Goal: Task Accomplishment & Management: Manage account settings

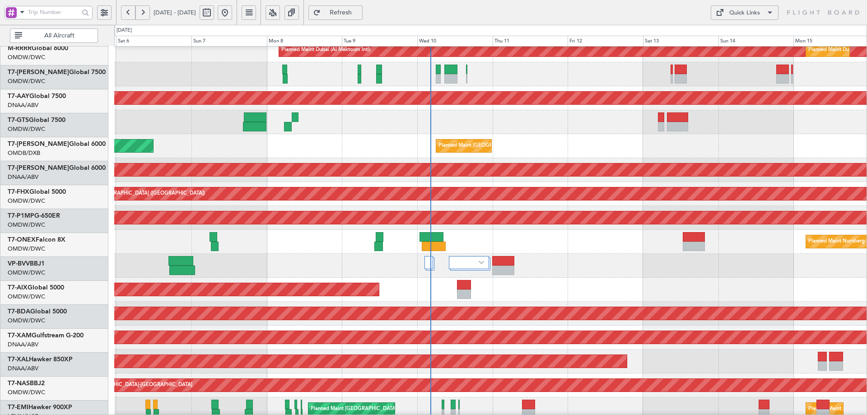
scroll to position [152, 0]
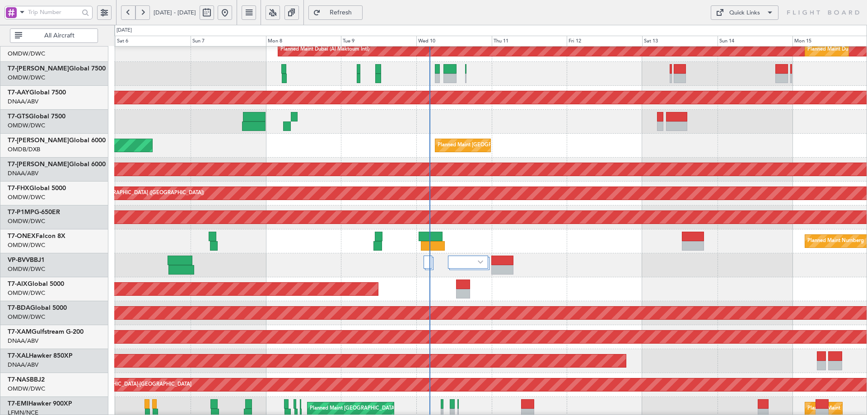
click at [393, 184] on div "Planned Maint [GEOGRAPHIC_DATA] ([GEOGRAPHIC_DATA])" at bounding box center [490, 193] width 752 height 24
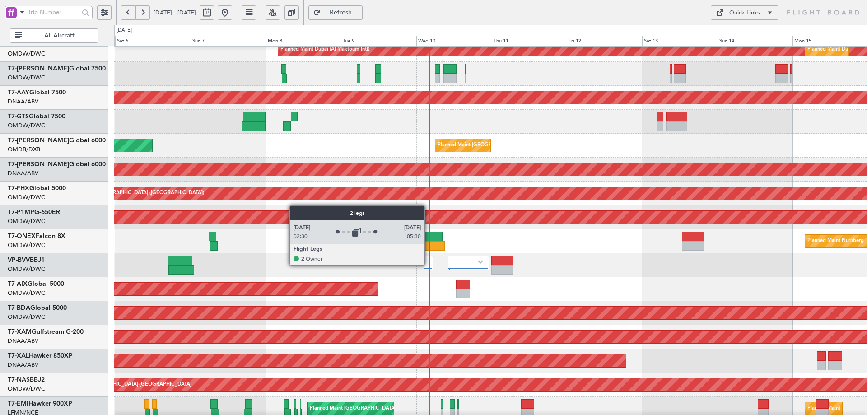
click at [428, 263] on div at bounding box center [427, 262] width 8 height 13
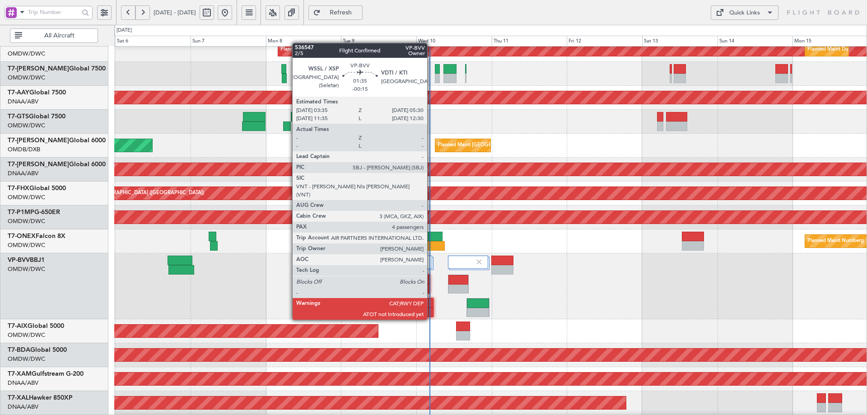
click at [431, 303] on div at bounding box center [430, 302] width 6 height 9
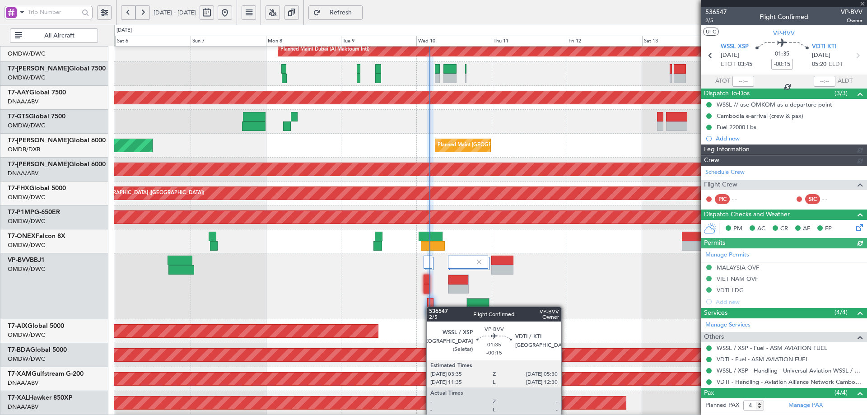
type input "[PERSON_NAME] ([PERSON_NAME])"
type input "7238"
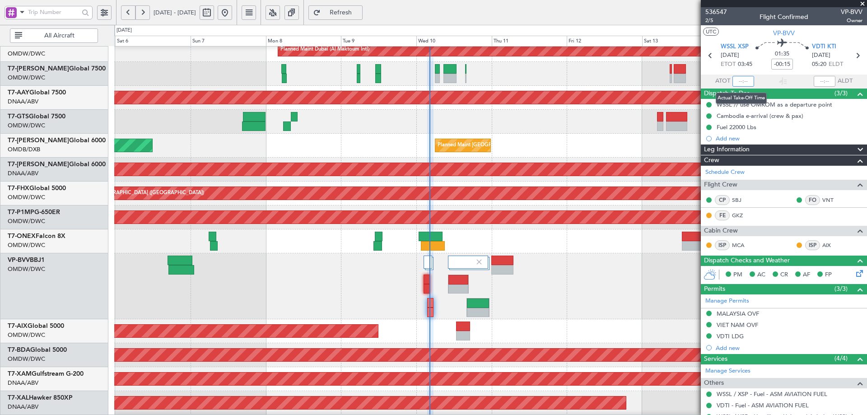
click at [741, 78] on input "text" at bounding box center [743, 81] width 22 height 11
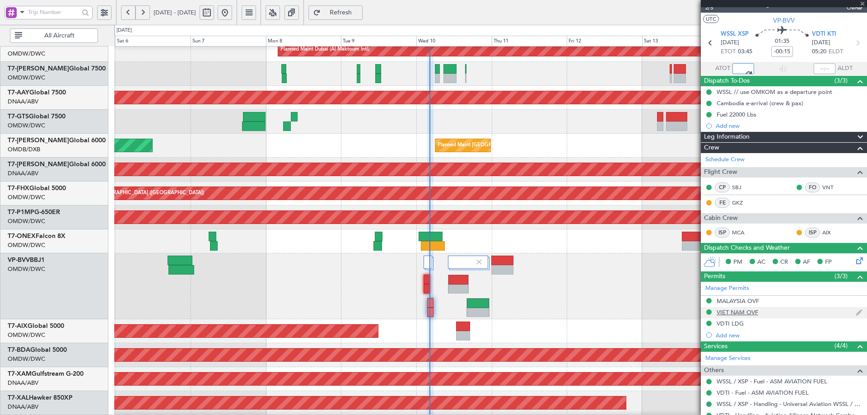
scroll to position [0, 0]
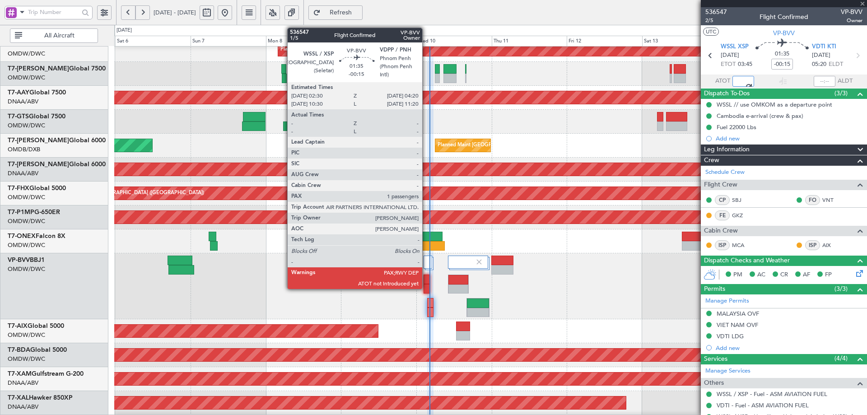
click at [426, 279] on div at bounding box center [426, 279] width 6 height 9
type input "04:11"
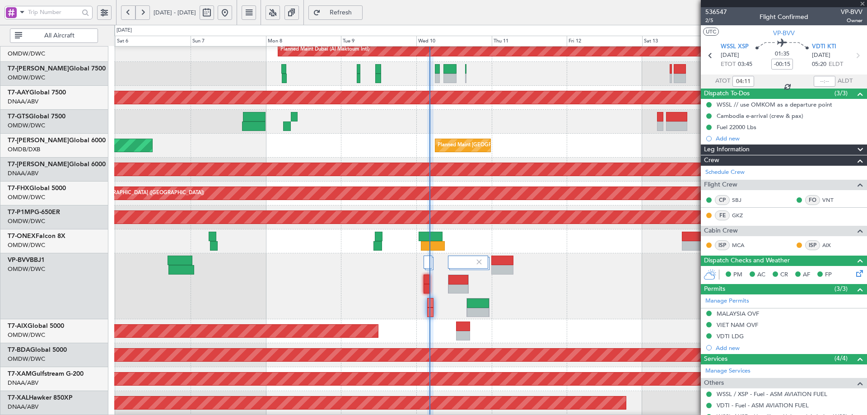
type input "1"
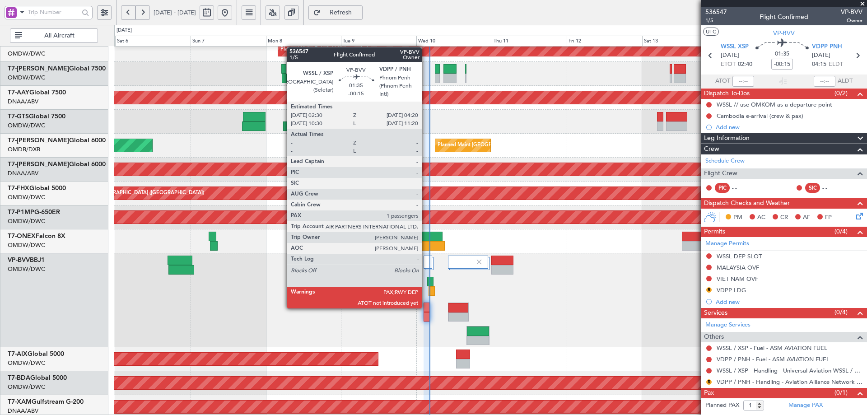
click at [425, 307] on div at bounding box center [426, 306] width 6 height 9
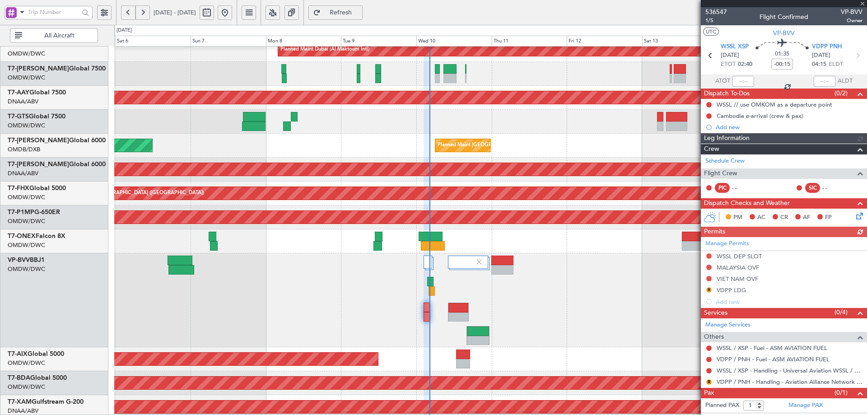
click at [425, 307] on div at bounding box center [426, 306] width 6 height 9
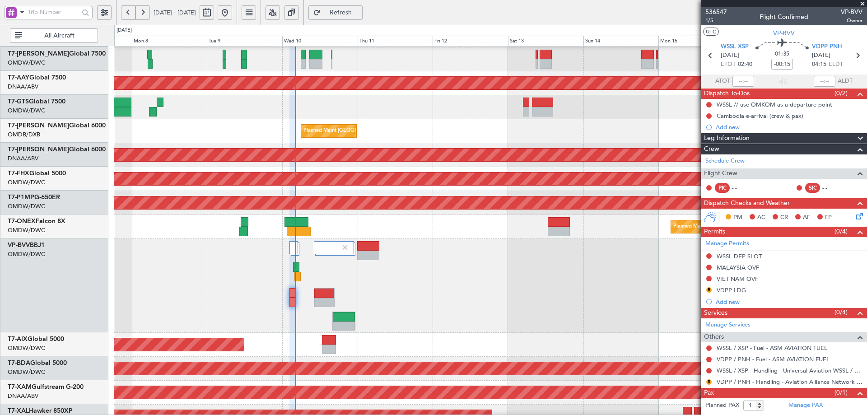
scroll to position [167, 0]
click at [238, 276] on div at bounding box center [490, 286] width 752 height 94
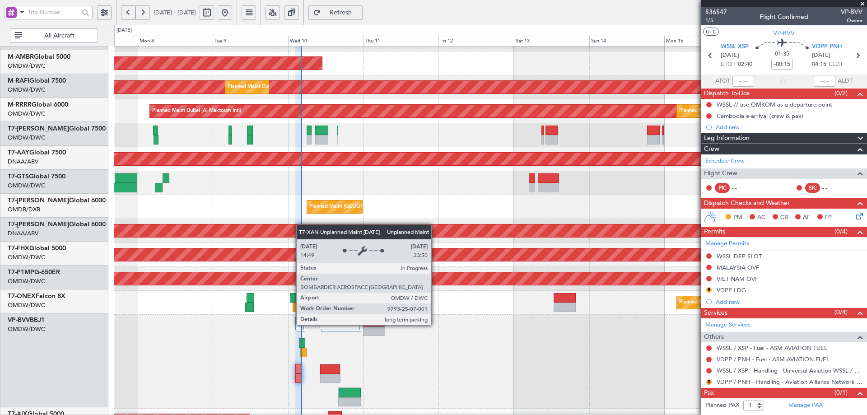
scroll to position [90, 0]
click at [301, 233] on div "Unplanned Maint [GEOGRAPHIC_DATA] (Al Maktoum Intl)" at bounding box center [490, 230] width 2256 height 13
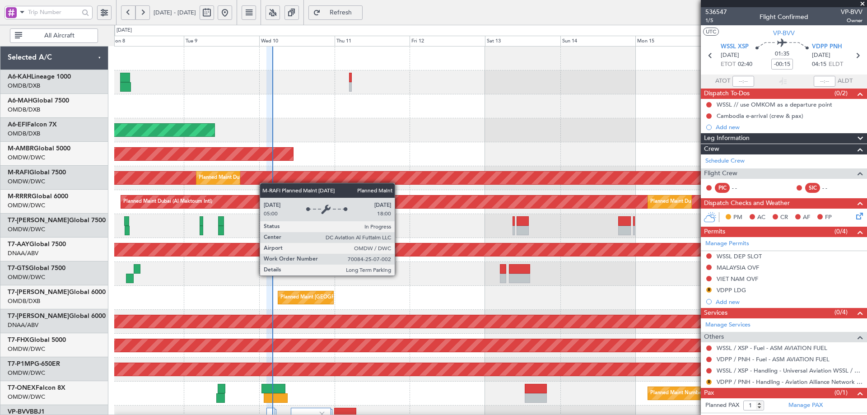
scroll to position [0, 0]
click at [264, 184] on div "Planned Maint Dubai (Al Maktoum Intl)" at bounding box center [177, 178] width 1630 height 14
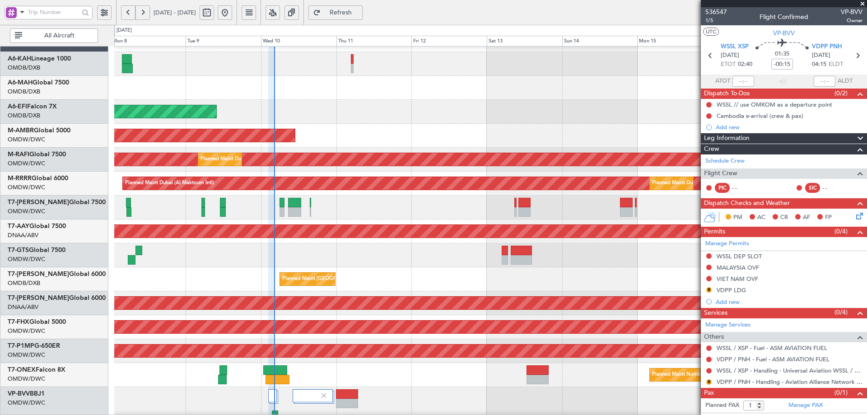
click at [332, 223] on div "Unplanned Maint Dubai (Al Maktoum Intl) Unplanned Maint Dubai (Al Maktoum Intl)" at bounding box center [490, 231] width 752 height 24
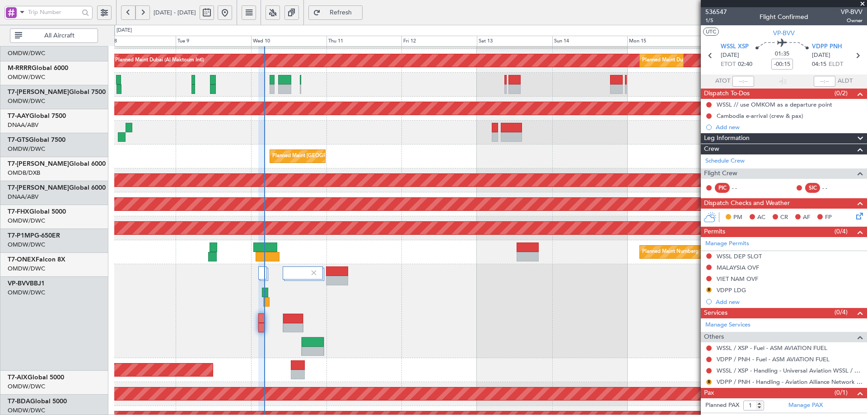
scroll to position [152, 0]
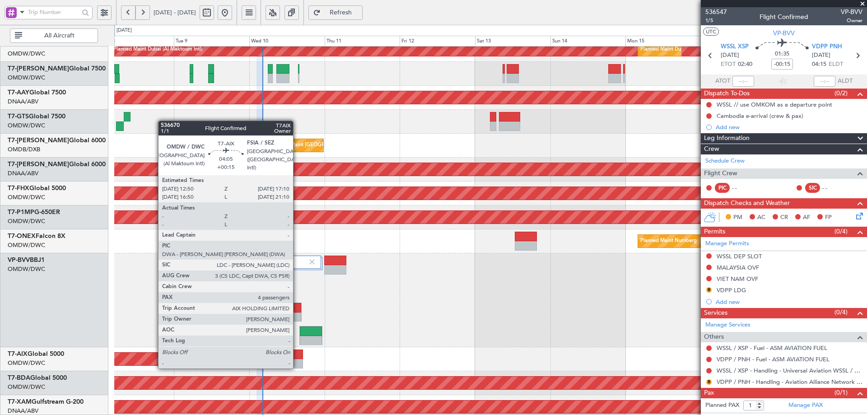
click at [297, 358] on div at bounding box center [296, 353] width 14 height 9
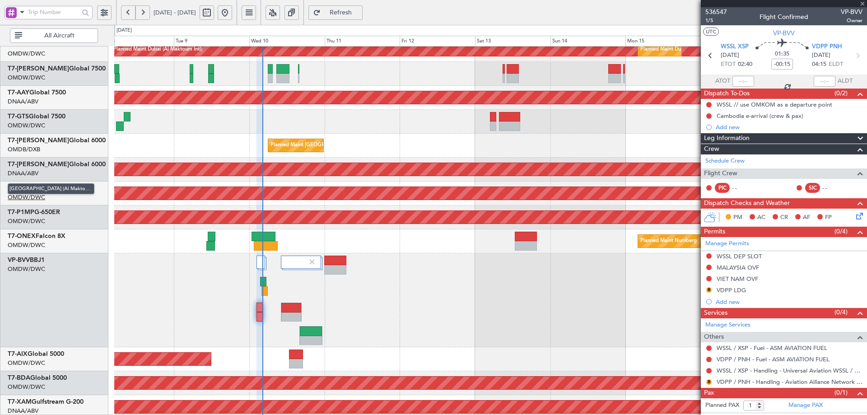
type input "+00:15"
type input "4"
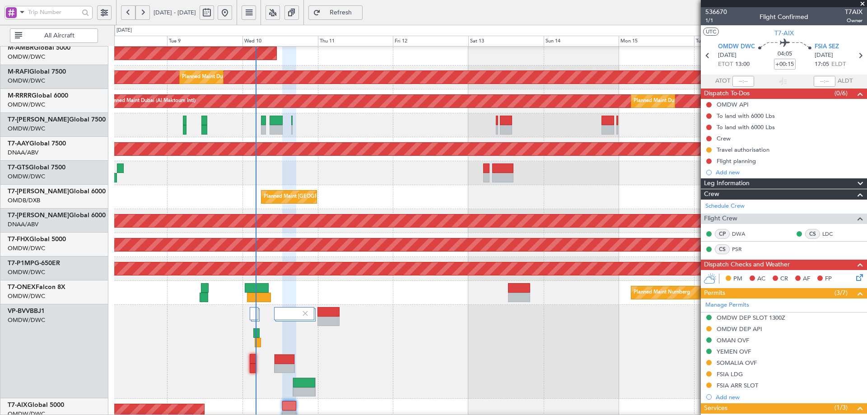
click at [354, 196] on div "Planned Maint Dubai (Dubai Intl) AOG Maint Dubai (Dubai Intl)" at bounding box center [490, 197] width 752 height 24
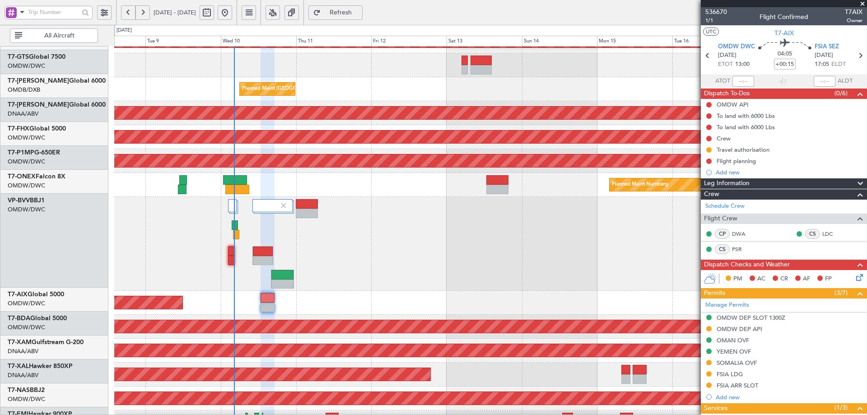
click at [295, 263] on div at bounding box center [490, 244] width 752 height 94
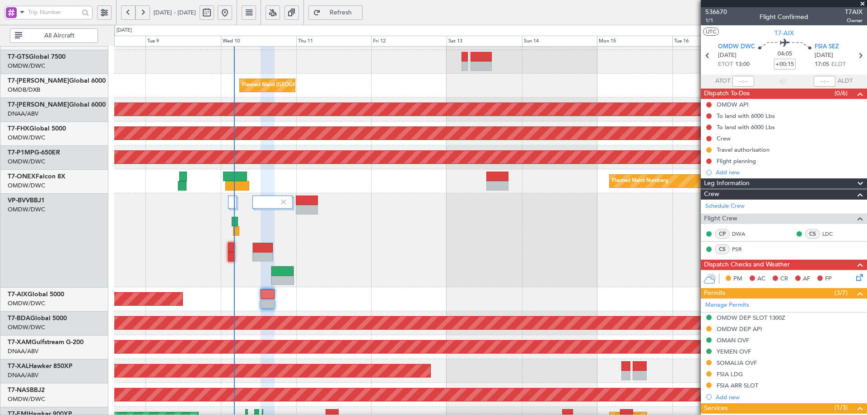
scroll to position [212, 0]
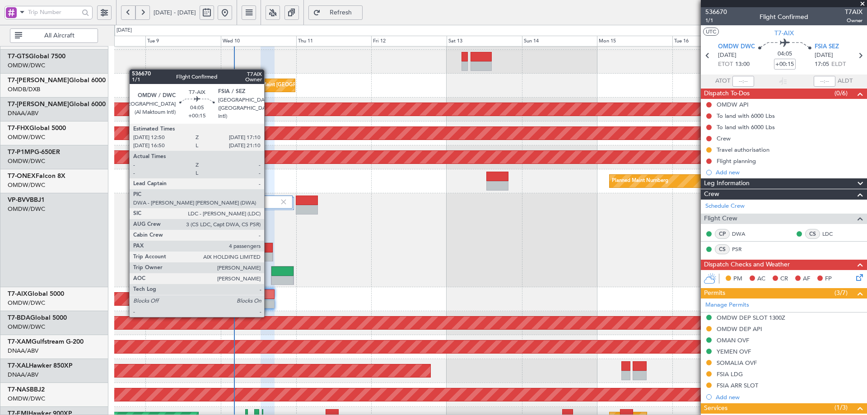
click at [270, 302] on div at bounding box center [268, 303] width 14 height 9
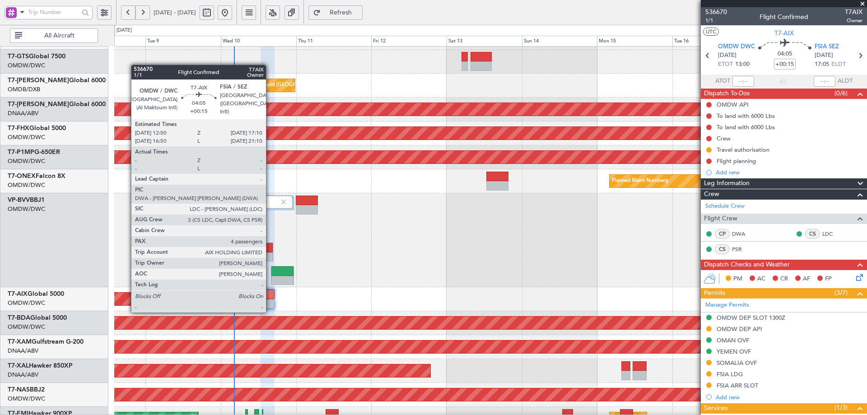
click at [270, 302] on div at bounding box center [268, 303] width 14 height 9
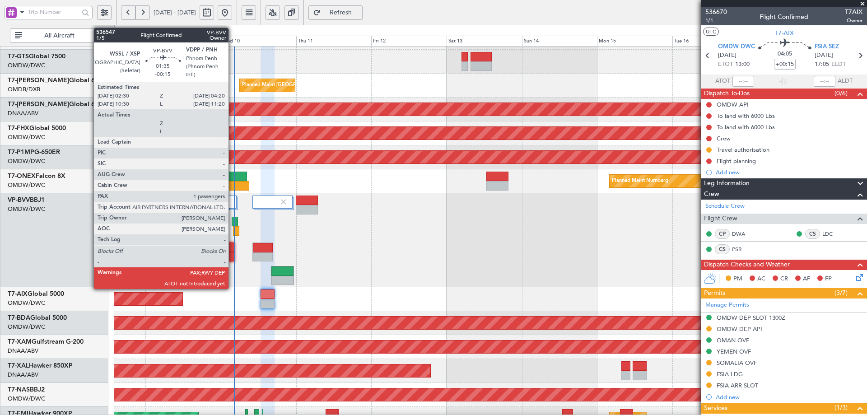
click at [231, 248] on div at bounding box center [231, 246] width 6 height 9
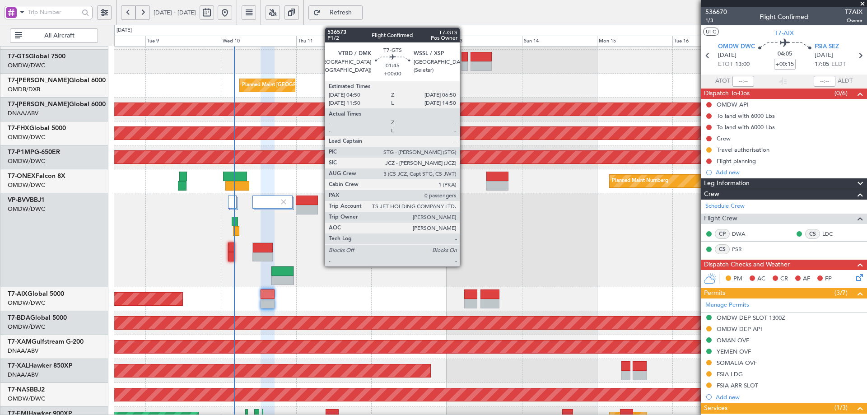
click at [465, 57] on div at bounding box center [464, 56] width 6 height 9
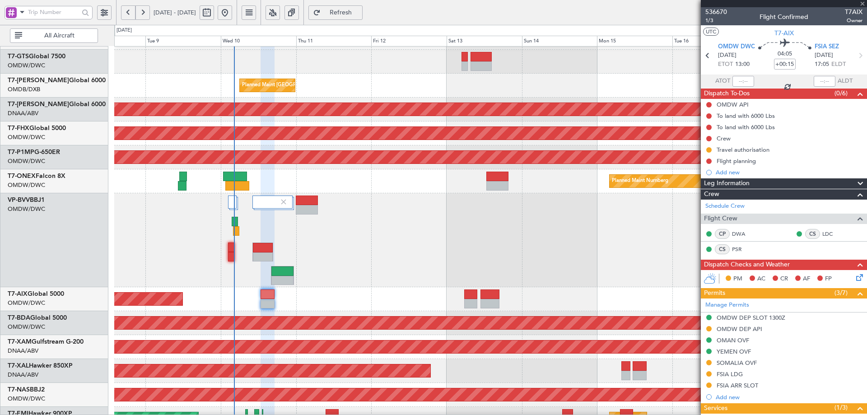
type input "0"
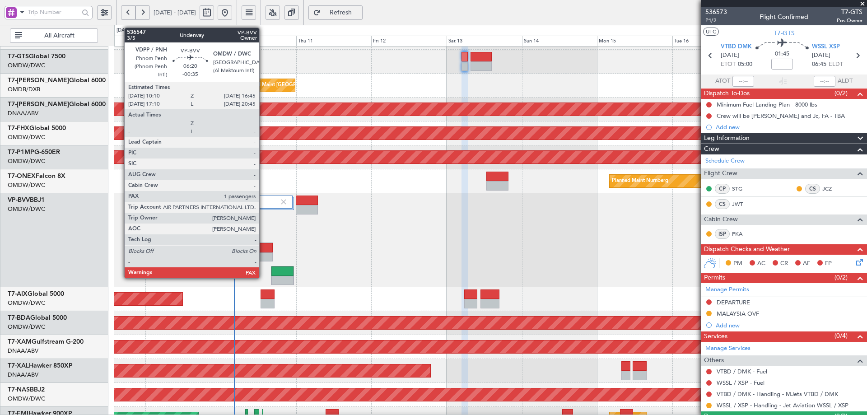
click at [263, 254] on div at bounding box center [263, 256] width 20 height 9
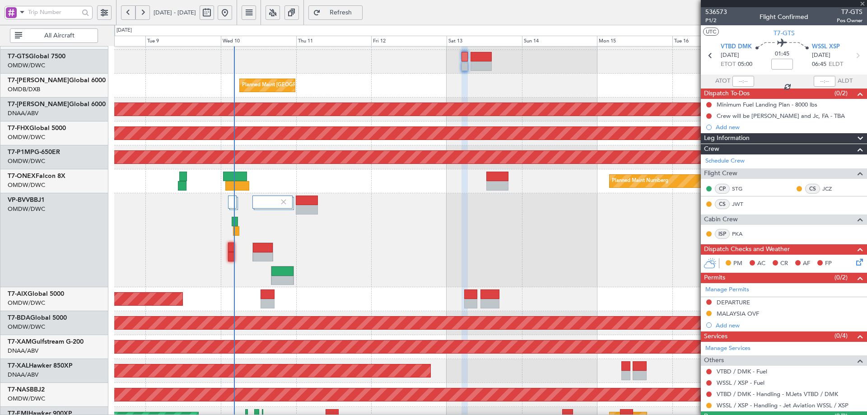
type input "-00:35"
type input "1"
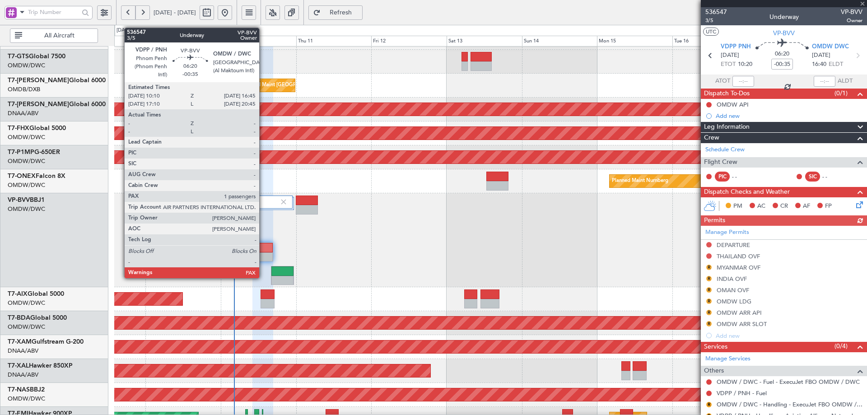
click at [263, 252] on div at bounding box center [263, 247] width 20 height 9
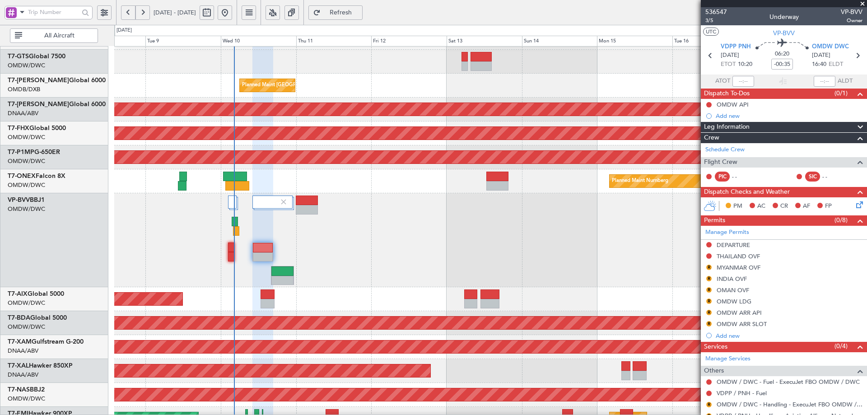
click at [363, 16] on button "Refresh" at bounding box center [335, 12] width 54 height 14
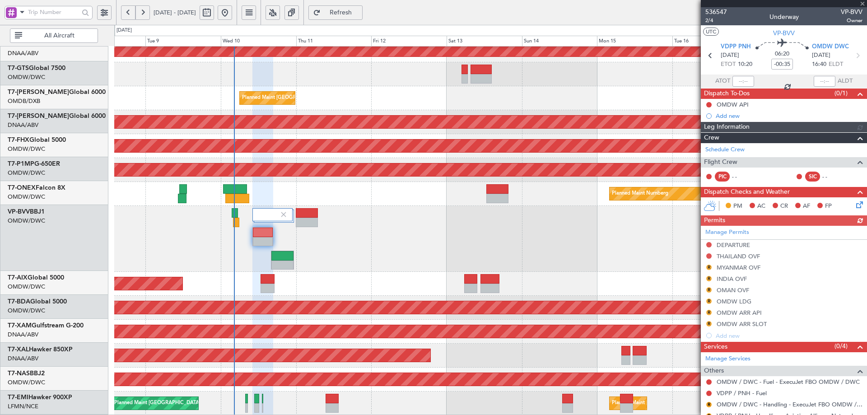
scroll to position [200, 0]
click at [352, 12] on span "Refresh" at bounding box center [340, 12] width 37 height 6
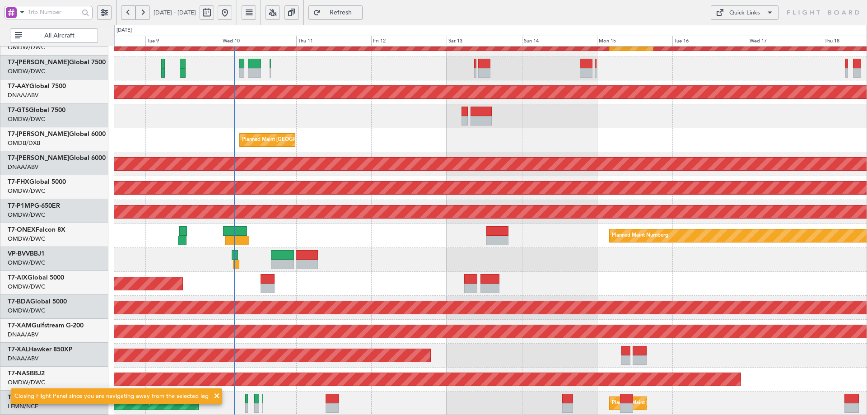
scroll to position [158, 0]
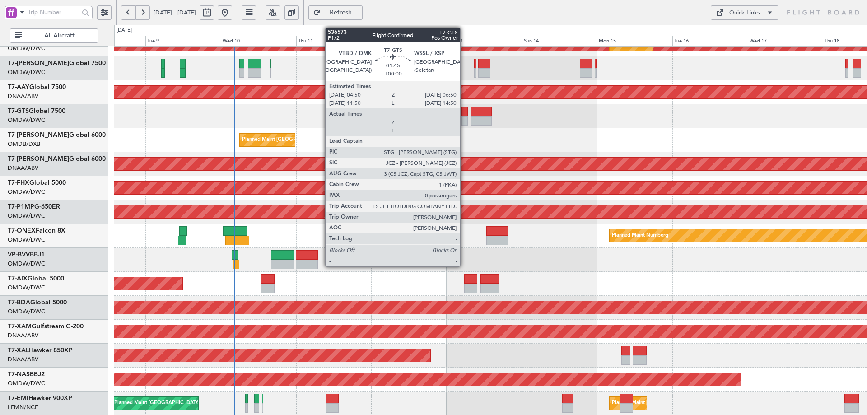
click at [464, 117] on div at bounding box center [464, 120] width 6 height 9
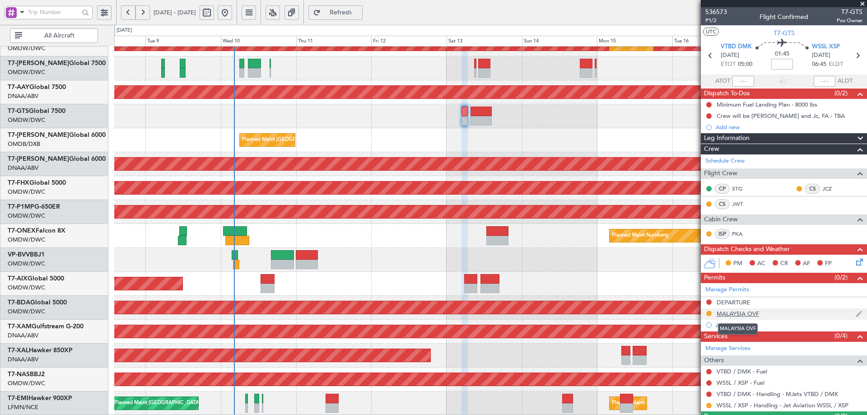
click at [749, 314] on div "MALAYSIA OVF" at bounding box center [738, 314] width 42 height 8
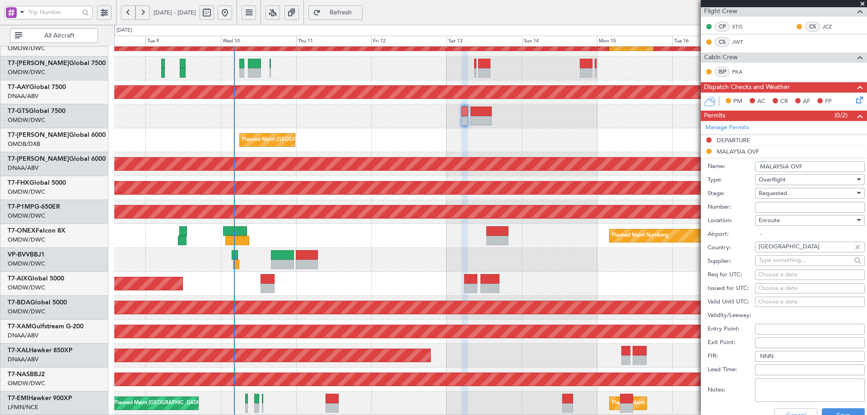
scroll to position [291, 0]
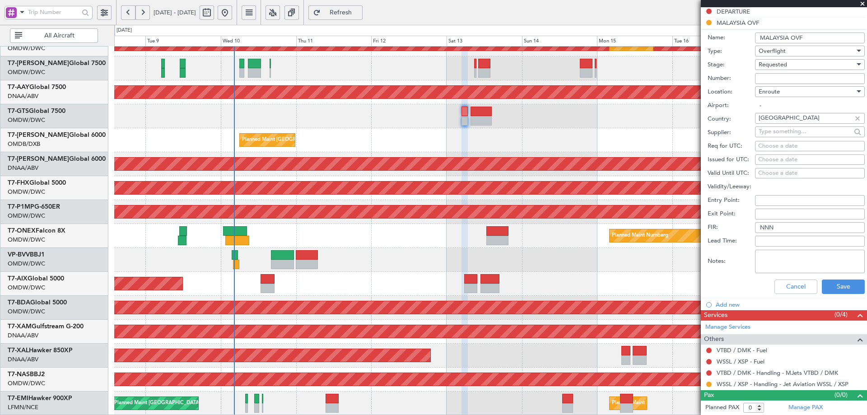
click at [773, 80] on input "Number:" at bounding box center [810, 78] width 110 height 11
paste input "CAAM-NS-0424-09-25"
type input "CAAM-NS-0424-09-25"
click at [783, 65] on span "Requested" at bounding box center [773, 64] width 28 height 8
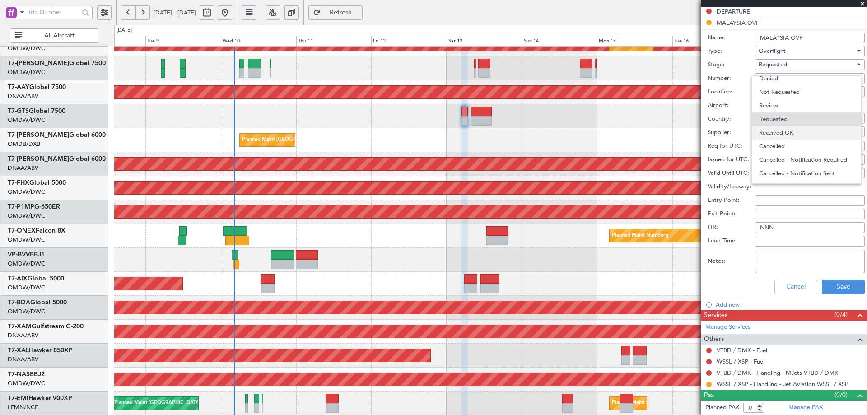
click at [782, 137] on span "Received OK" at bounding box center [806, 133] width 95 height 14
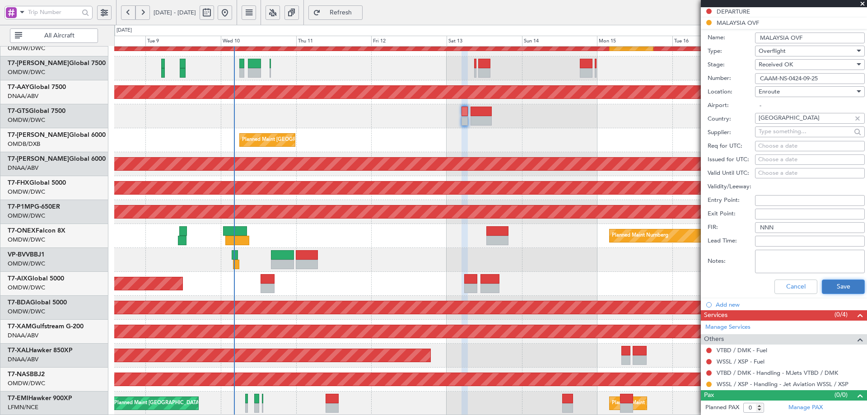
click at [844, 291] on button "Save" at bounding box center [843, 286] width 43 height 14
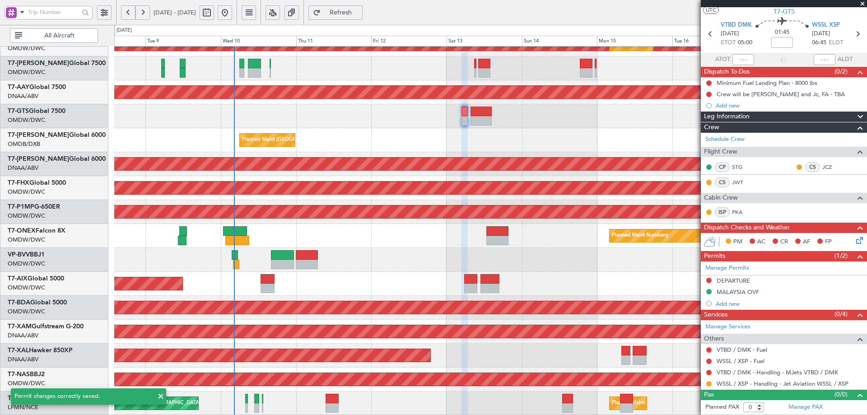
scroll to position [21, 0]
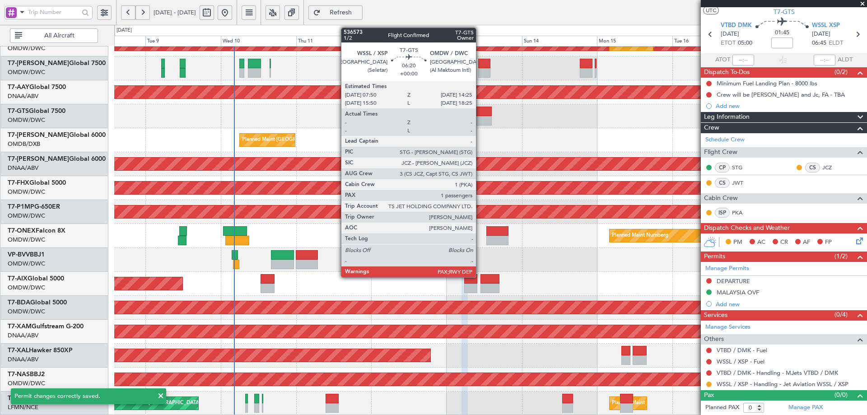
click at [484, 112] on div at bounding box center [480, 111] width 21 height 9
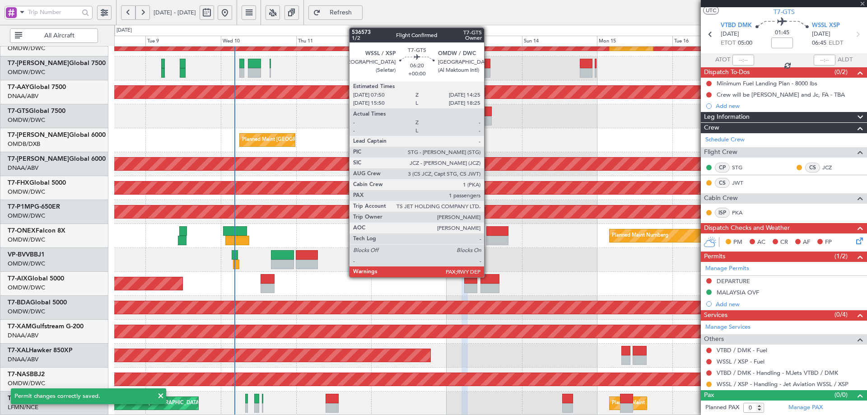
type input "3"
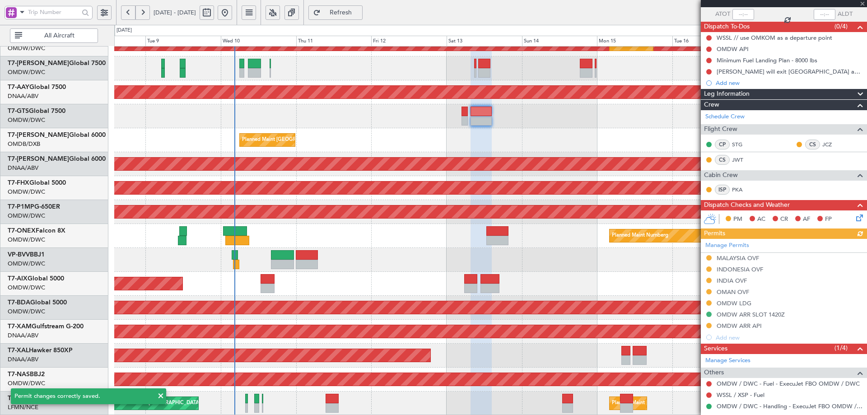
scroll to position [132, 0]
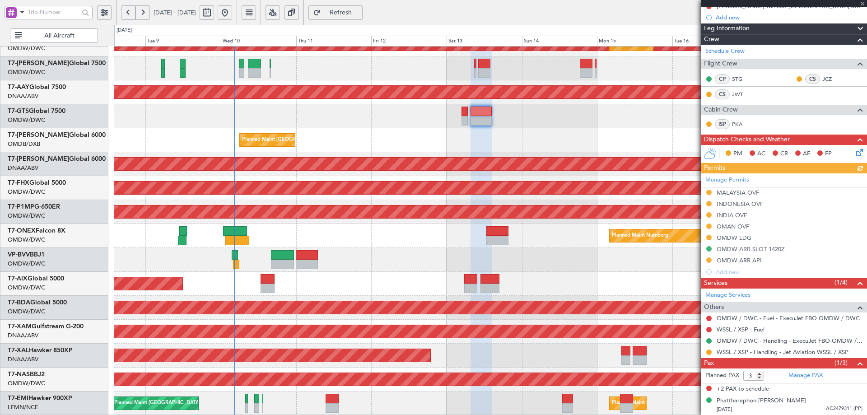
click at [729, 194] on div "Manage Permits MALAYSIA OVF INDONESIA OVF INDIA OVF OMAN OVF OMDW LDG OMDW ARR …" at bounding box center [784, 225] width 166 height 104
click at [745, 191] on div "MALAYSIA OVF" at bounding box center [738, 193] width 42 height 8
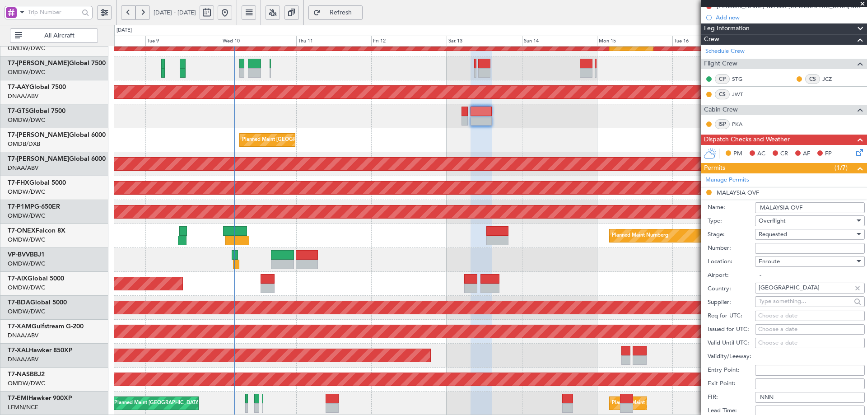
click at [788, 249] on input "Number:" at bounding box center [810, 248] width 110 height 11
paste input "CAAM-NS-0424-09-25"
type input "CAAM-NS-0424-09-25"
click at [791, 237] on div "Requested" at bounding box center [807, 235] width 96 height 14
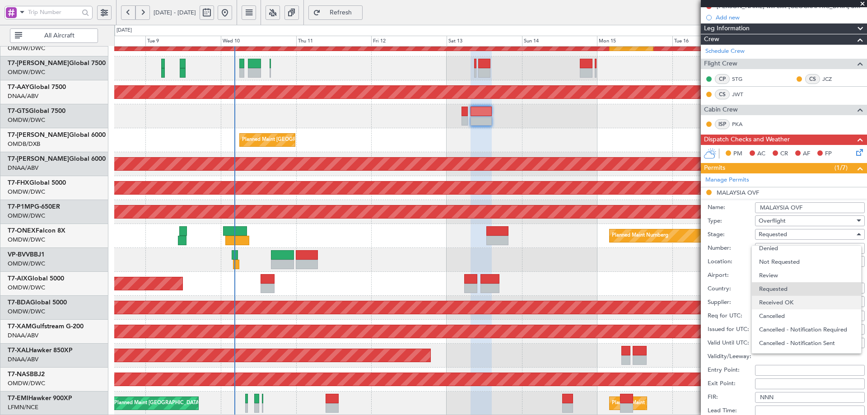
click at [778, 306] on span "Received OK" at bounding box center [806, 303] width 95 height 14
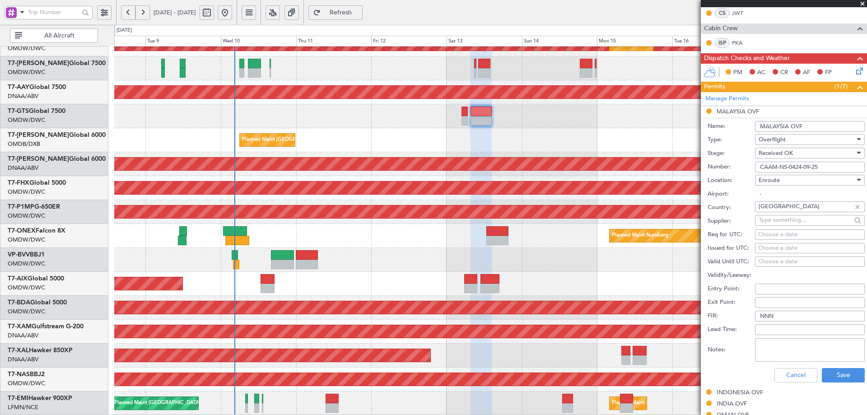
scroll to position [402, 0]
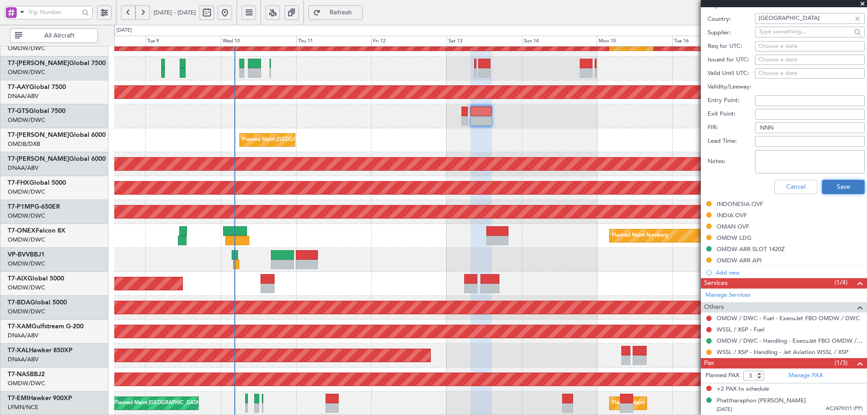
click at [835, 190] on button "Save" at bounding box center [843, 187] width 43 height 14
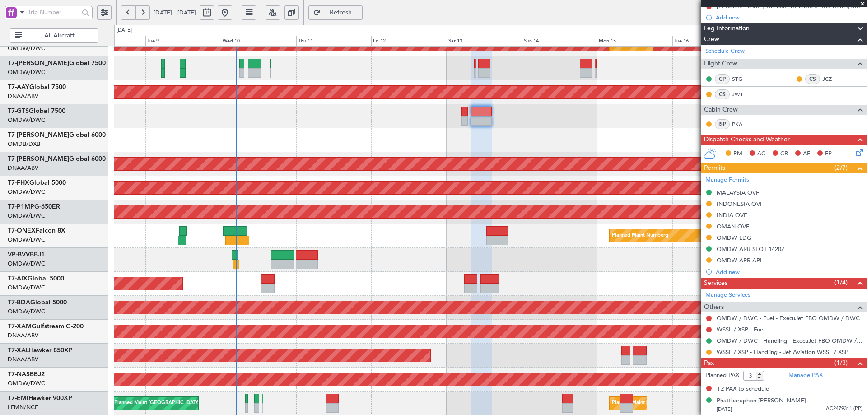
scroll to position [0, 0]
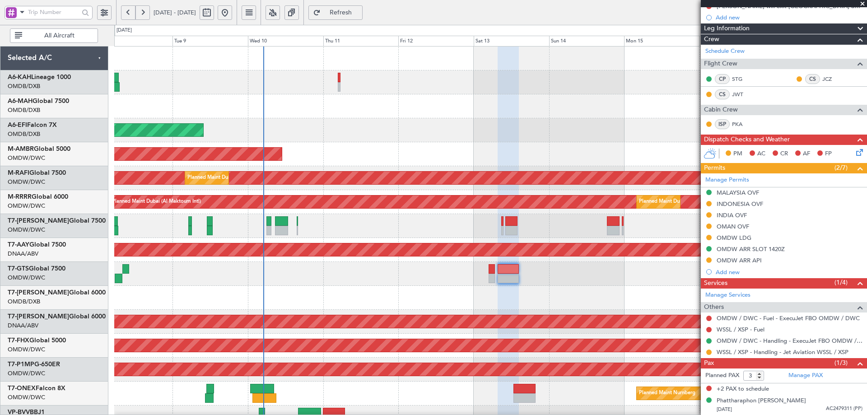
click at [307, 311] on div "Planned Maint Dubai (Al Maktoum Intl) AOG Maint Dubai (Al Maktoum Intl) Planned…" at bounding box center [490, 310] width 752 height 526
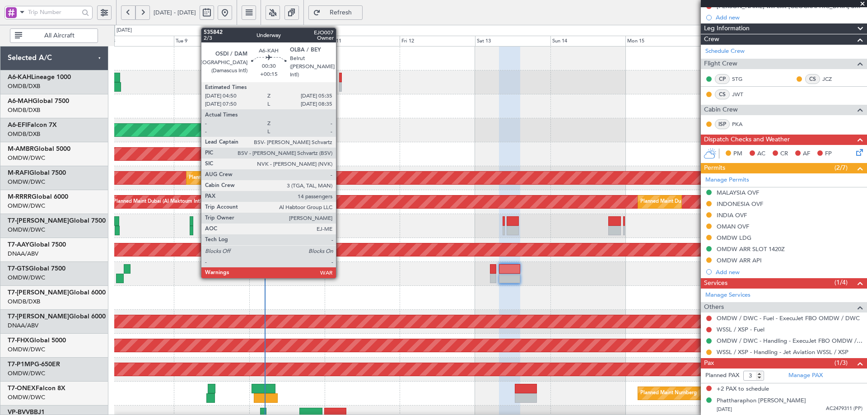
click at [340, 84] on div at bounding box center [340, 86] width 3 height 9
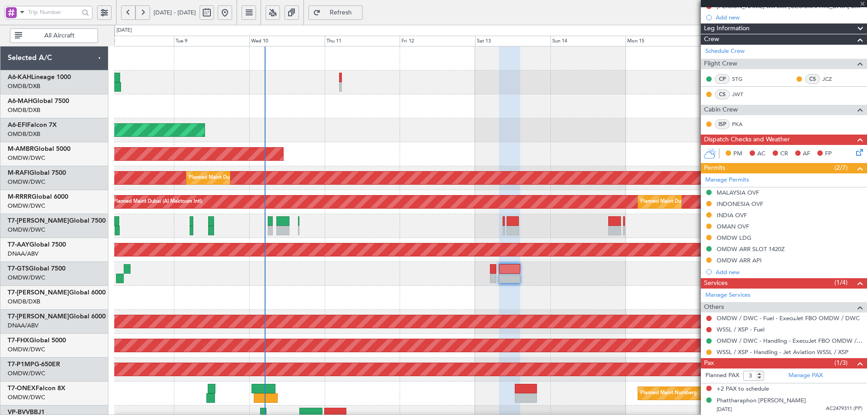
type input "+00:15"
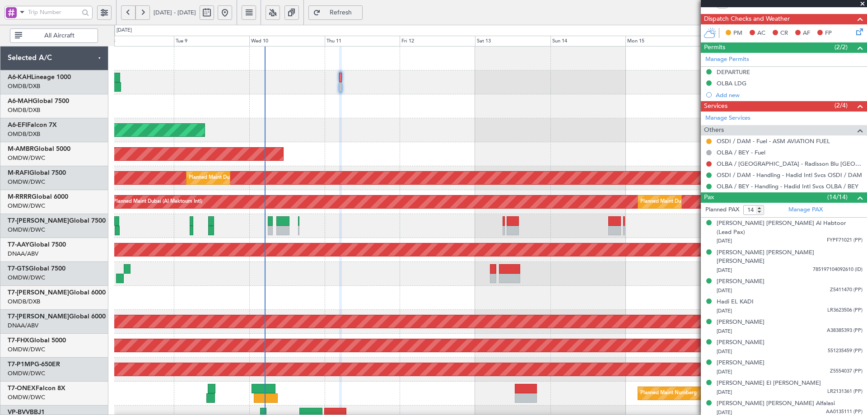
scroll to position [328, 0]
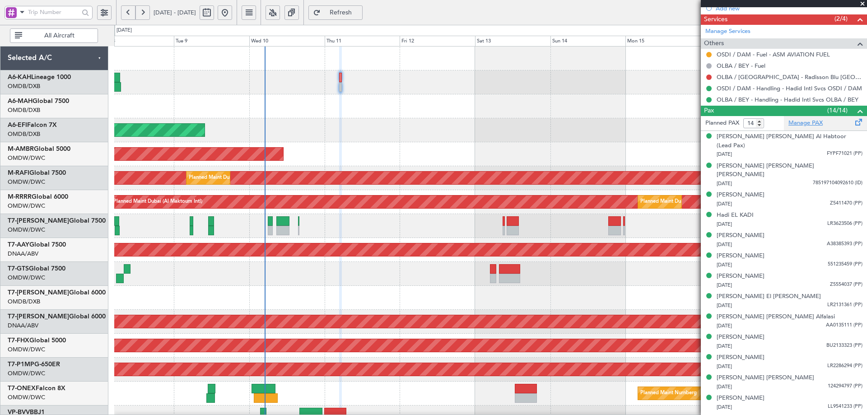
click at [794, 125] on link "Manage PAX" at bounding box center [805, 123] width 34 height 9
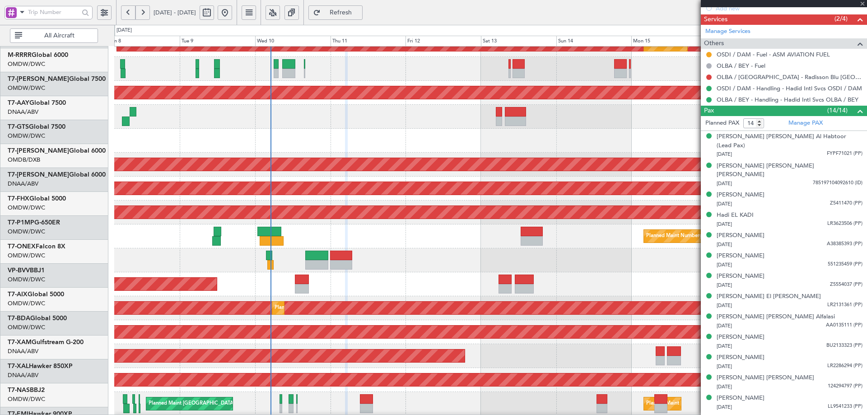
scroll to position [158, 0]
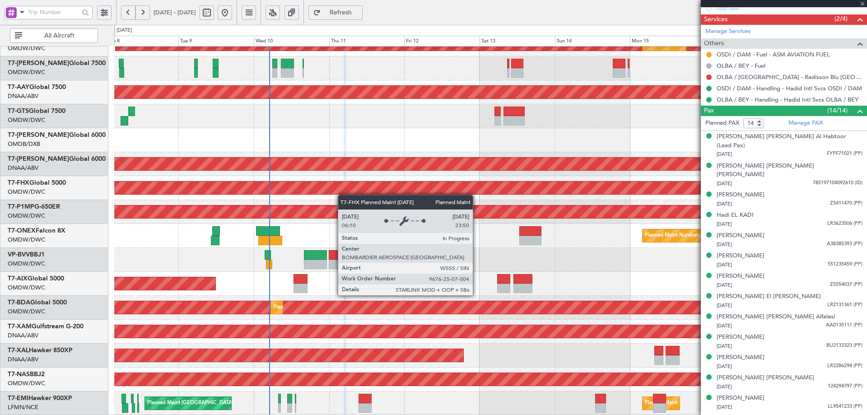
click at [341, 191] on div "Planned Maint [GEOGRAPHIC_DATA] ([GEOGRAPHIC_DATA])" at bounding box center [490, 188] width 752 height 24
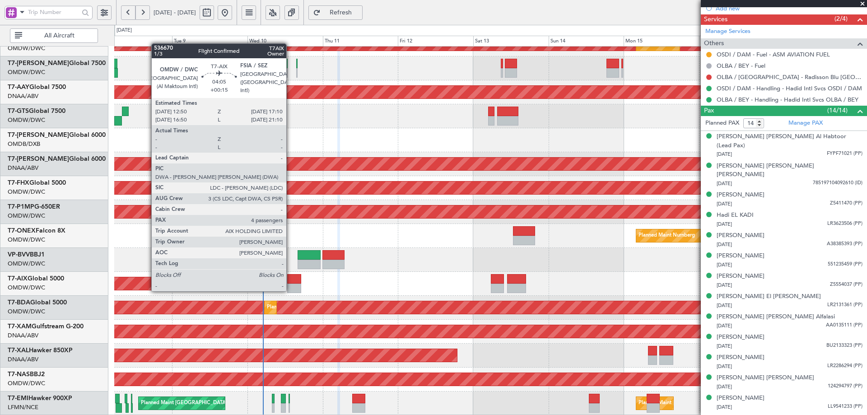
click at [290, 281] on div at bounding box center [294, 278] width 14 height 9
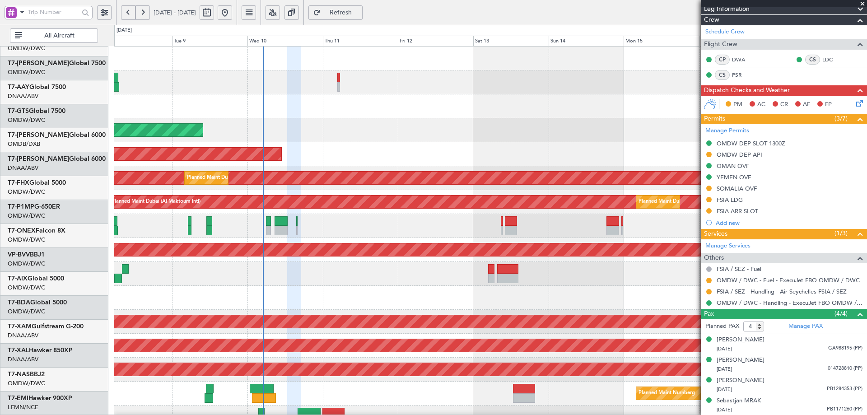
scroll to position [0, 0]
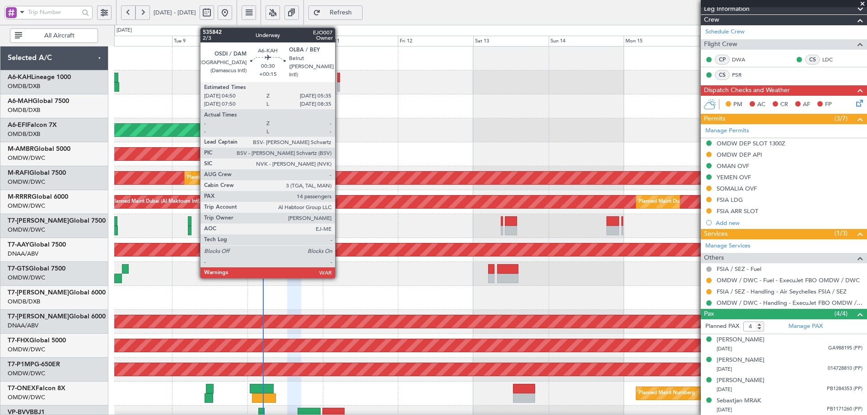
click at [339, 78] on div at bounding box center [338, 77] width 3 height 9
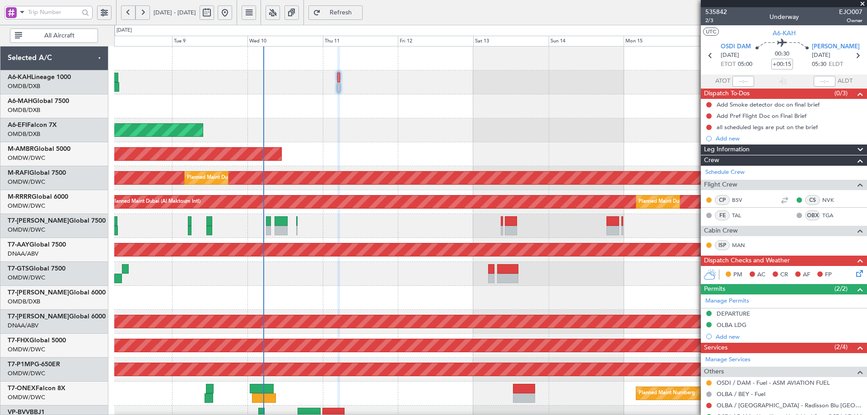
click at [359, 15] on span "Refresh" at bounding box center [340, 12] width 37 height 6
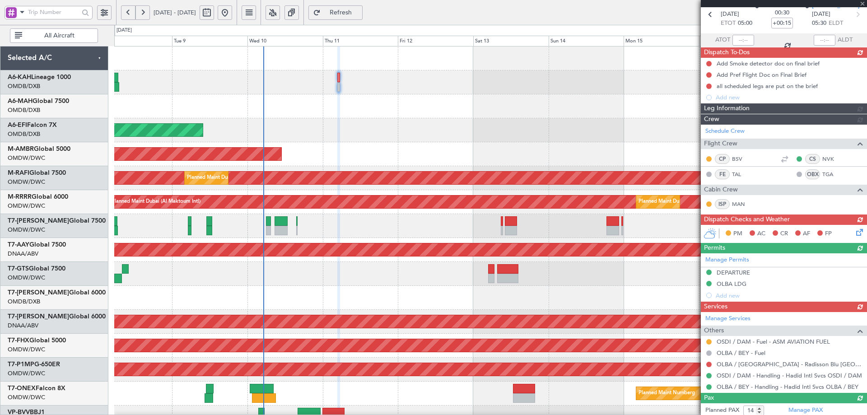
scroll to position [226, 0]
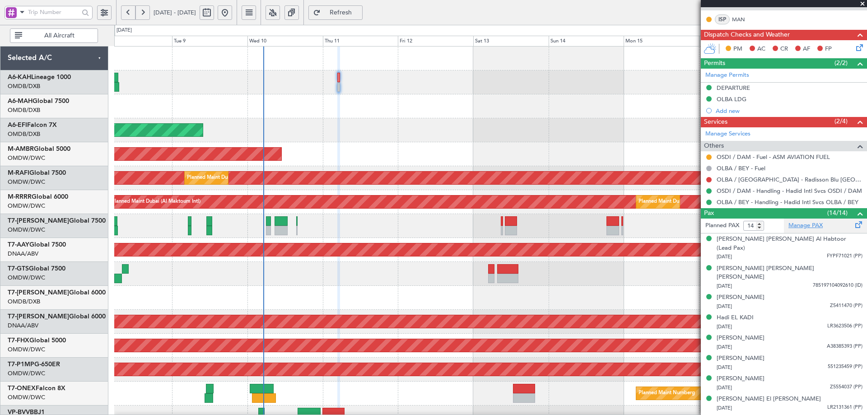
click at [793, 229] on link "Manage PAX" at bounding box center [805, 225] width 34 height 9
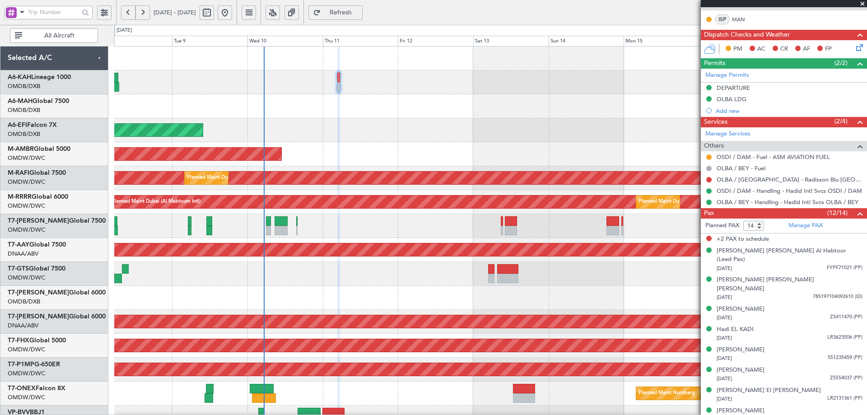
click at [358, 12] on span "Refresh" at bounding box center [340, 12] width 37 height 6
click at [358, 12] on span "Refreshing..." at bounding box center [340, 12] width 37 height 6
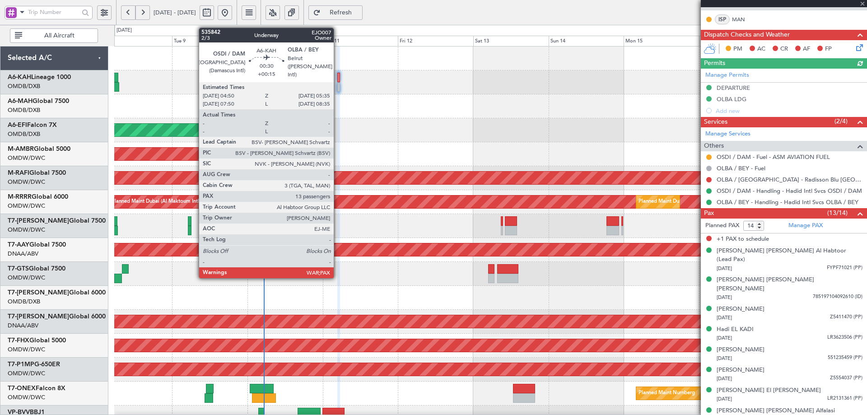
click at [338, 75] on div at bounding box center [338, 77] width 3 height 9
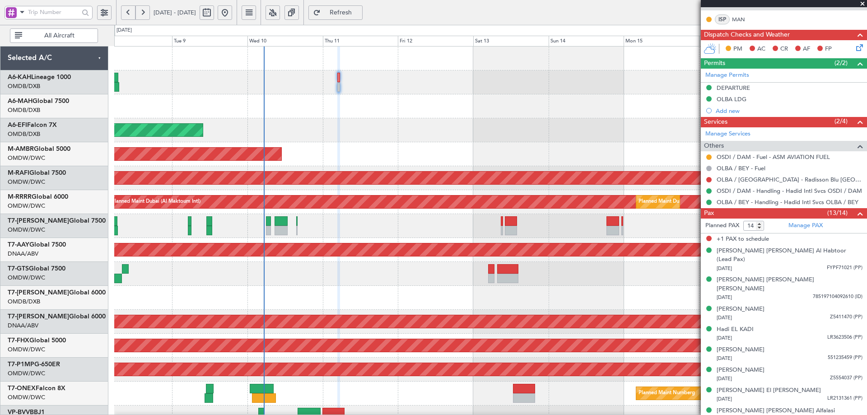
click at [359, 12] on span "Refresh" at bounding box center [340, 12] width 37 height 6
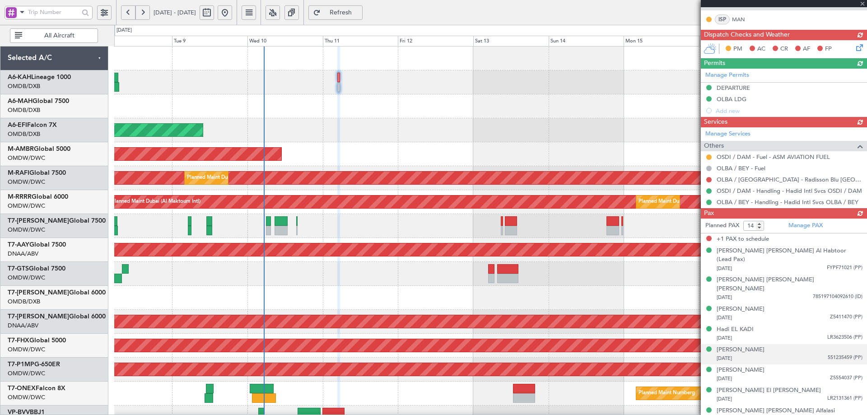
type input "13"
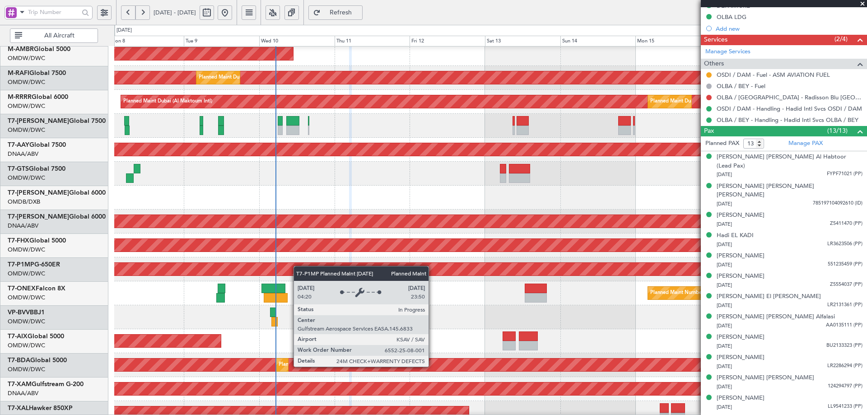
scroll to position [100, 0]
click at [298, 265] on div "Planned Maint Savannah (Savannah/hilton Head Intl)" at bounding box center [490, 269] width 2256 height 13
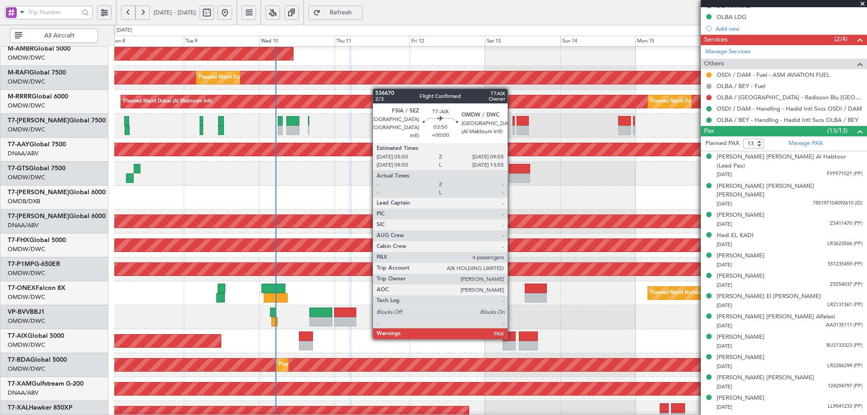
click at [512, 337] on div at bounding box center [509, 335] width 13 height 9
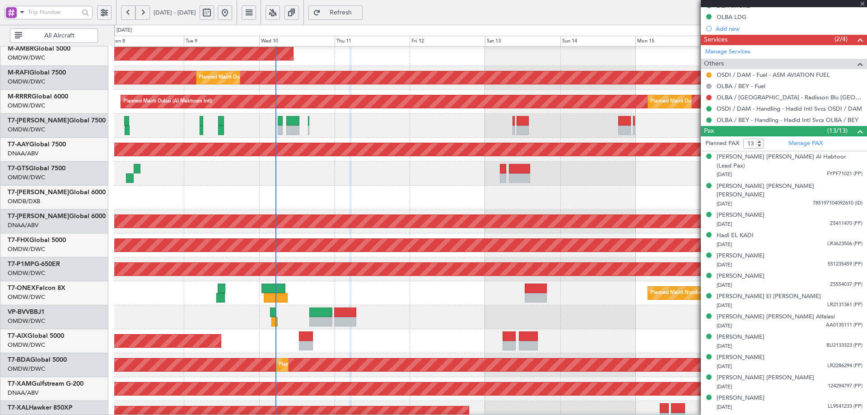
type input "4"
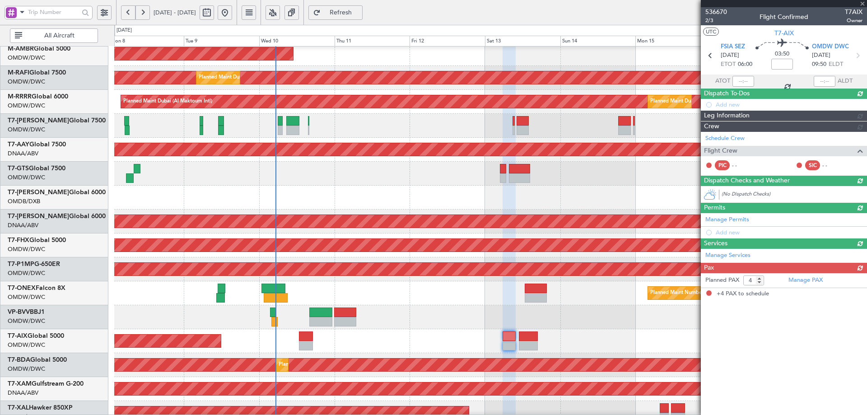
scroll to position [0, 0]
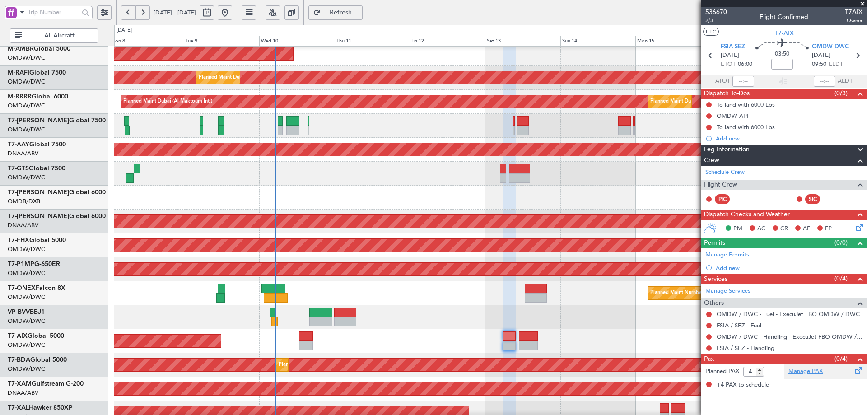
click at [805, 370] on link "Manage PAX" at bounding box center [805, 371] width 34 height 9
click at [359, 14] on span "Refresh" at bounding box center [340, 12] width 37 height 6
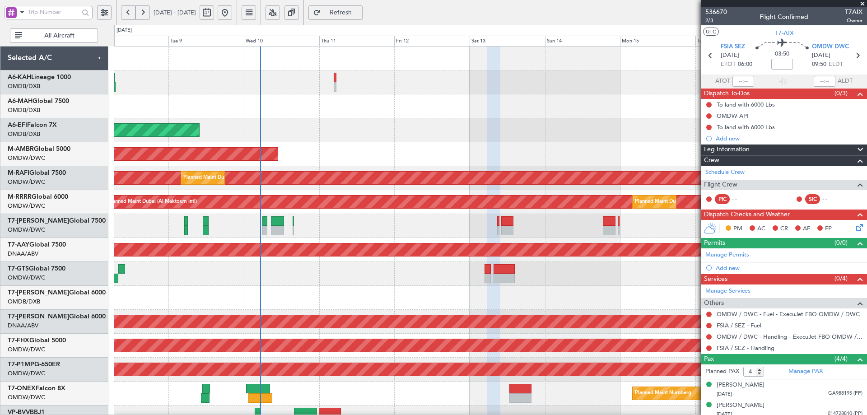
click at [356, 298] on div "Planned Maint Dubai (Al Maktoum Intl) AOG Maint Dubai (Al Maktoum Intl) Planned…" at bounding box center [490, 310] width 752 height 526
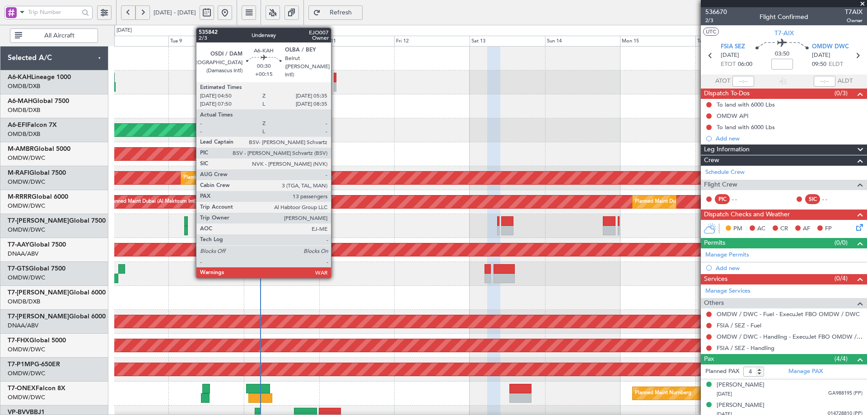
click at [335, 77] on div at bounding box center [335, 77] width 3 height 9
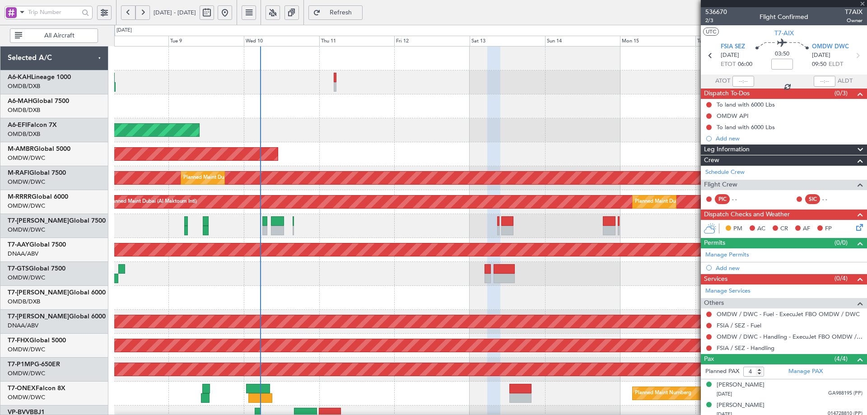
type input "+00:15"
type input "13"
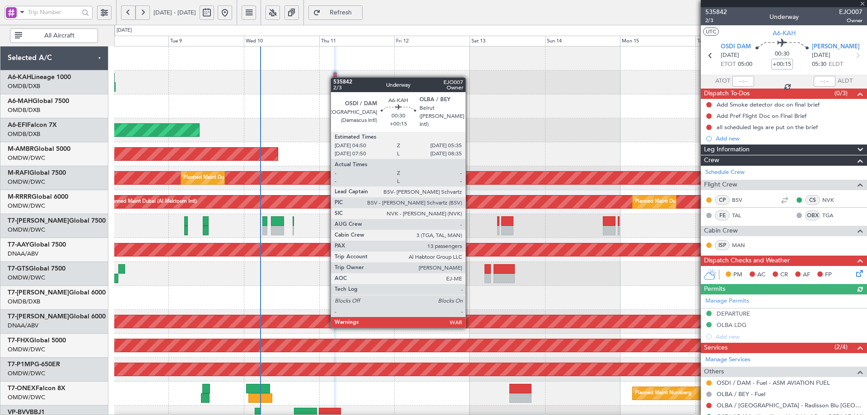
click at [335, 77] on div at bounding box center [335, 77] width 3 height 9
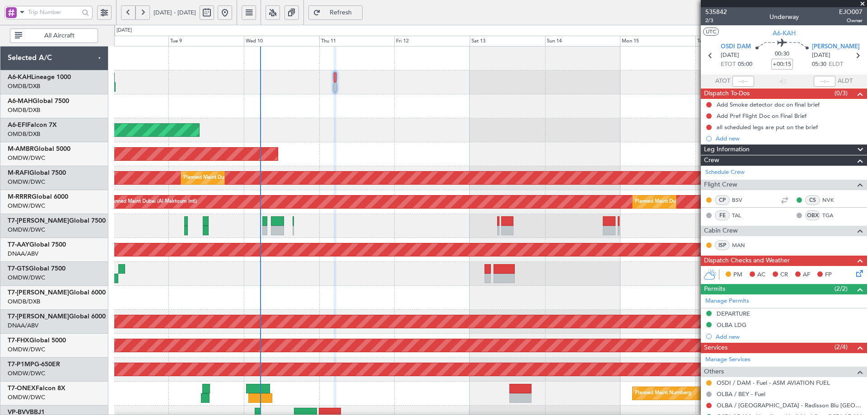
click at [359, 14] on span "Refresh" at bounding box center [340, 12] width 37 height 6
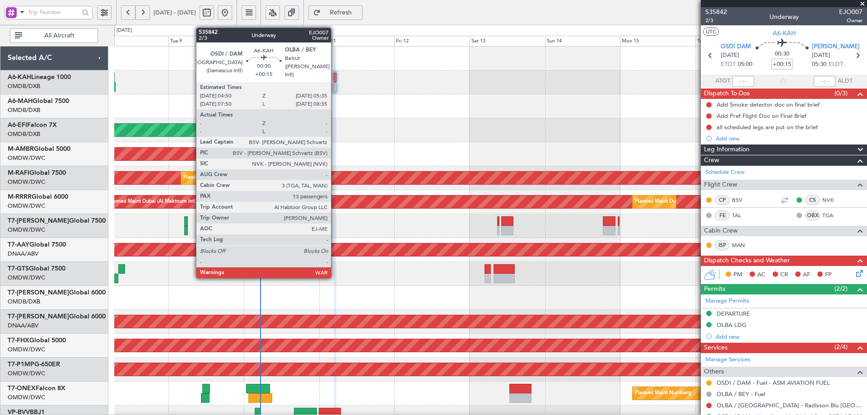
click at [335, 77] on div at bounding box center [335, 77] width 3 height 9
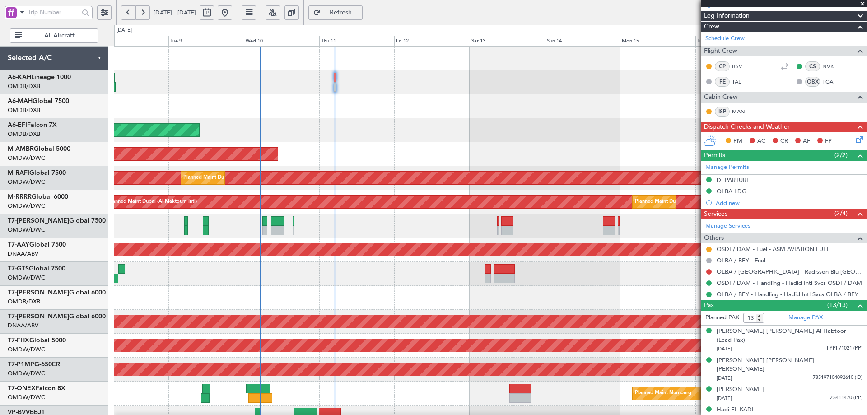
scroll to position [271, 0]
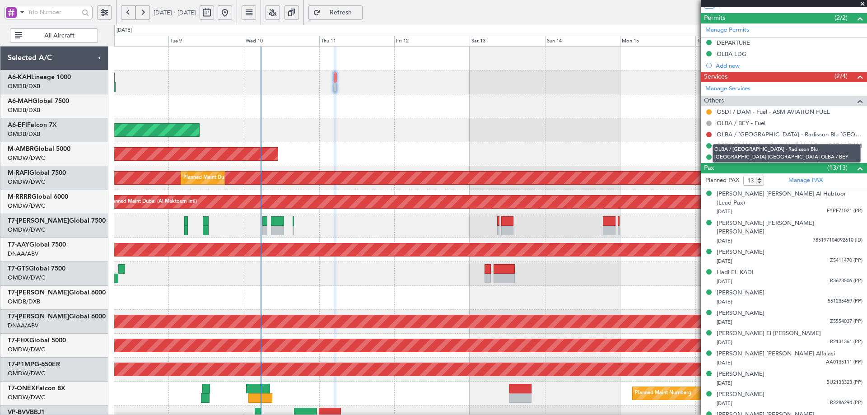
click at [811, 134] on link "OLBA / [GEOGRAPHIC_DATA] - Radisson Blu [GEOGRAPHIC_DATA] [GEOGRAPHIC_DATA] OLB…" at bounding box center [790, 134] width 146 height 8
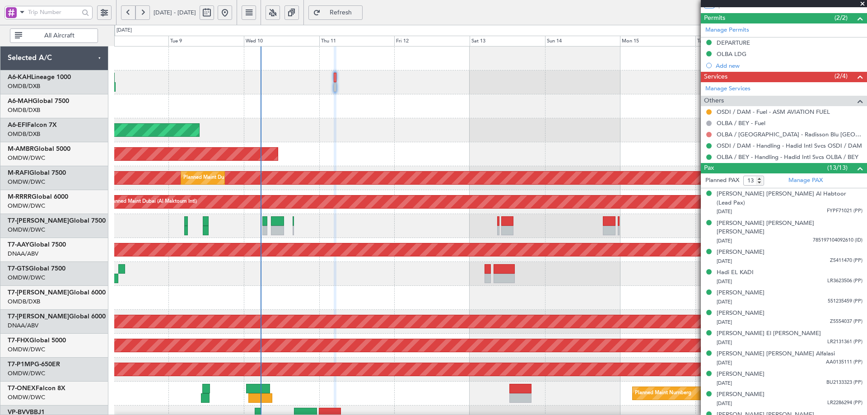
click at [708, 133] on button at bounding box center [708, 134] width 5 height 5
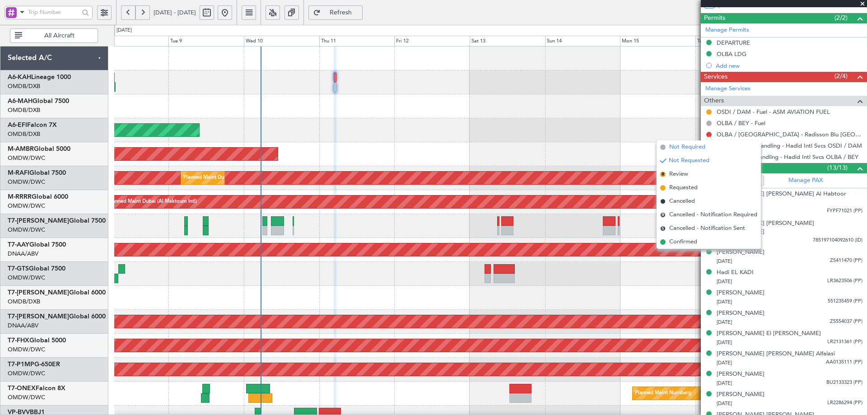
click at [687, 148] on span "Not Required" at bounding box center [687, 147] width 36 height 9
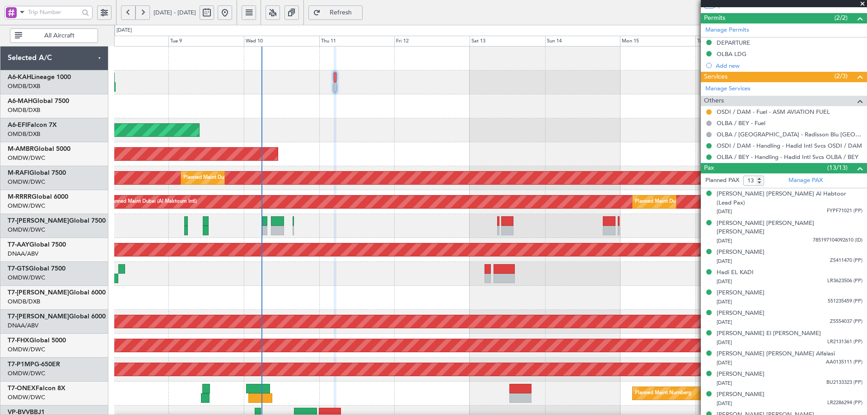
click at [325, 229] on div at bounding box center [490, 226] width 752 height 24
click at [738, 86] on link "Manage Services" at bounding box center [727, 88] width 45 height 9
click at [359, 14] on span "Refresh" at bounding box center [340, 12] width 37 height 6
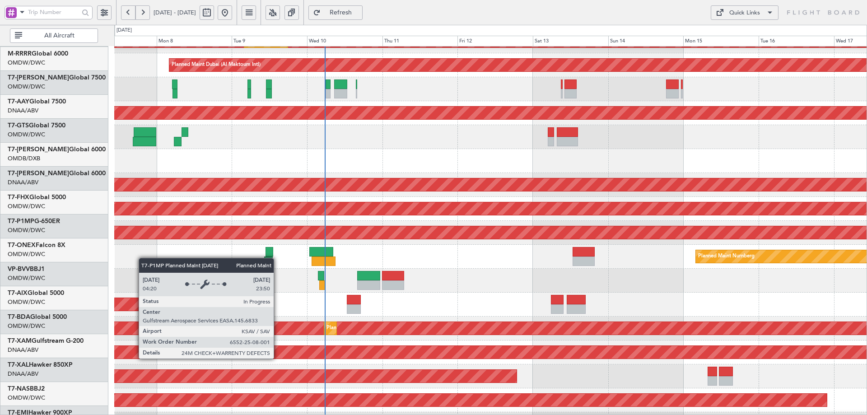
click at [125, 226] on div "Planned Maint Savannah (Savannah/hilton Head Intl)" at bounding box center [490, 232] width 2256 height 13
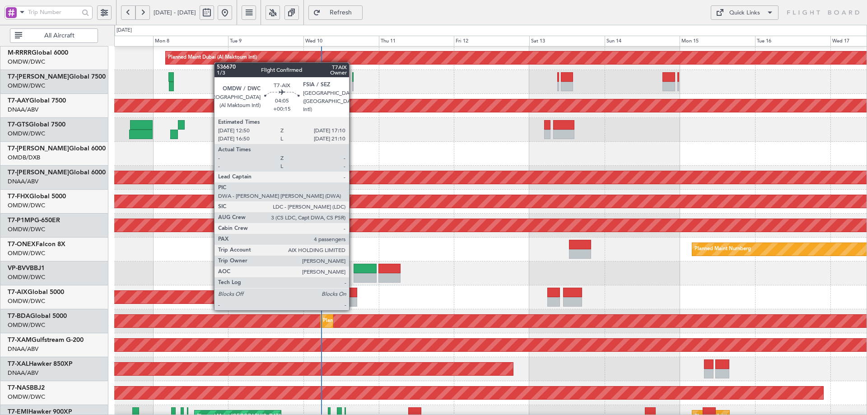
click at [353, 300] on div at bounding box center [350, 301] width 14 height 9
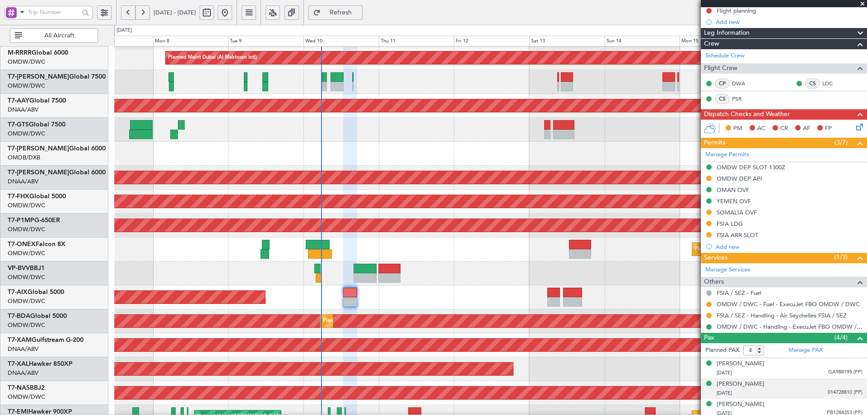
scroll to position [174, 0]
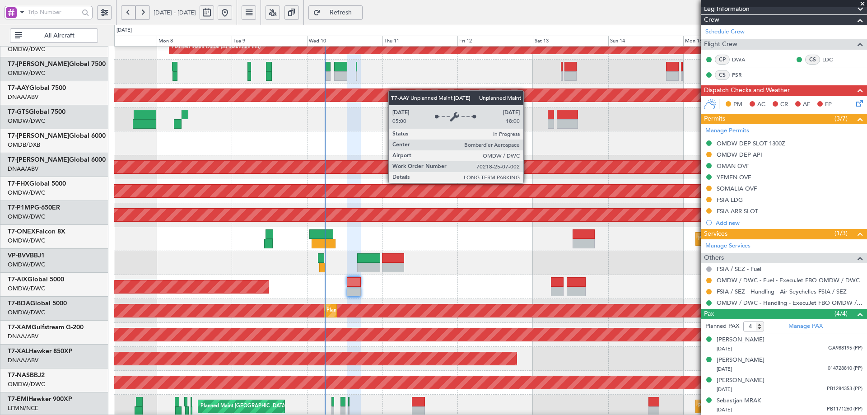
click at [393, 89] on div "Unplanned Maint [GEOGRAPHIC_DATA] (Al Maktoum Intl)" at bounding box center [200, 95] width 1677 height 13
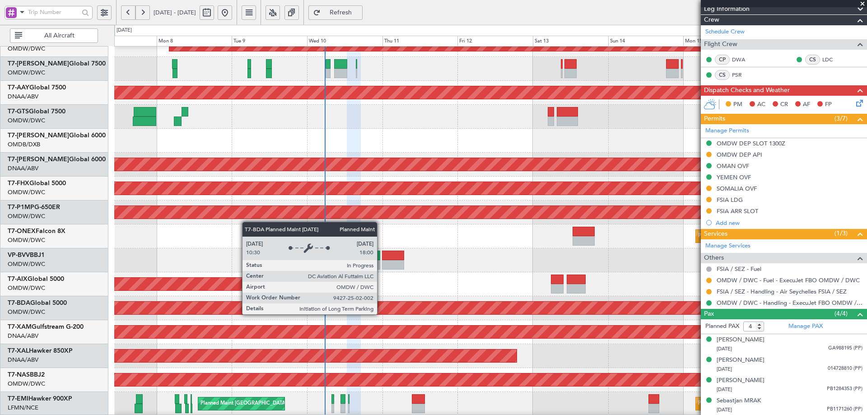
scroll to position [158, 0]
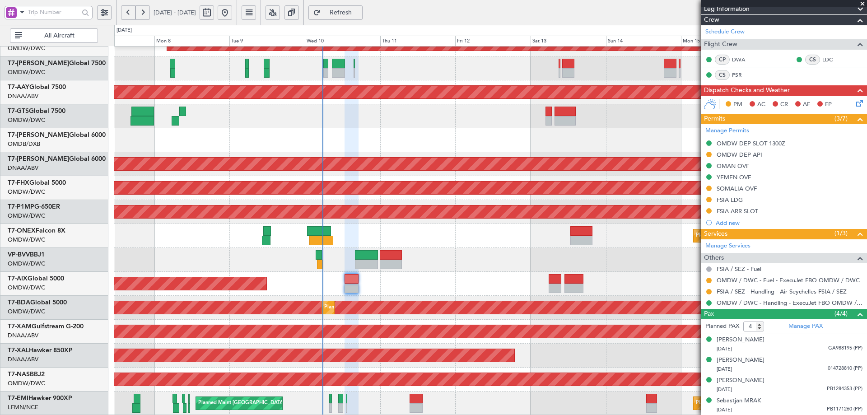
click at [379, 248] on div "Planned Maint Dubai (Al Maktoum Intl) Planned Maint [GEOGRAPHIC_DATA] (Al Makto…" at bounding box center [490, 152] width 752 height 526
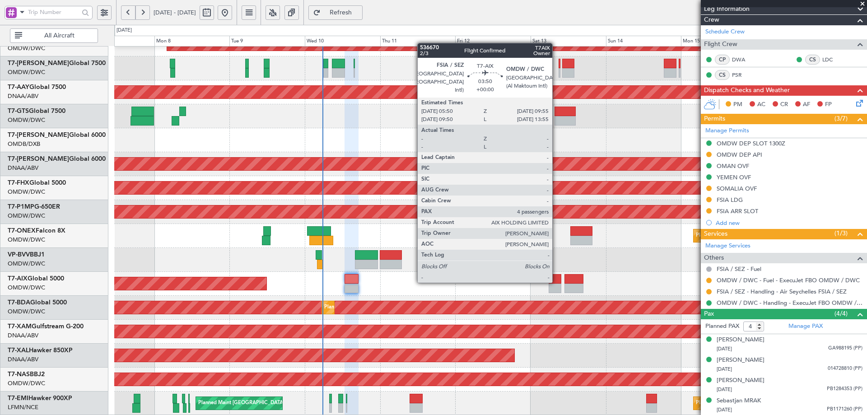
click at [556, 281] on div at bounding box center [555, 278] width 13 height 9
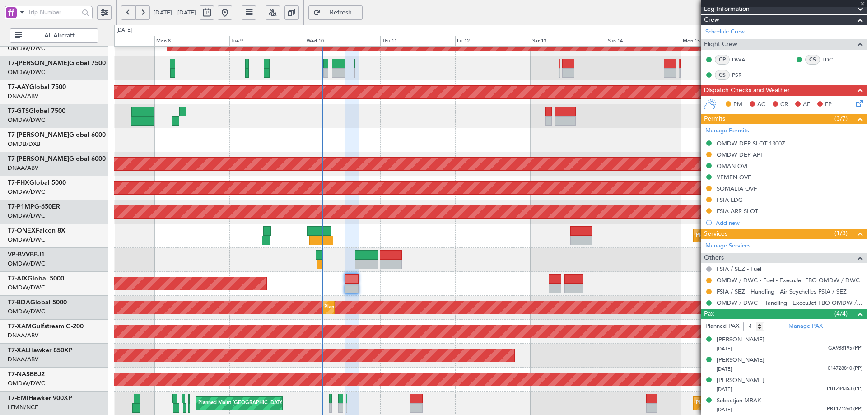
click at [557, 282] on div at bounding box center [555, 278] width 13 height 9
click at [557, 283] on div at bounding box center [555, 278] width 13 height 9
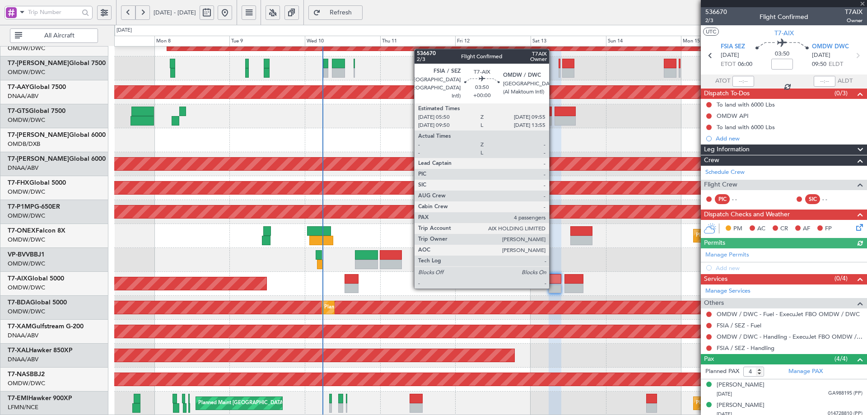
click at [553, 285] on div at bounding box center [555, 288] width 13 height 9
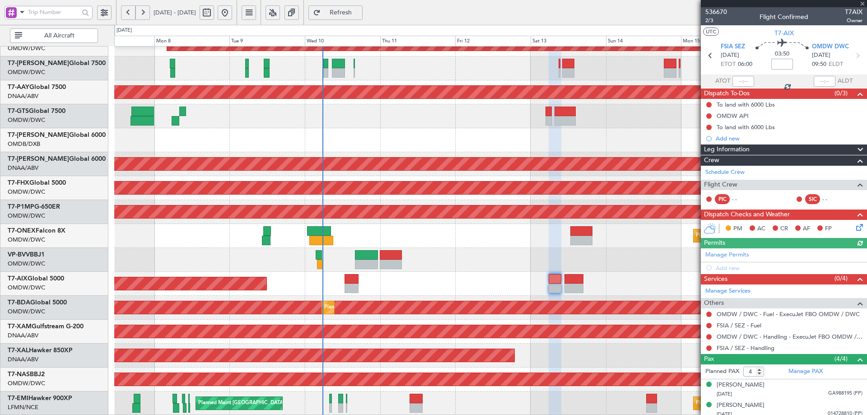
click at [777, 67] on input at bounding box center [782, 64] width 22 height 11
type input "+00:05"
click at [721, 12] on span "536670" at bounding box center [716, 11] width 22 height 9
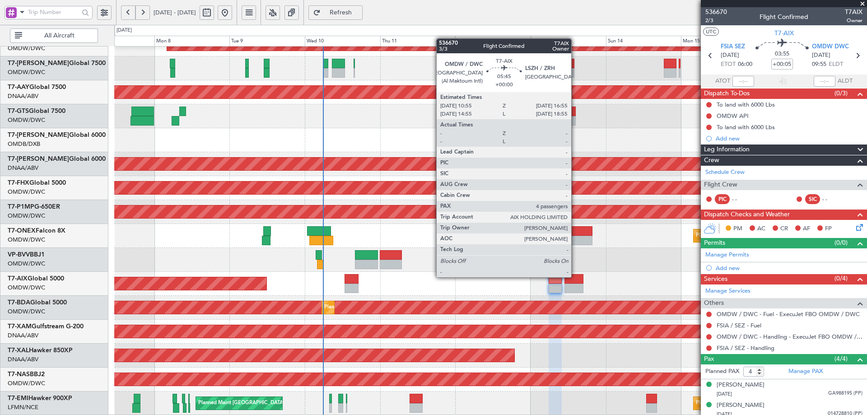
click at [575, 276] on div at bounding box center [573, 278] width 19 height 9
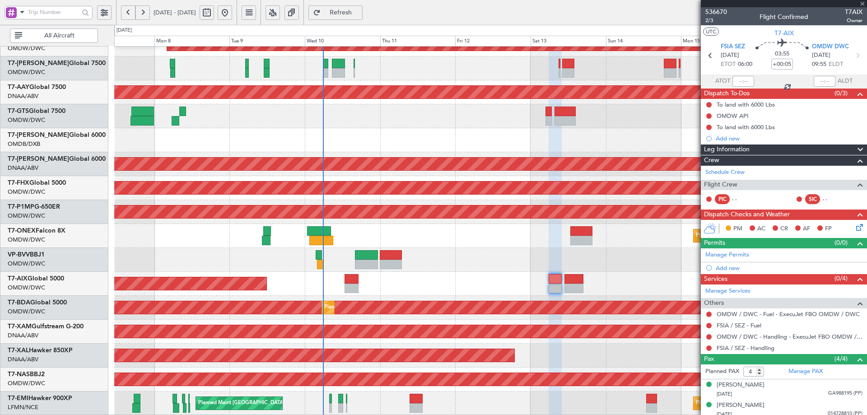
click at [575, 280] on div at bounding box center [573, 278] width 19 height 9
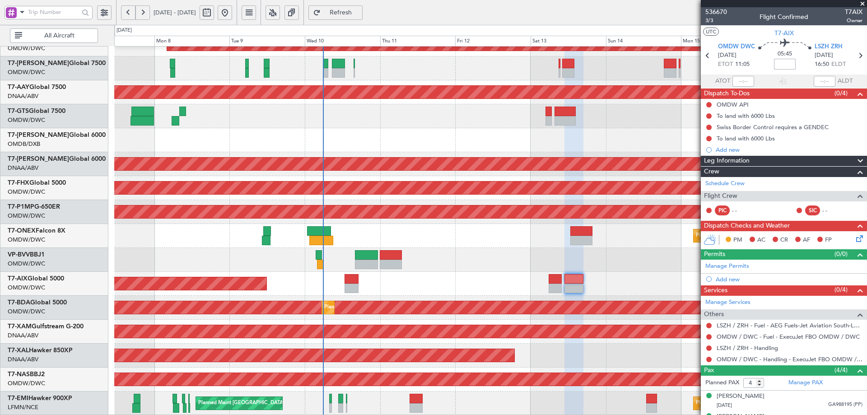
click at [786, 65] on input at bounding box center [785, 64] width 22 height 11
type input "+00:15"
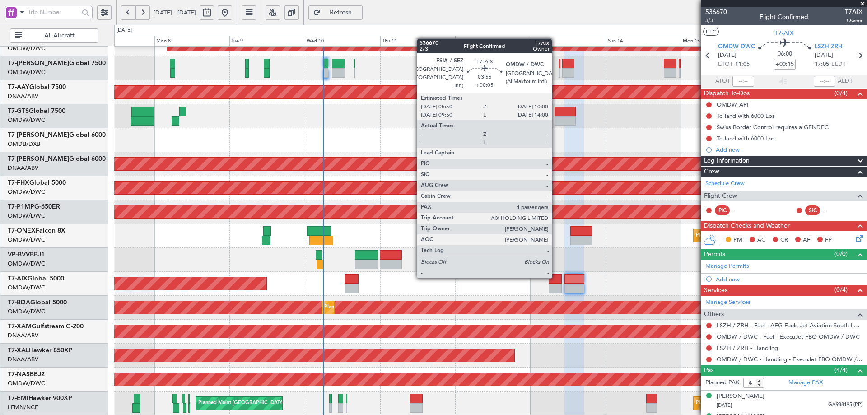
click at [555, 277] on div at bounding box center [555, 278] width 13 height 9
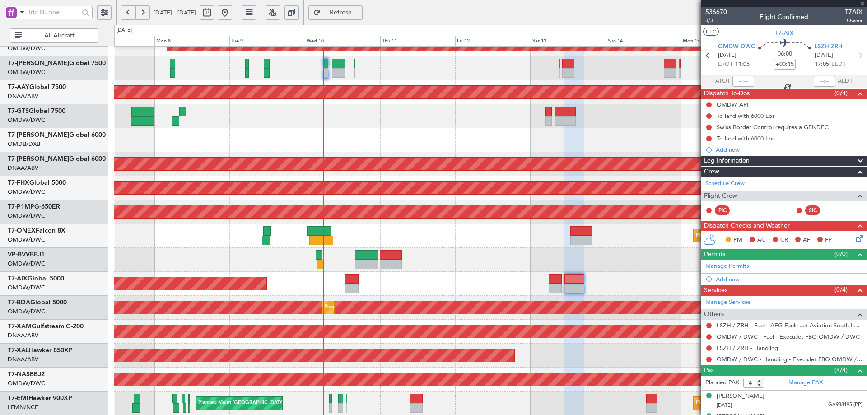
type input "+00:05"
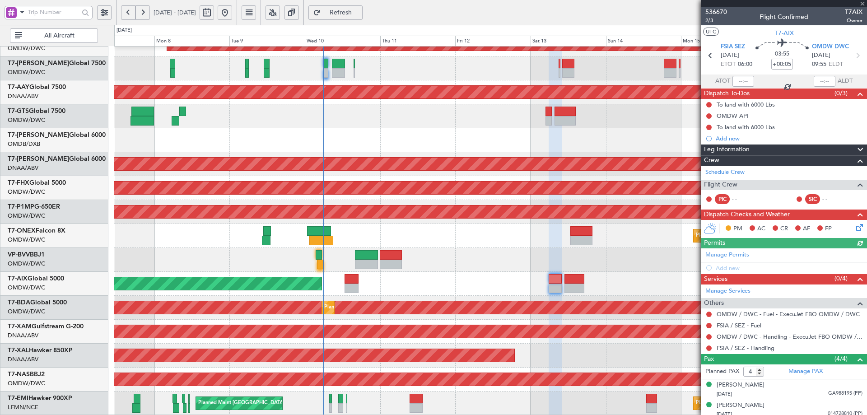
click at [731, 256] on div "Manage Permits Add new" at bounding box center [784, 260] width 166 height 25
click at [729, 257] on link "Manage Permits" at bounding box center [727, 255] width 44 height 9
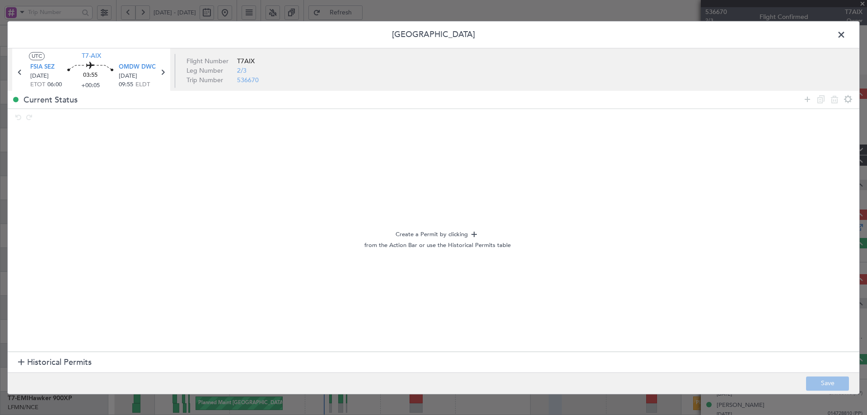
click at [42, 359] on span "Historical Permits" at bounding box center [59, 363] width 65 height 12
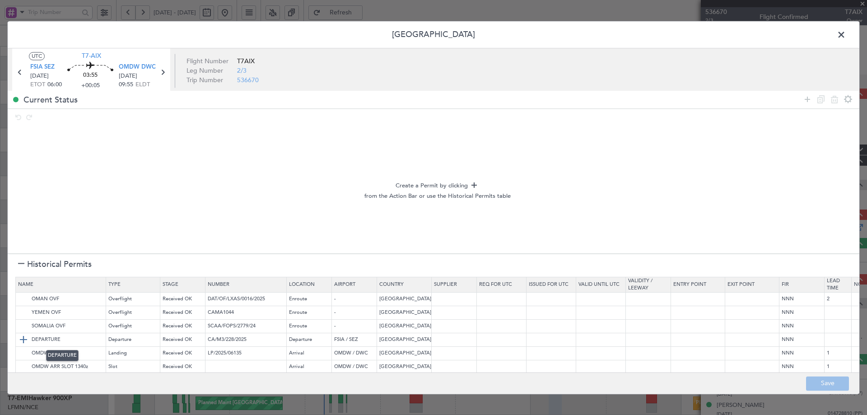
click at [24, 339] on img at bounding box center [23, 340] width 11 height 11
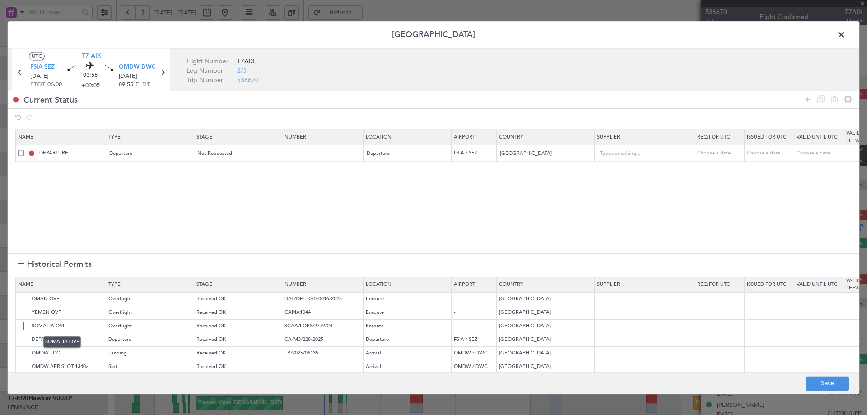
click at [27, 326] on img at bounding box center [23, 326] width 11 height 11
click at [26, 312] on img at bounding box center [23, 312] width 11 height 11
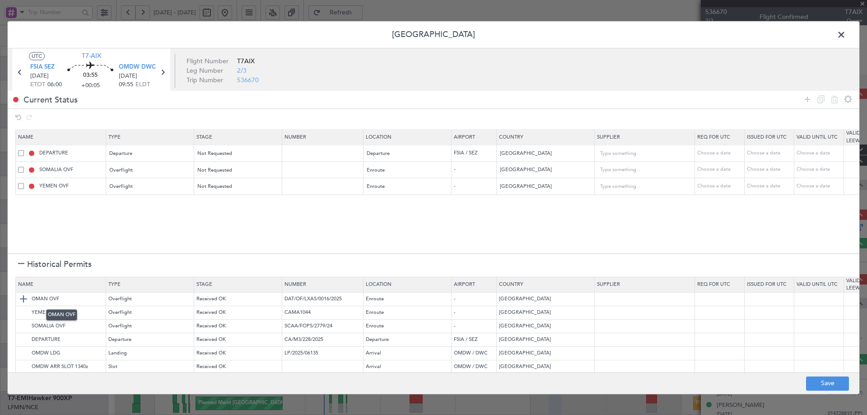
click at [20, 300] on img at bounding box center [23, 299] width 11 height 11
click at [24, 345] on img at bounding box center [23, 350] width 11 height 11
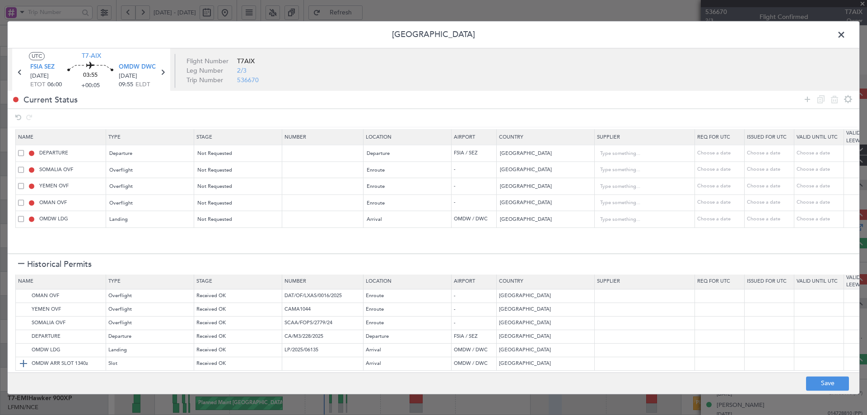
click at [22, 358] on img at bounding box center [23, 363] width 11 height 11
click at [19, 264] on div at bounding box center [21, 264] width 6 height 6
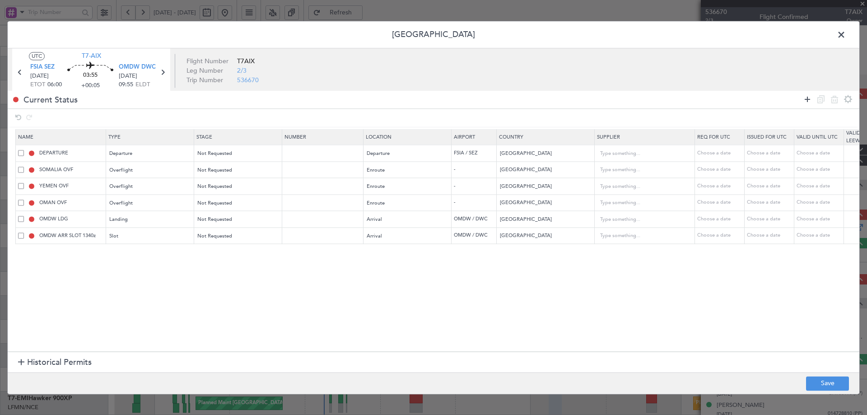
click at [807, 98] on icon at bounding box center [807, 99] width 11 height 11
click at [118, 251] on span "Type" at bounding box center [115, 253] width 11 height 7
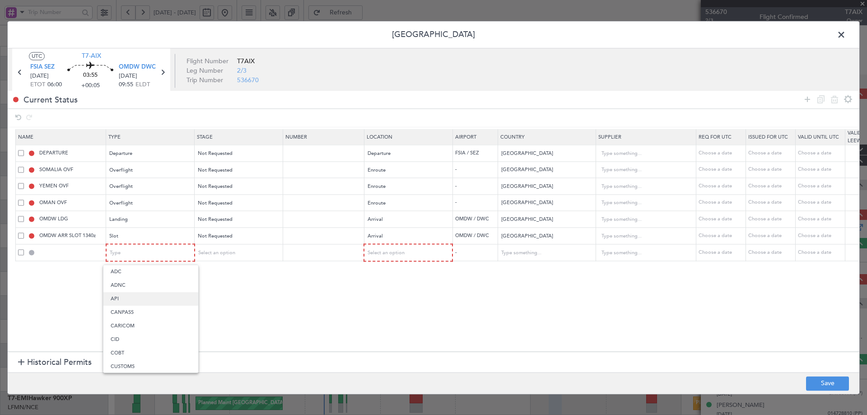
click at [127, 298] on span "API" at bounding box center [151, 299] width 80 height 14
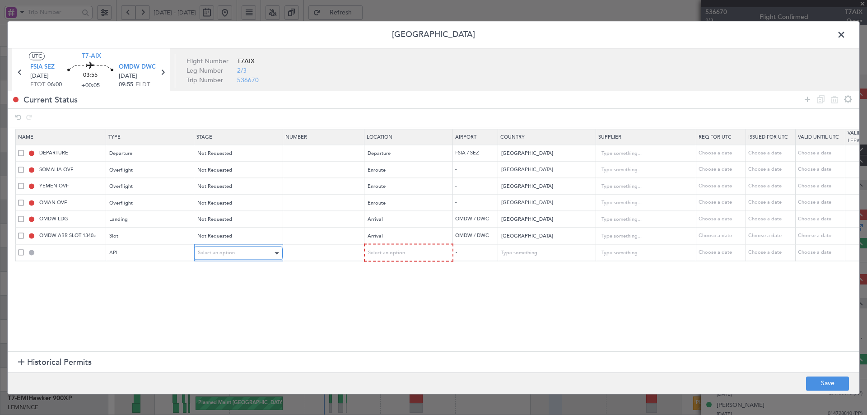
click at [233, 252] on span "Select an option" at bounding box center [216, 253] width 37 height 7
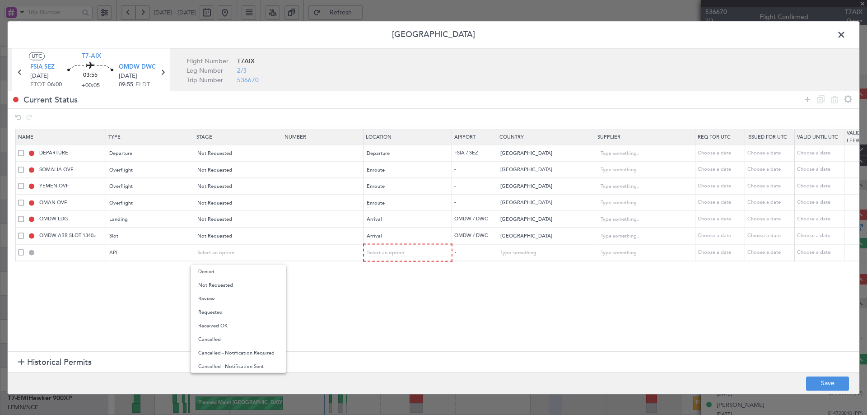
drag, startPoint x: 230, startPoint y: 282, endPoint x: 381, endPoint y: 270, distance: 151.7
click at [230, 282] on span "Not Requested" at bounding box center [238, 286] width 80 height 14
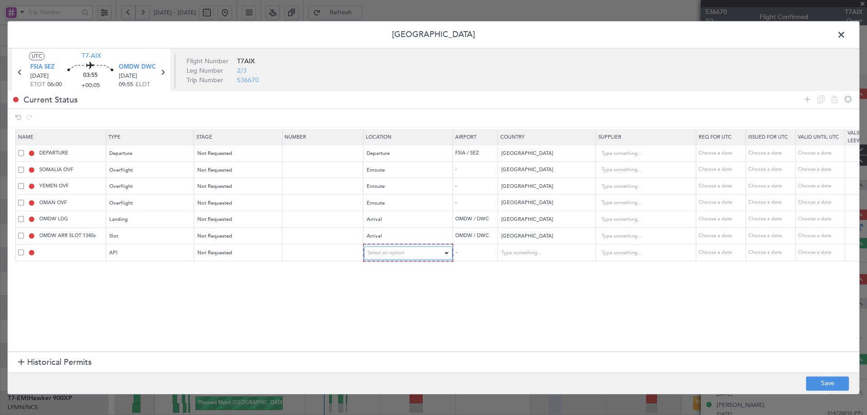
click at [393, 255] on span "Select an option" at bounding box center [386, 253] width 37 height 7
click at [378, 297] on span "Arrival" at bounding box center [408, 299] width 80 height 14
click at [391, 312] on section "Name Type Stage Number Location Airport Country Supplier Req For Utc Issued For…" at bounding box center [434, 239] width 852 height 224
click at [834, 385] on button "Save" at bounding box center [827, 383] width 43 height 14
type input "SEYCHELLES DEPARTURE"
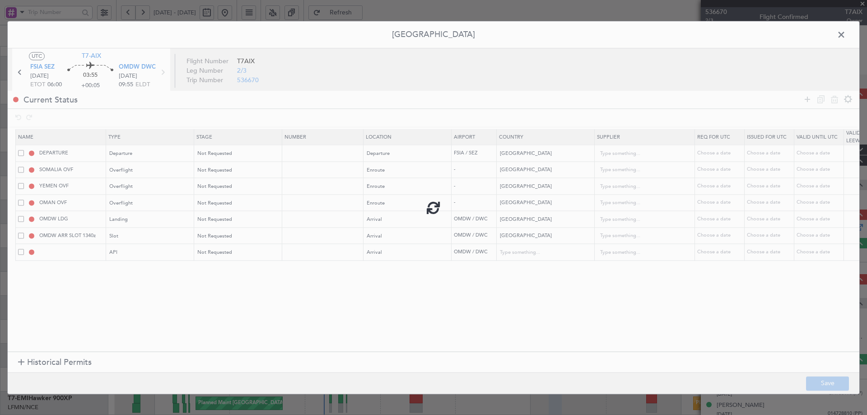
type input "NNN"
type input "2"
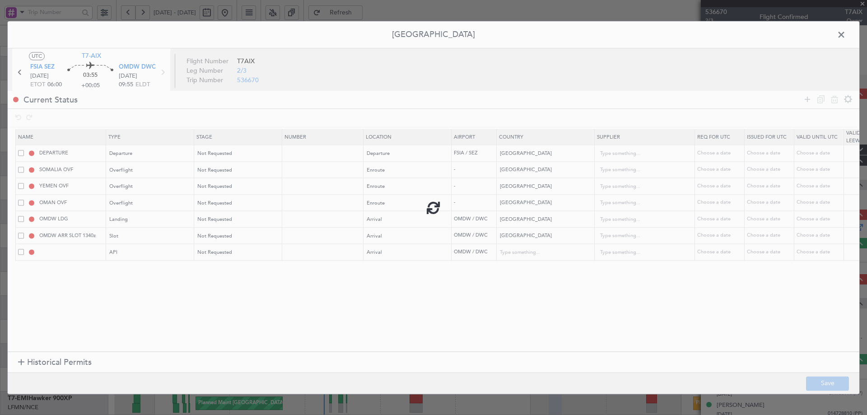
type input "NNN"
type input "1"
type input "OMDW ARR SLOT"
type input "NNN"
type input "1"
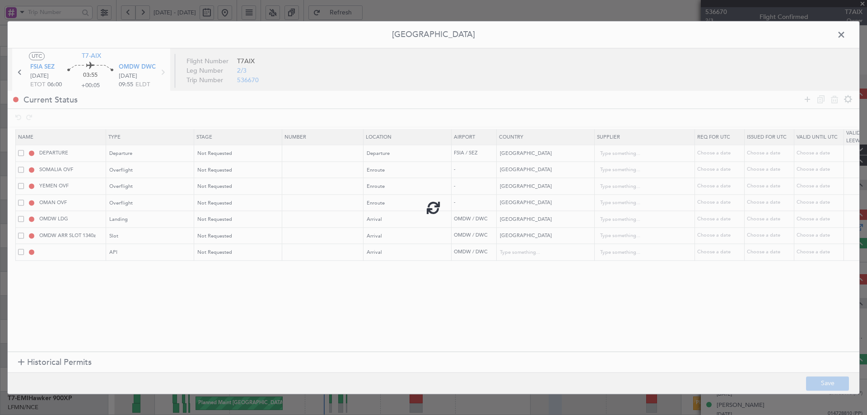
type input "OMDW ARR API"
type input "[GEOGRAPHIC_DATA]"
type input "NNN"
type input "1"
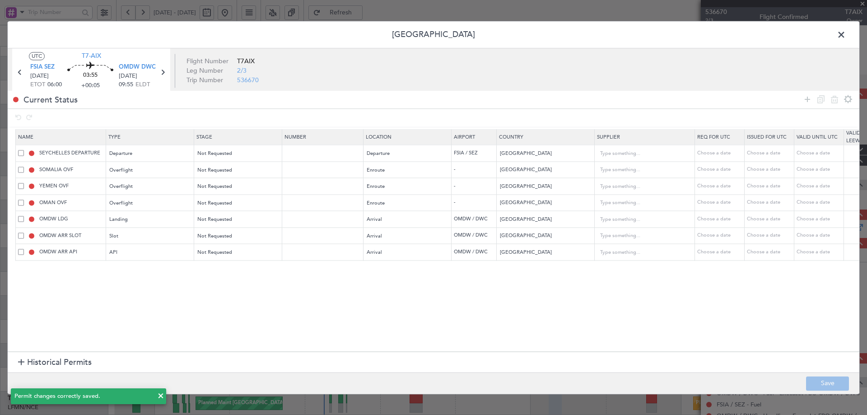
click at [846, 33] on span at bounding box center [846, 37] width 0 height 18
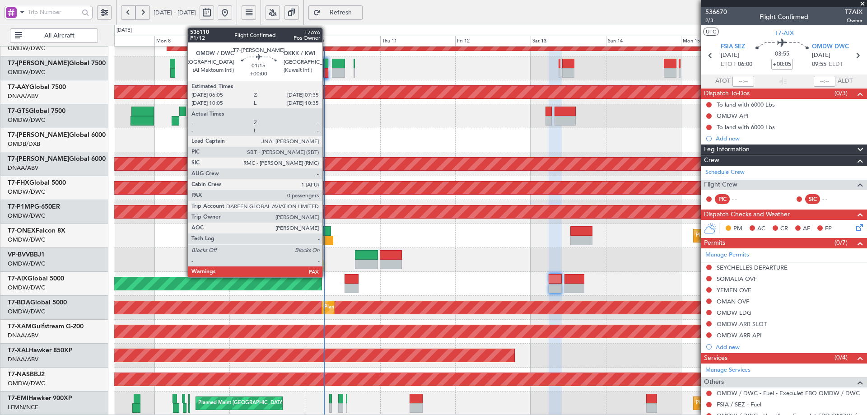
click at [326, 68] on div at bounding box center [325, 63] width 5 height 9
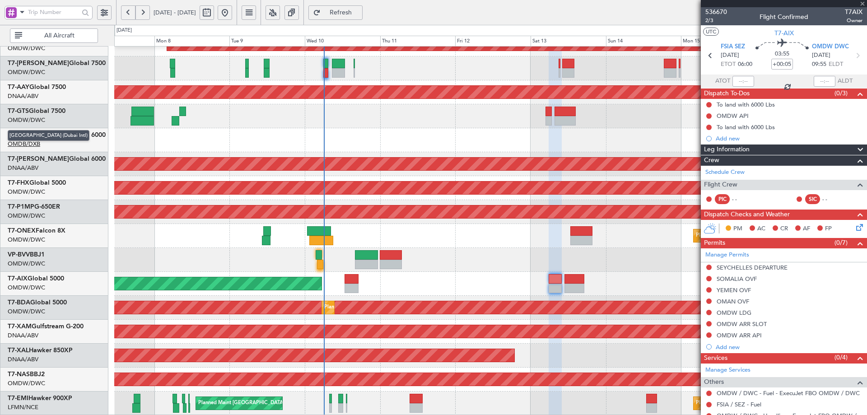
type input "0"
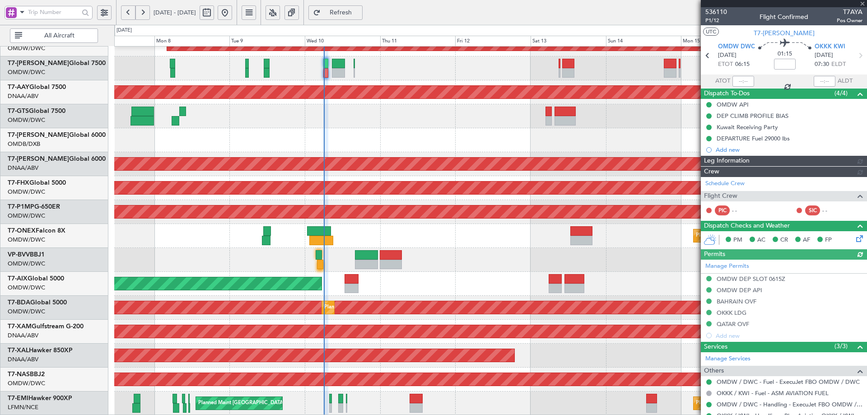
type input "[PERSON_NAME] ([PERSON_NAME])"
type input "7171"
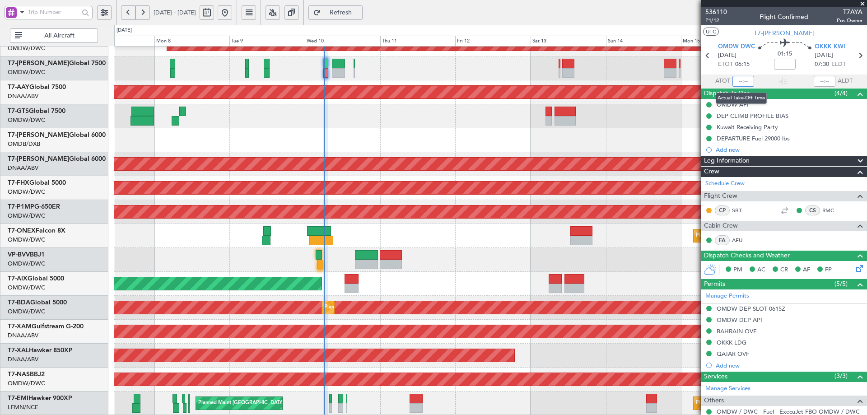
click at [743, 81] on input "text" at bounding box center [743, 81] width 22 height 11
type input "05:54"
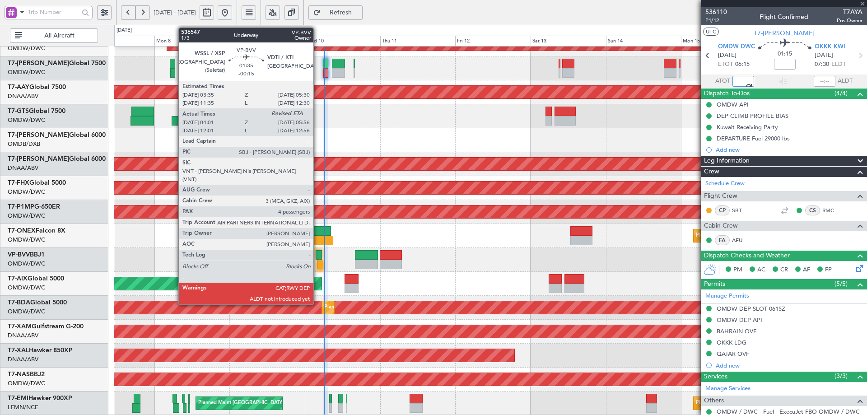
click at [317, 264] on div at bounding box center [320, 264] width 6 height 9
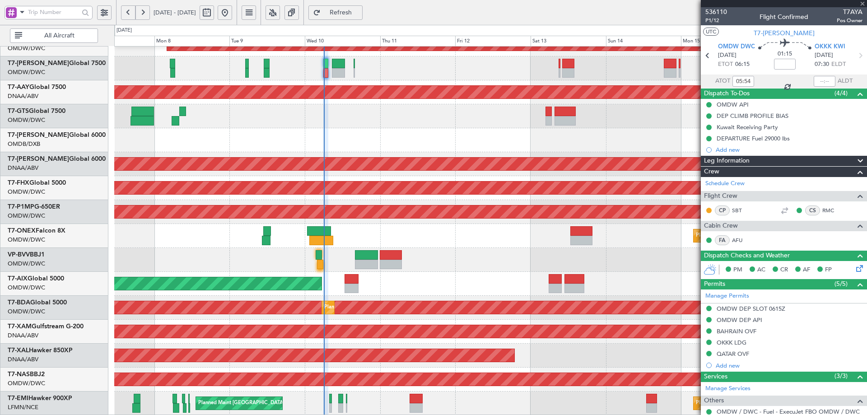
type input "-00:15"
type input "04:11"
type input "4"
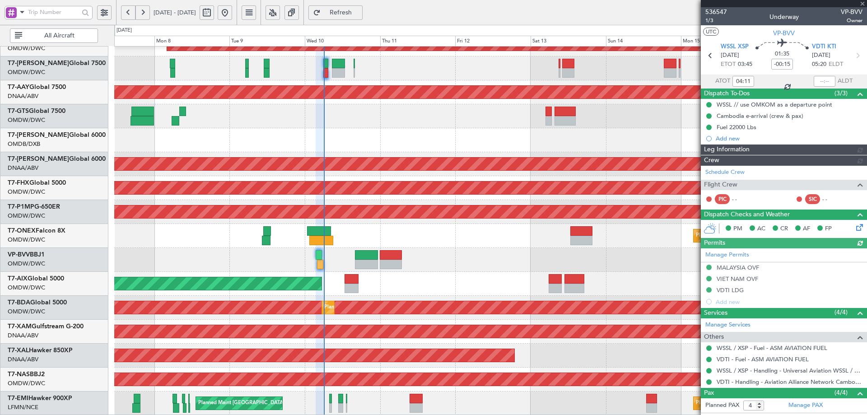
type input "[PERSON_NAME] ([PERSON_NAME])"
type input "7238"
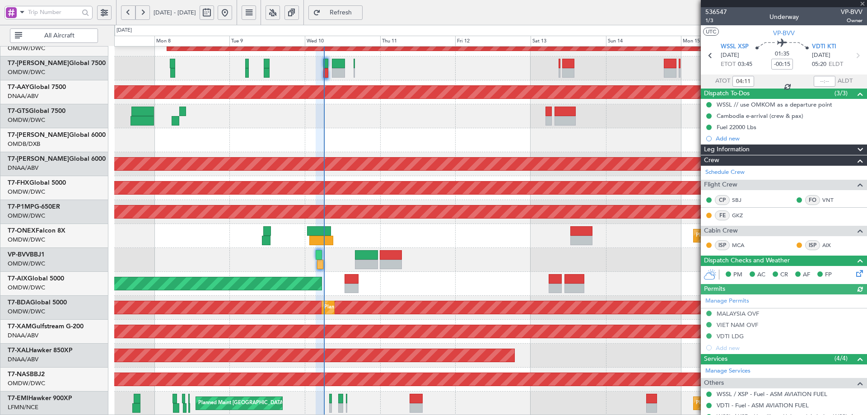
click at [819, 79] on div at bounding box center [825, 81] width 22 height 11
click at [819, 78] on input "text" at bounding box center [825, 81] width 22 height 11
type input "05:48"
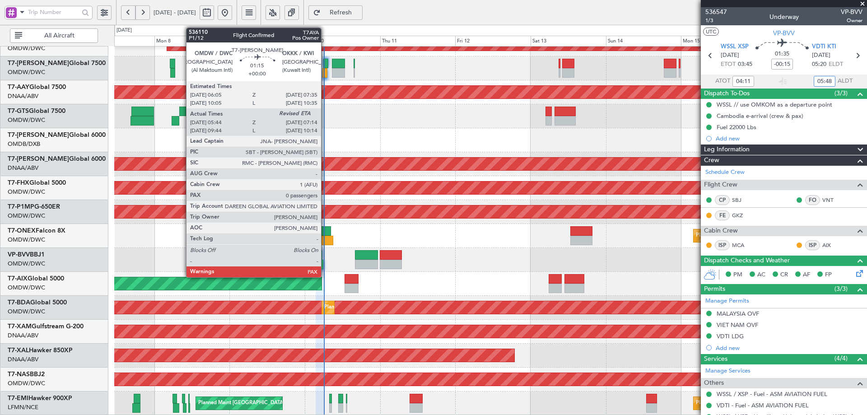
click at [325, 63] on div at bounding box center [325, 63] width 5 height 9
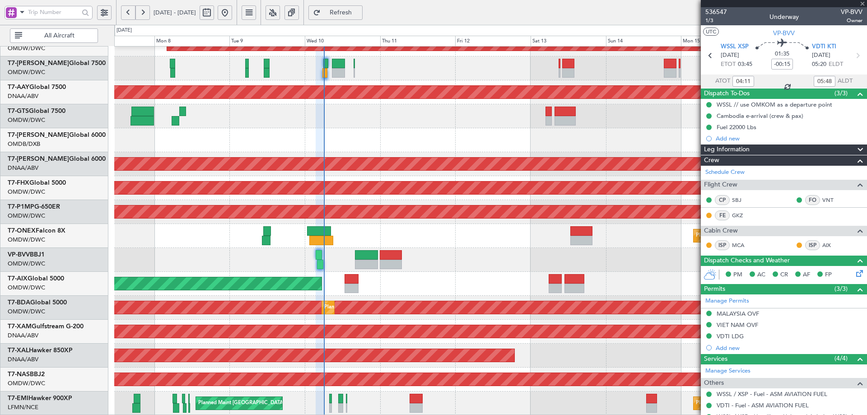
click at [461, 126] on div at bounding box center [490, 116] width 752 height 24
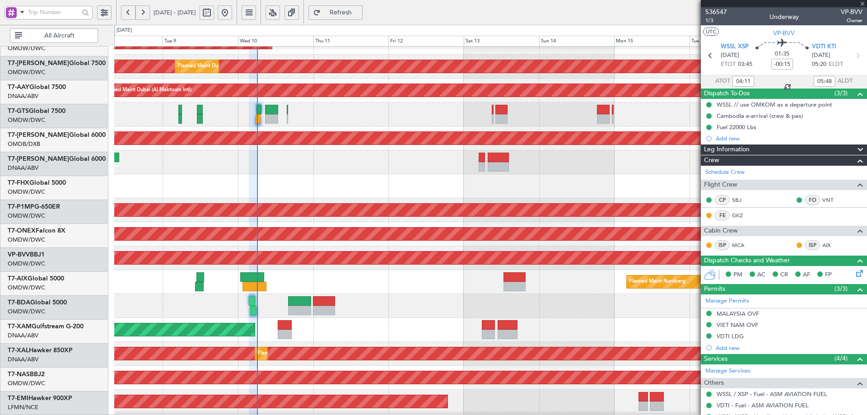
scroll to position [106, 0]
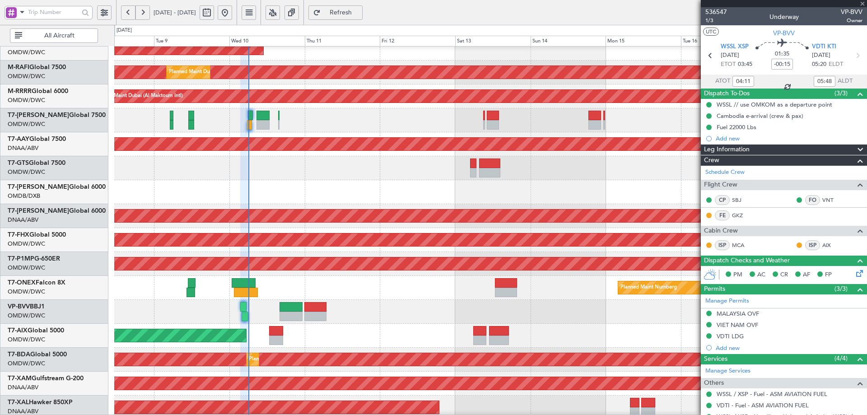
click at [385, 205] on div "Unplanned Maint [GEOGRAPHIC_DATA] (Al Maktoum Intl)" at bounding box center [490, 216] width 752 height 24
type input "05:54"
type input "0"
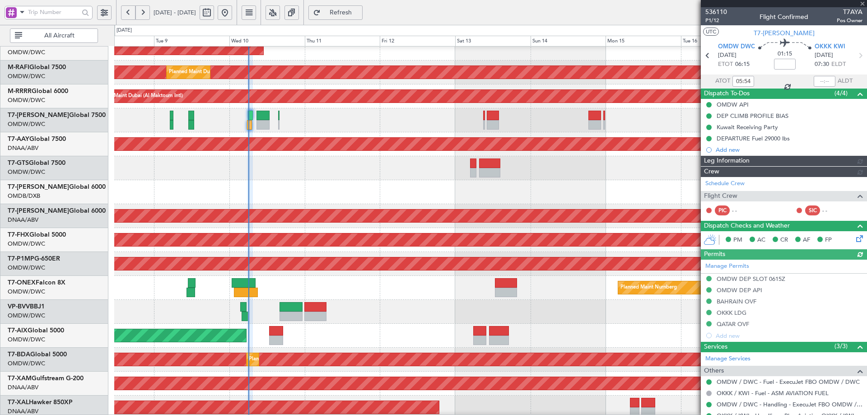
type input "[PERSON_NAME] ([PERSON_NAME])"
type input "7171"
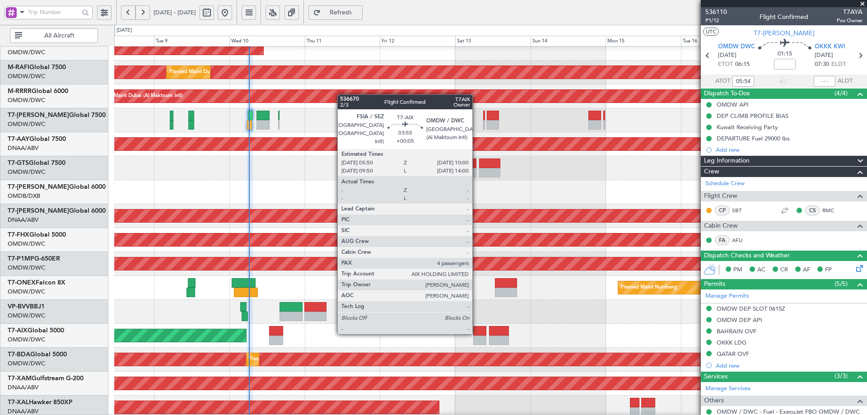
click at [476, 332] on div at bounding box center [479, 330] width 13 height 9
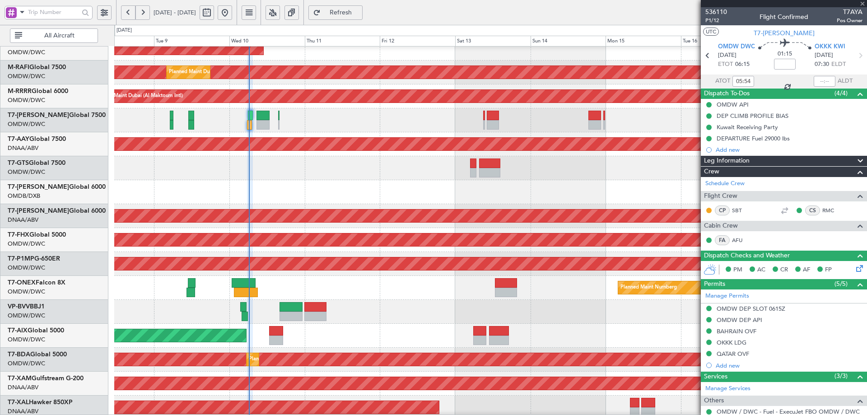
type input "+00:05"
type input "4"
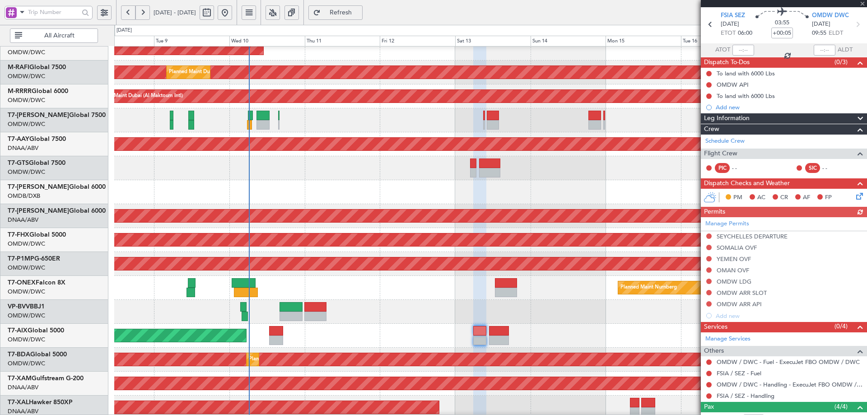
scroll to position [124, 0]
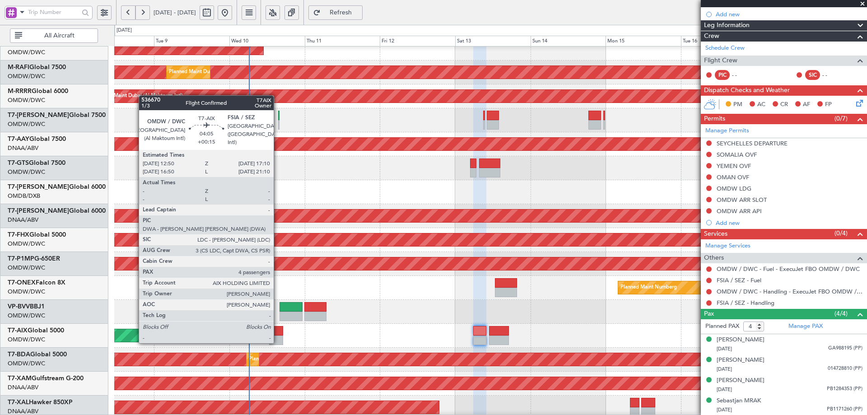
click at [278, 333] on div at bounding box center [276, 330] width 14 height 9
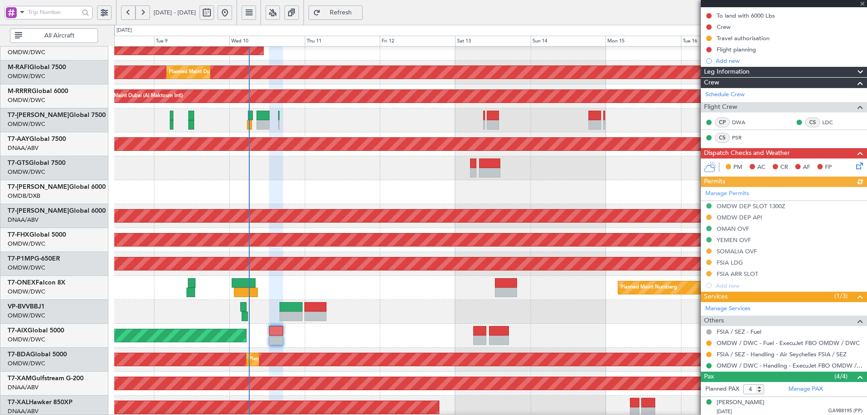
scroll to position [174, 0]
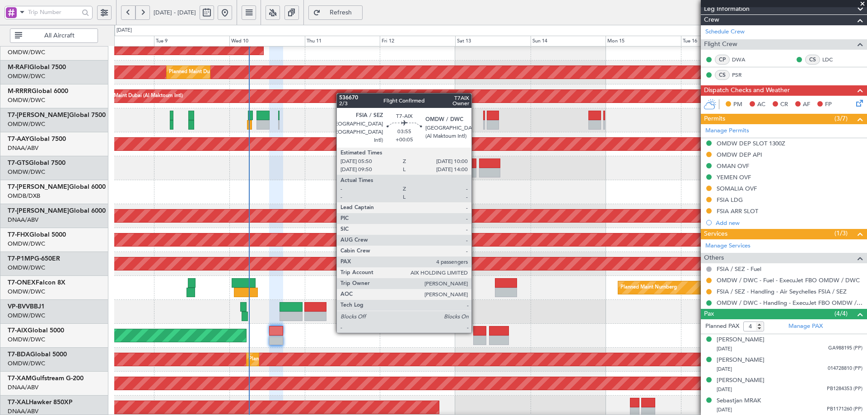
click at [476, 331] on div at bounding box center [479, 330] width 13 height 9
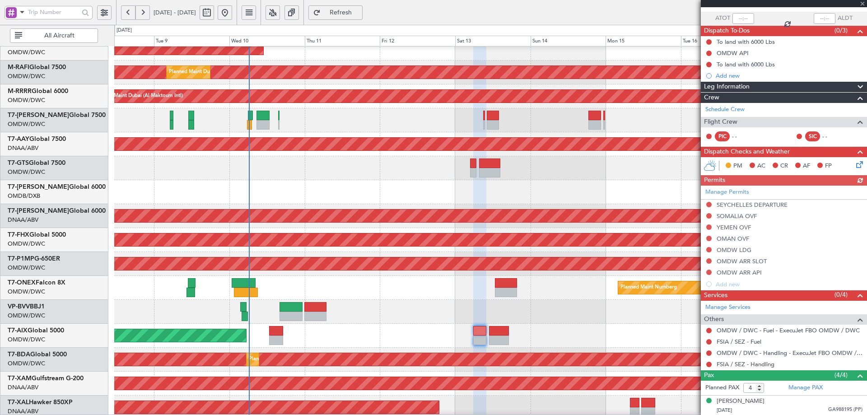
scroll to position [124, 0]
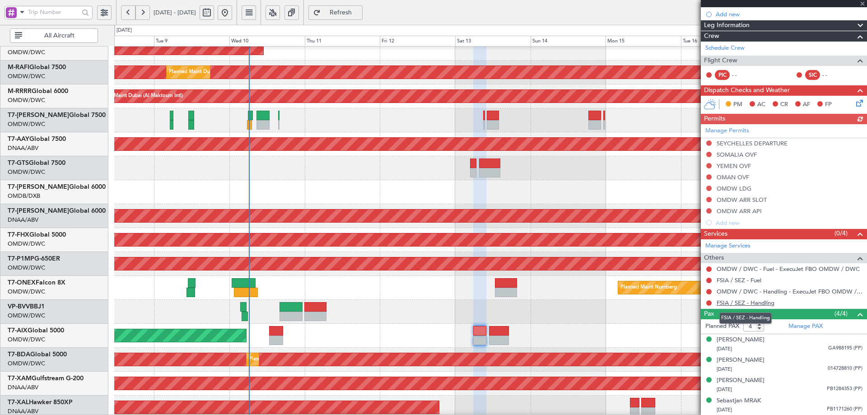
click at [753, 303] on link "FSIA / SEZ - Handling" at bounding box center [746, 303] width 58 height 8
click at [359, 12] on span "Refresh" at bounding box center [340, 12] width 37 height 6
click at [359, 13] on span "Refresh" at bounding box center [340, 12] width 37 height 6
click at [359, 10] on span "Refresh" at bounding box center [340, 12] width 37 height 6
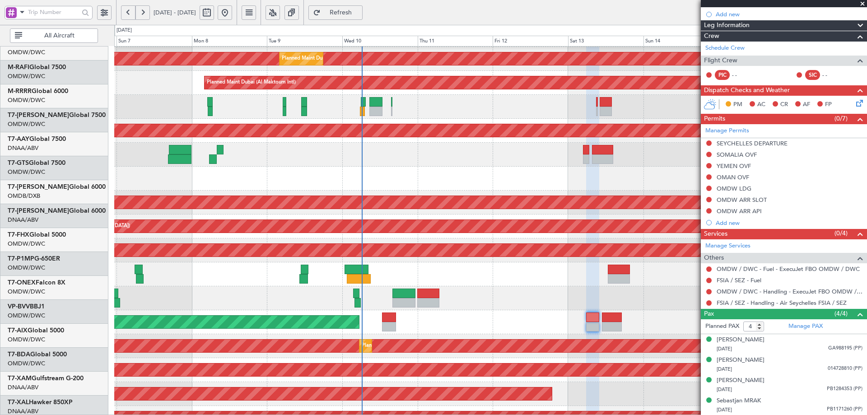
scroll to position [122, 0]
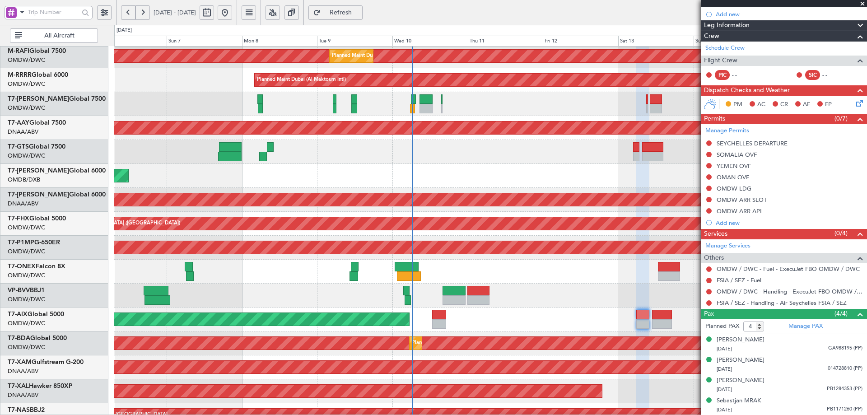
click at [427, 280] on div "Planned Maint Nurnberg" at bounding box center [490, 272] width 752 height 24
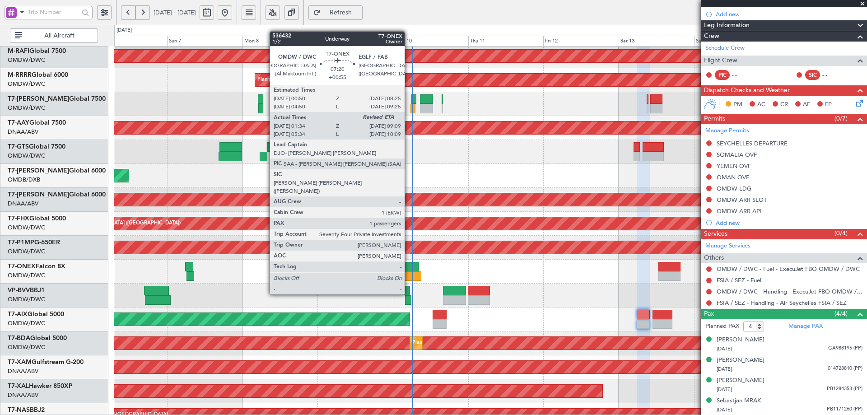
click at [410, 269] on div at bounding box center [407, 266] width 24 height 9
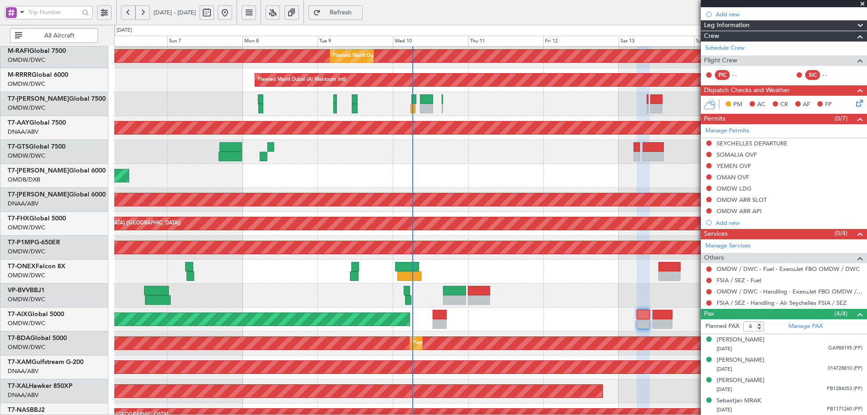
click at [359, 10] on span "Refresh" at bounding box center [340, 12] width 37 height 6
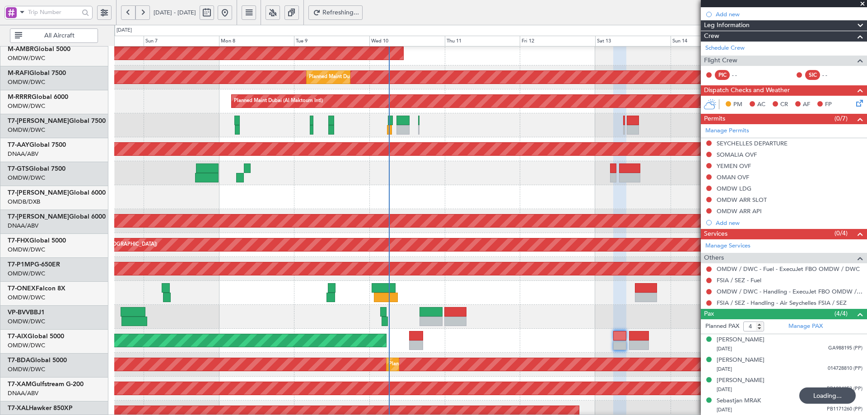
scroll to position [99, 0]
click at [323, 191] on div "AOG Maint [GEOGRAPHIC_DATA] (Dubai Intl)" at bounding box center [490, 197] width 752 height 24
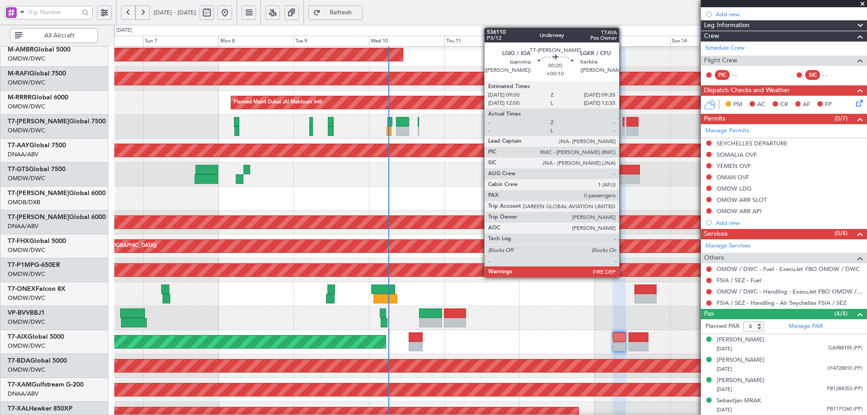
click at [623, 122] on div at bounding box center [624, 121] width 2 height 9
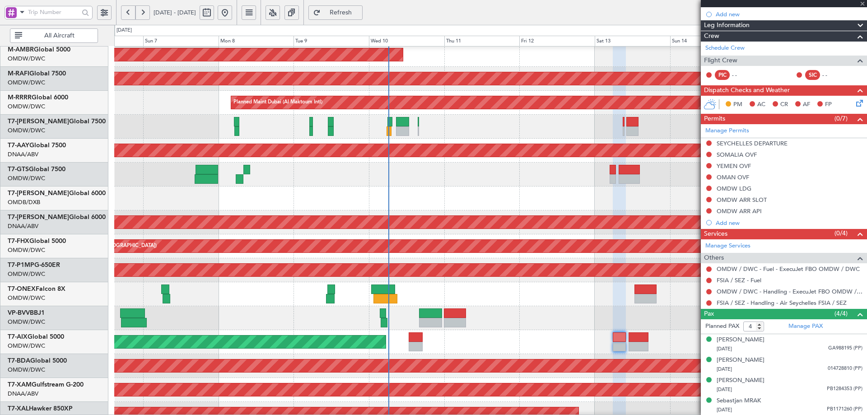
type input "+00:10"
type input "0"
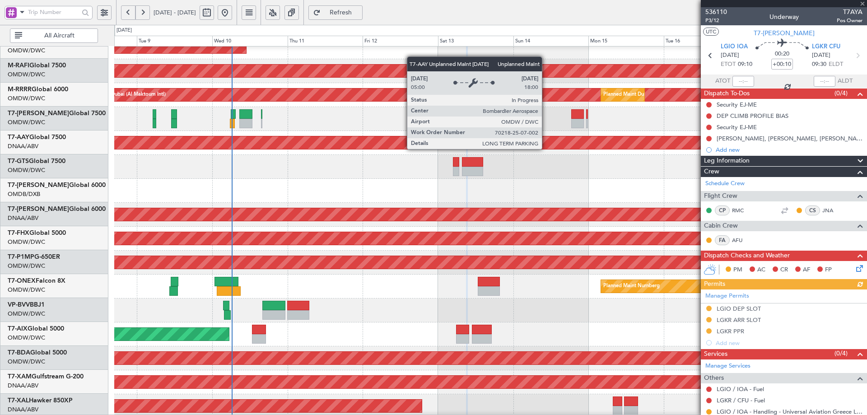
scroll to position [107, 0]
click at [389, 141] on div "Unplanned Maint [GEOGRAPHIC_DATA] (Al Maktoum Intl)" at bounding box center [153, 142] width 1582 height 13
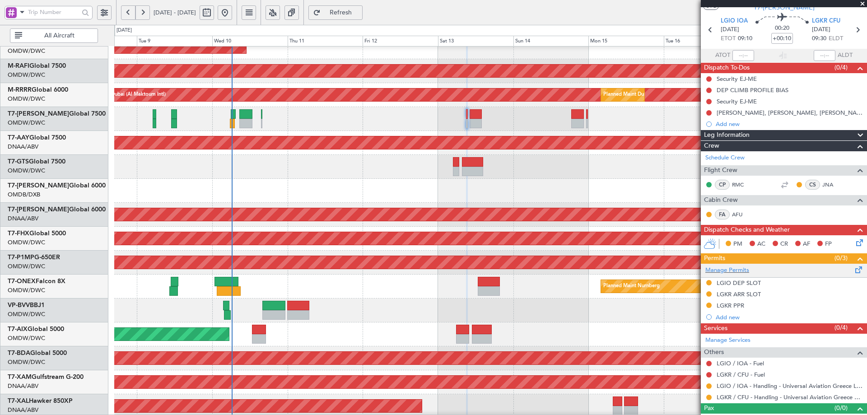
scroll to position [39, 0]
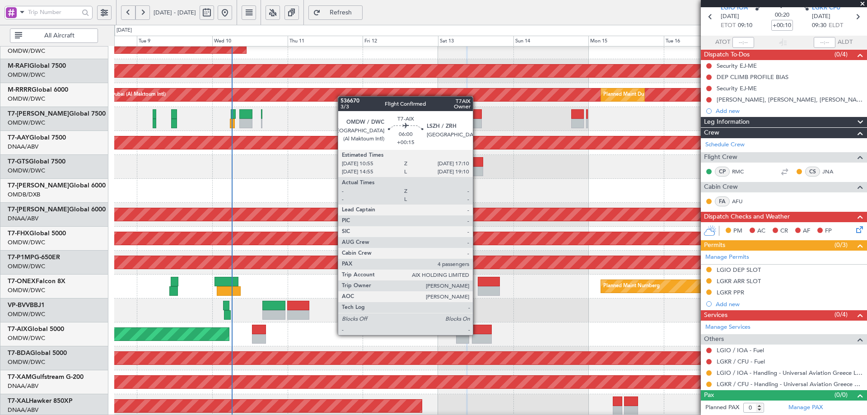
click at [477, 334] on div at bounding box center [482, 338] width 20 height 9
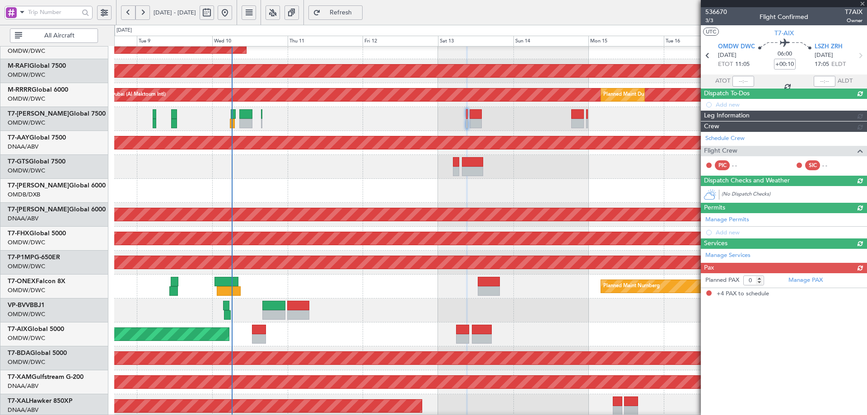
type input "+00:15"
type input "4"
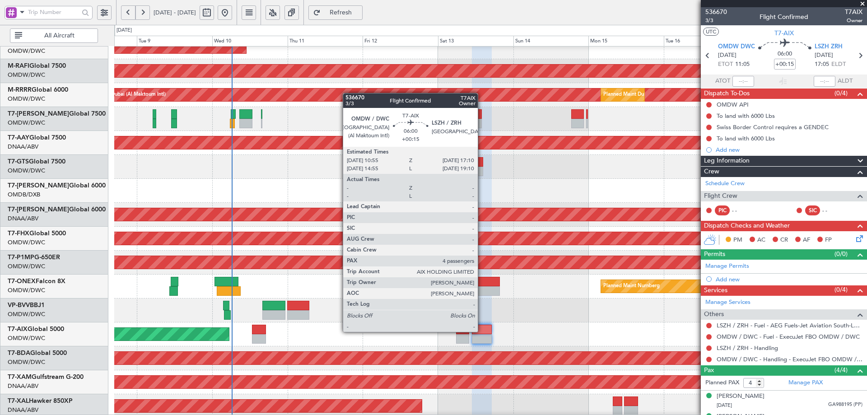
click at [482, 331] on div at bounding box center [482, 329] width 20 height 9
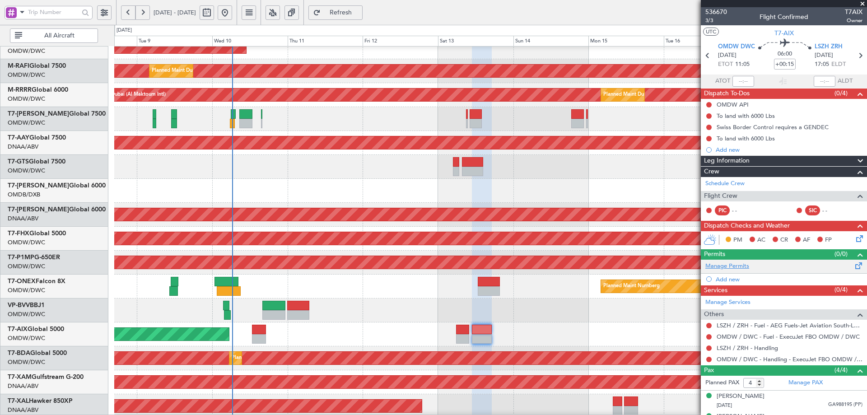
click at [724, 265] on link "Manage Permits" at bounding box center [727, 266] width 44 height 9
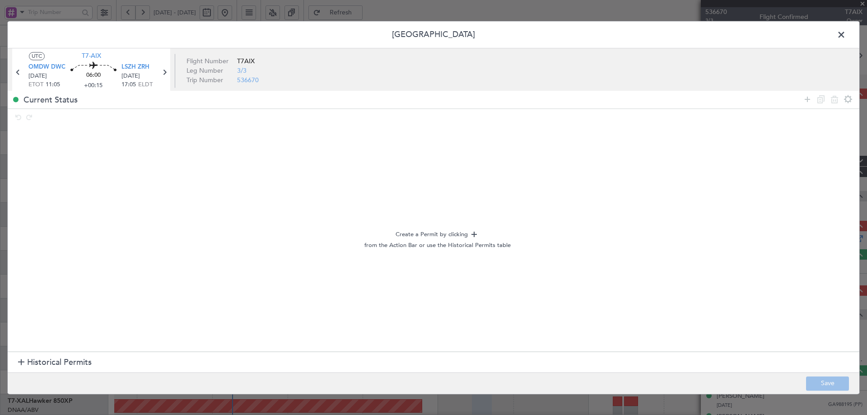
click at [846, 33] on span at bounding box center [846, 37] width 0 height 18
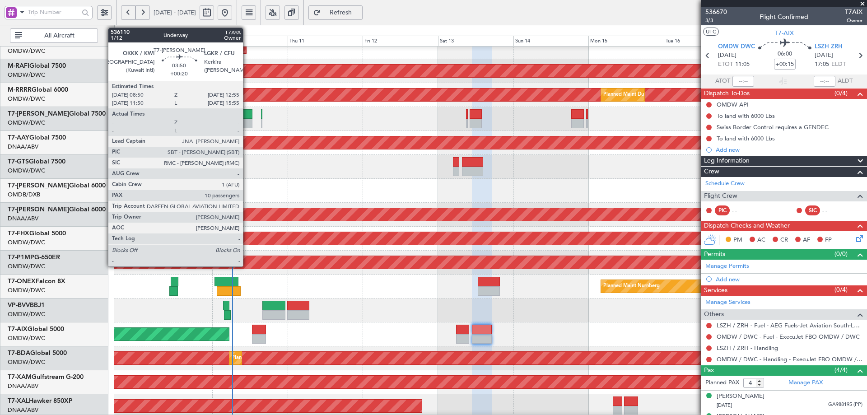
click at [247, 115] on div at bounding box center [245, 113] width 13 height 9
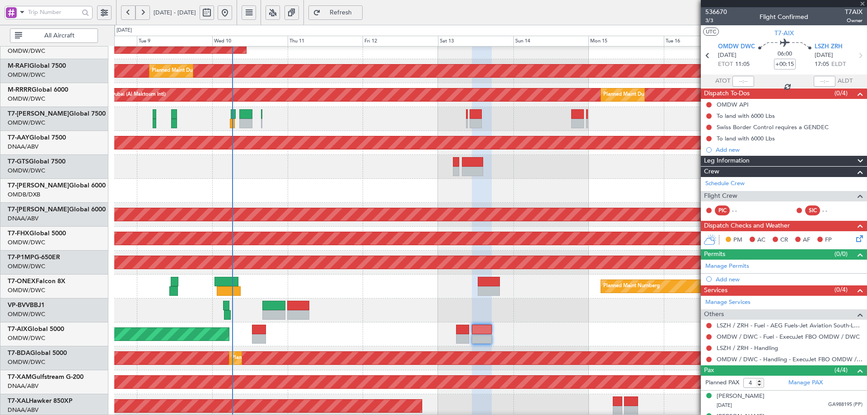
type input "+00:20"
type input "10"
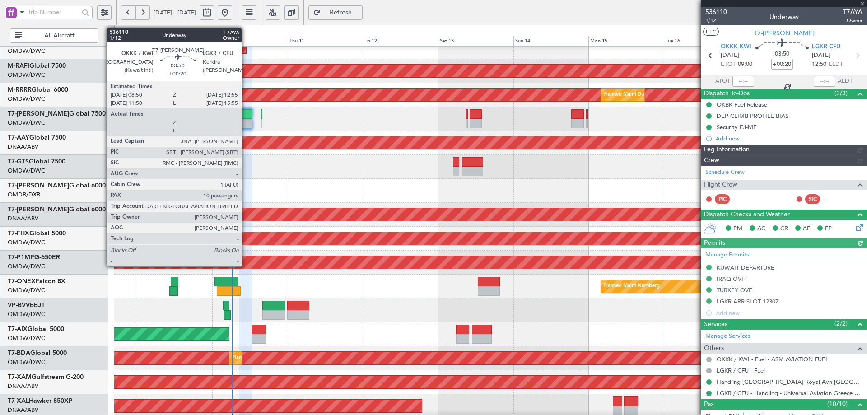
type input "[PERSON_NAME] ([PERSON_NAME])"
type input "7243"
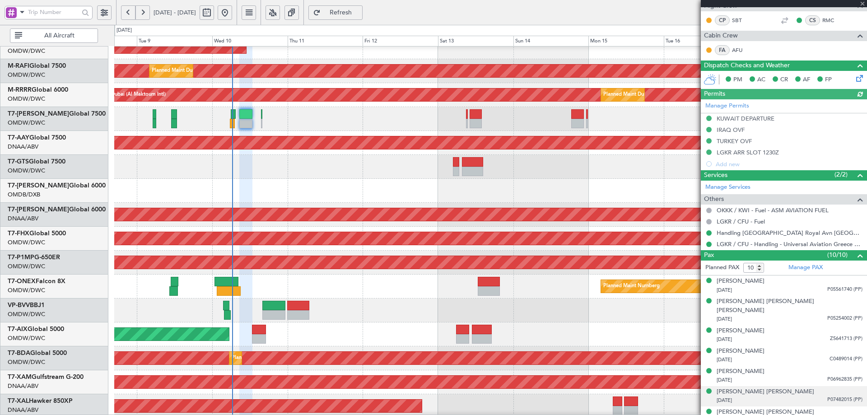
scroll to position [242, 0]
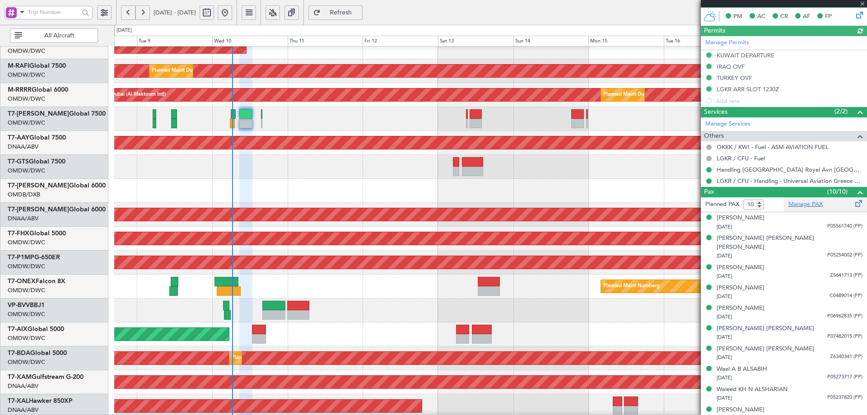
click at [802, 199] on div "Manage PAX" at bounding box center [825, 204] width 83 height 14
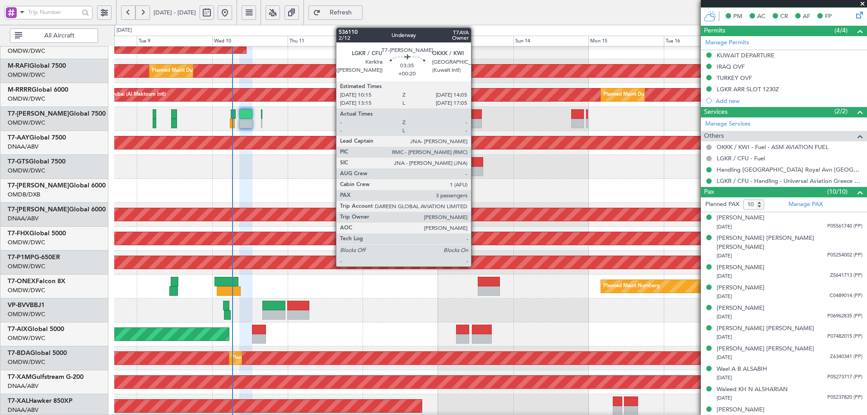
click at [475, 115] on div at bounding box center [476, 113] width 12 height 9
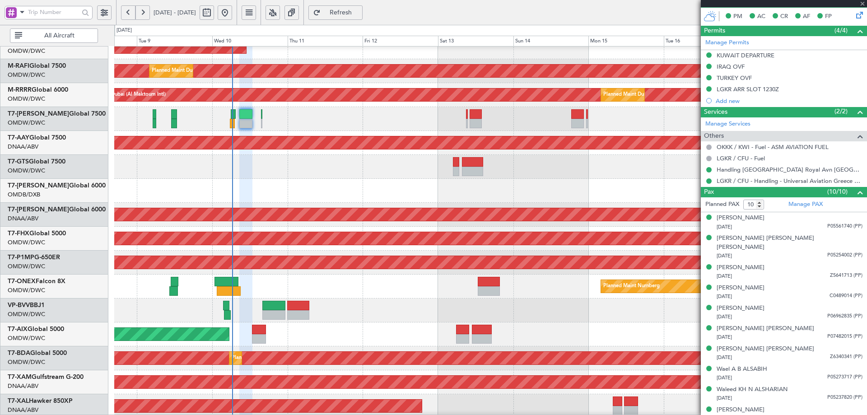
type input "3"
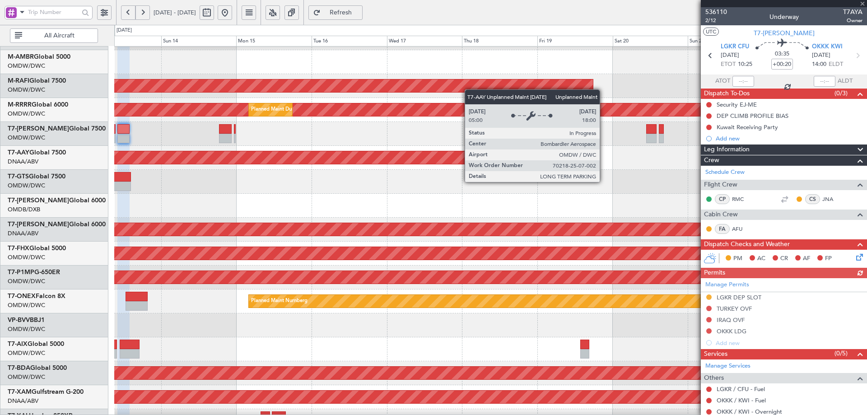
scroll to position [91, 0]
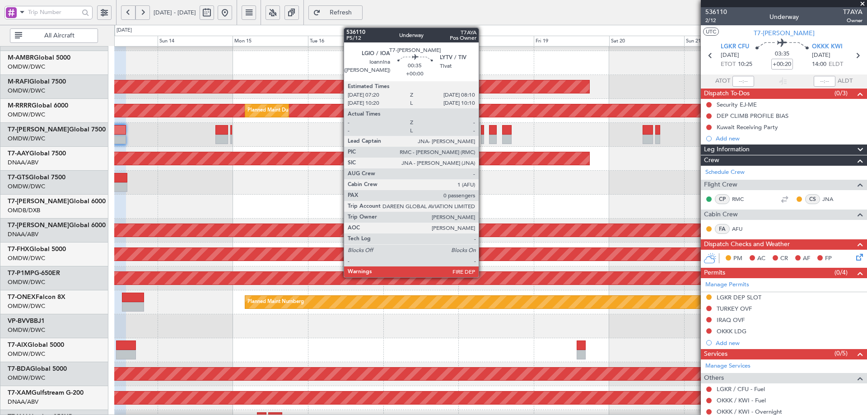
click at [483, 132] on div at bounding box center [482, 129] width 3 height 9
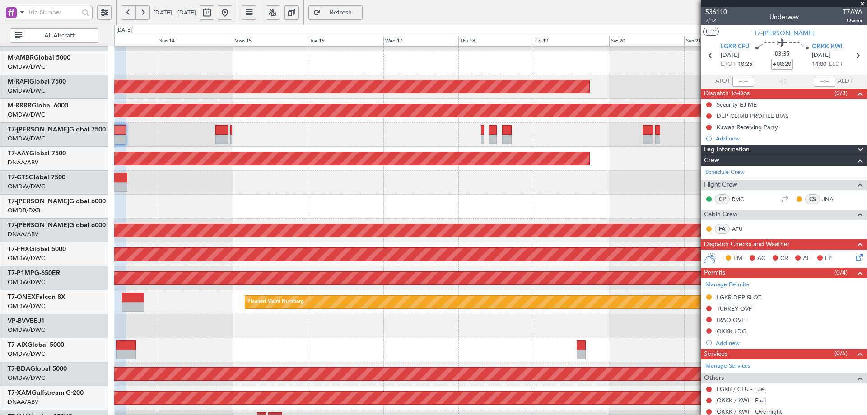
click at [355, 11] on span "Refresh" at bounding box center [340, 12] width 37 height 6
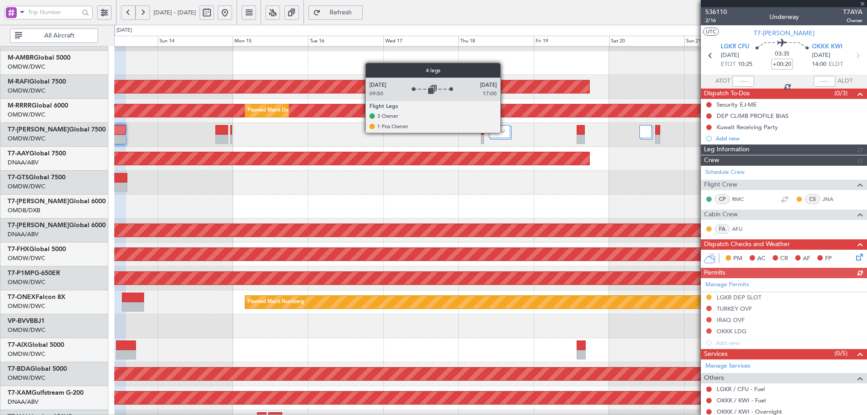
click at [505, 132] on img at bounding box center [502, 132] width 5 height 4
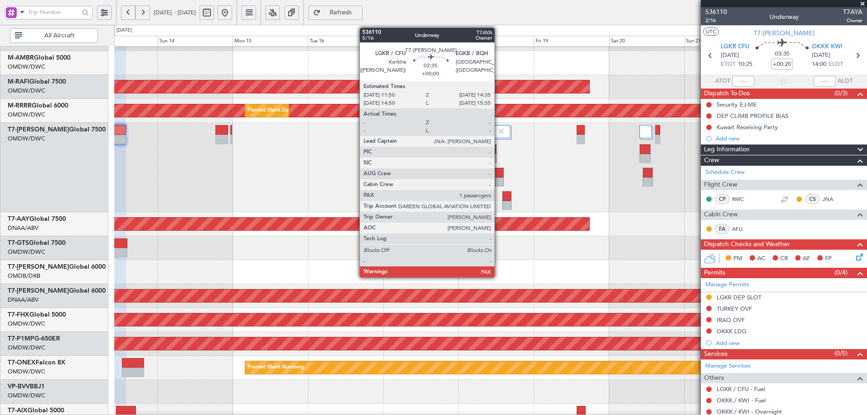
click at [498, 174] on div at bounding box center [499, 172] width 8 height 9
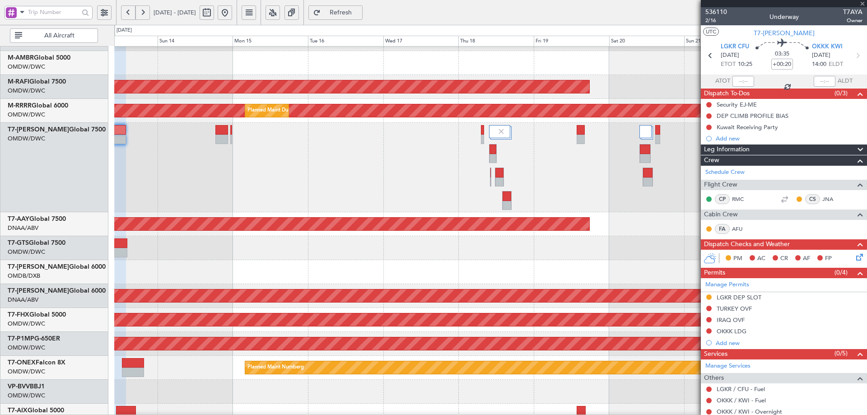
type input "1"
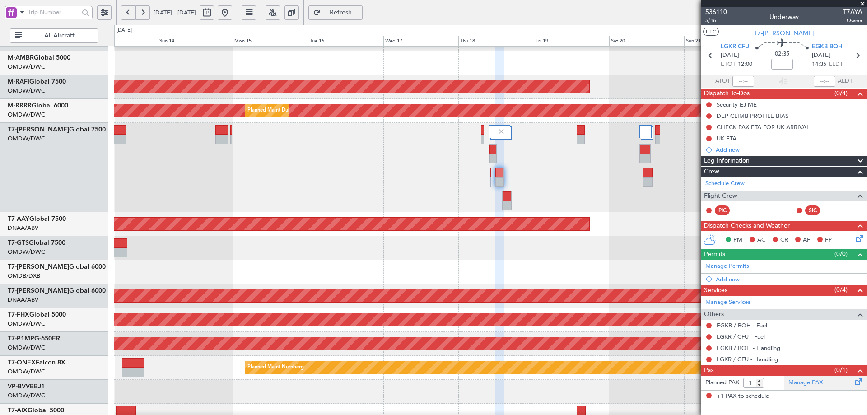
click at [796, 383] on link "Manage PAX" at bounding box center [805, 382] width 34 height 9
click at [359, 13] on span "Refresh" at bounding box center [340, 12] width 37 height 6
click at [359, 9] on span "Refresh" at bounding box center [340, 12] width 37 height 6
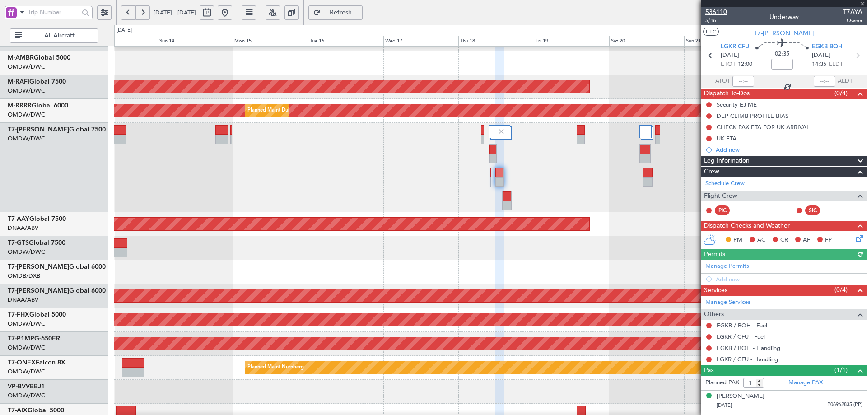
click at [710, 10] on span "536110" at bounding box center [716, 11] width 22 height 9
click at [359, 16] on span "Refresh" at bounding box center [340, 12] width 37 height 6
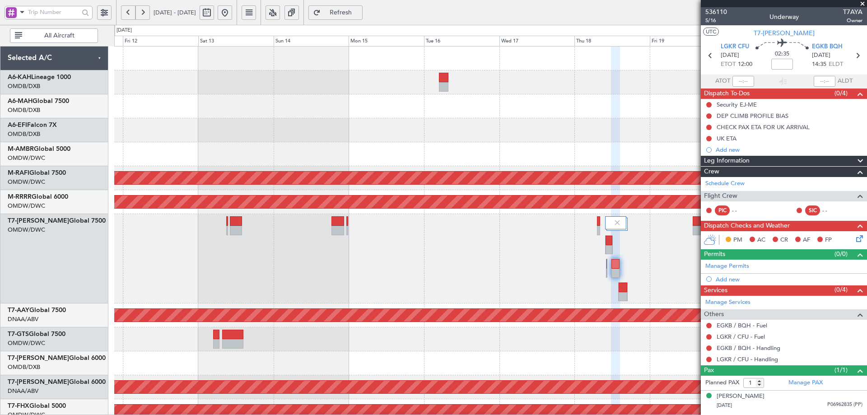
click at [362, 324] on div "Planned Maint Dubai (Al Maktoum Intl) AOG Maint [GEOGRAPHIC_DATA] (Al Maktoum I…" at bounding box center [490, 343] width 752 height 592
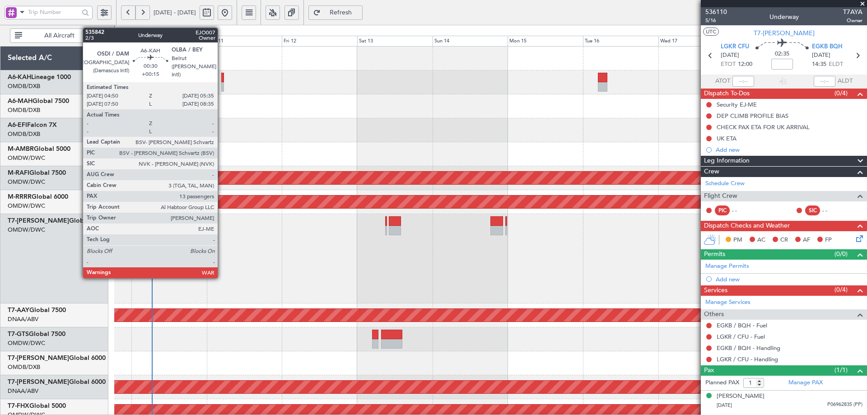
click at [222, 79] on div at bounding box center [222, 77] width 3 height 9
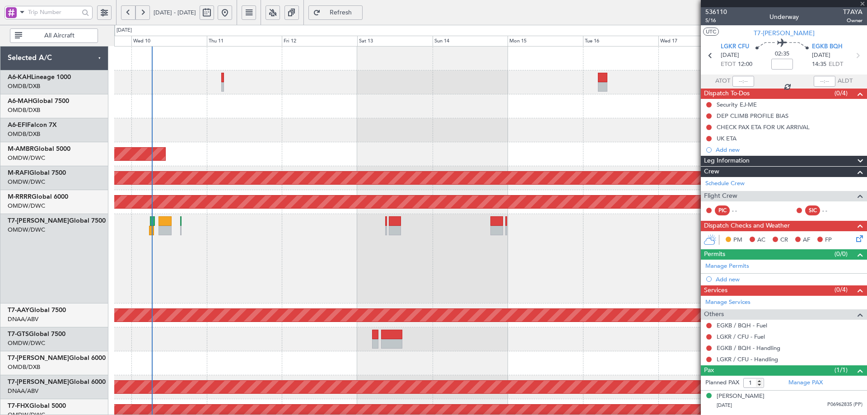
type input "+00:15"
type input "13"
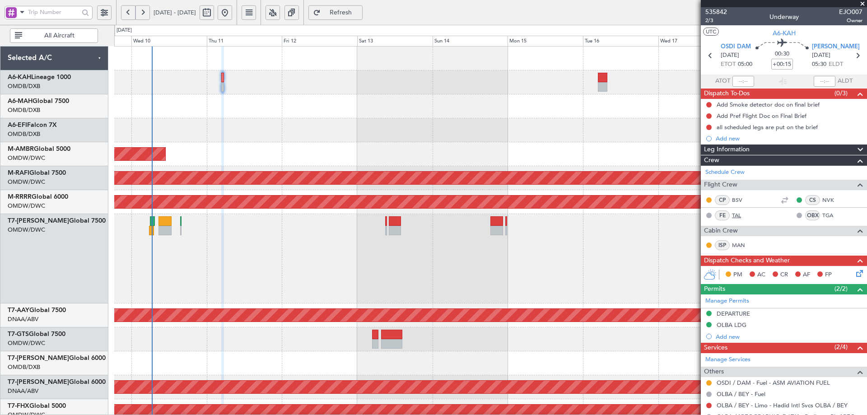
click at [735, 215] on link "TAL" at bounding box center [742, 215] width 20 height 8
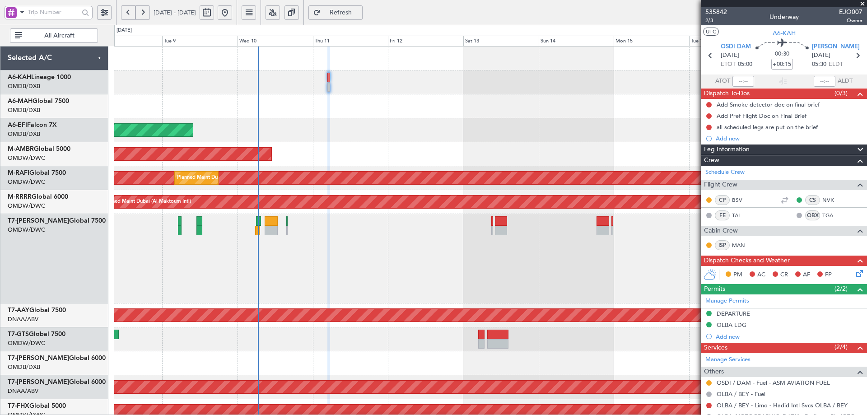
click at [531, 188] on div "Planned Maint Dubai (Al Maktoum Intl) AOG Maint [GEOGRAPHIC_DATA] (Al Maktoum I…" at bounding box center [490, 343] width 752 height 592
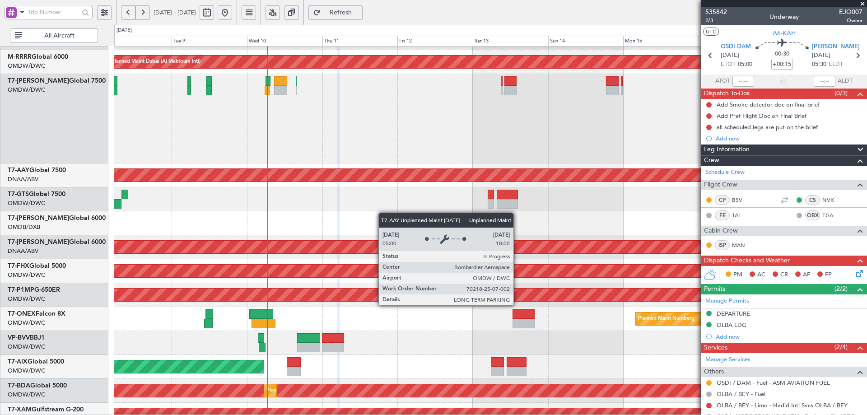
click at [381, 172] on div "Unplanned Maint [GEOGRAPHIC_DATA] (Al Maktoum Intl)" at bounding box center [170, 175] width 1617 height 13
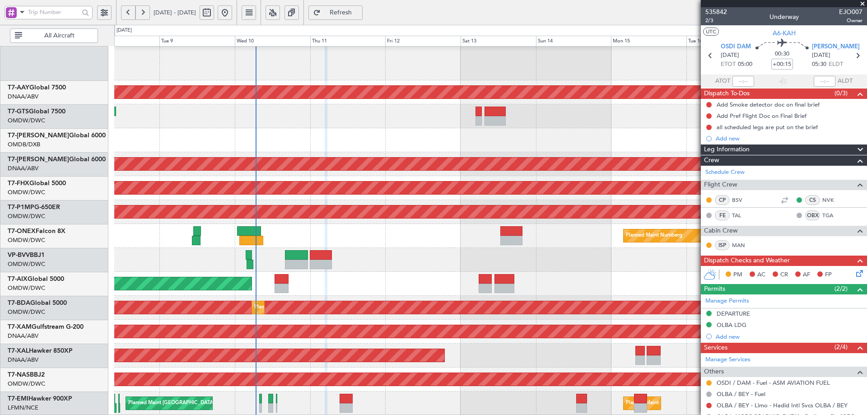
scroll to position [223, 0]
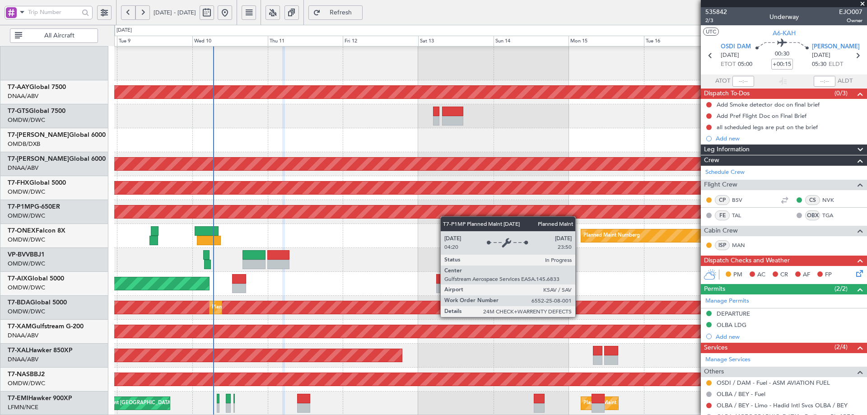
click at [441, 191] on div "Unplanned Maint [GEOGRAPHIC_DATA] (Al Maktoum Intl) AOG Maint [GEOGRAPHIC_DATA]…" at bounding box center [490, 119] width 752 height 592
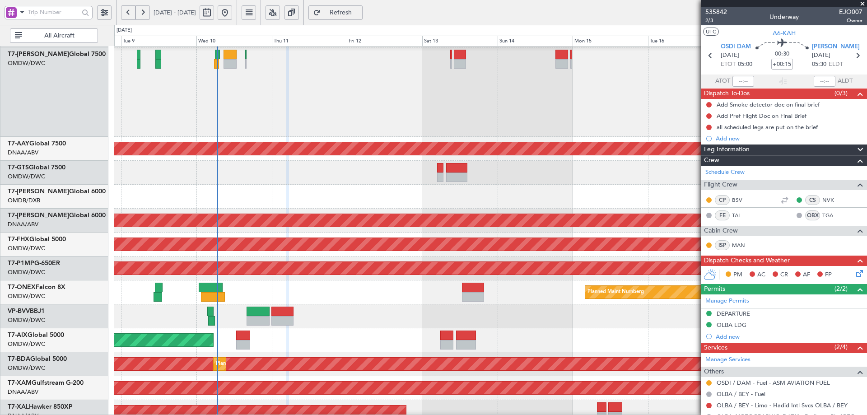
scroll to position [165, 0]
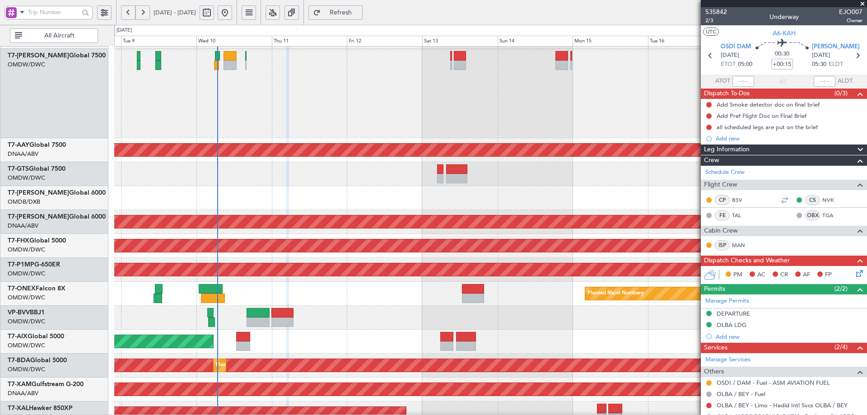
click at [354, 195] on div "AOG Maint [GEOGRAPHIC_DATA] (Dubai Intl)" at bounding box center [490, 198] width 752 height 24
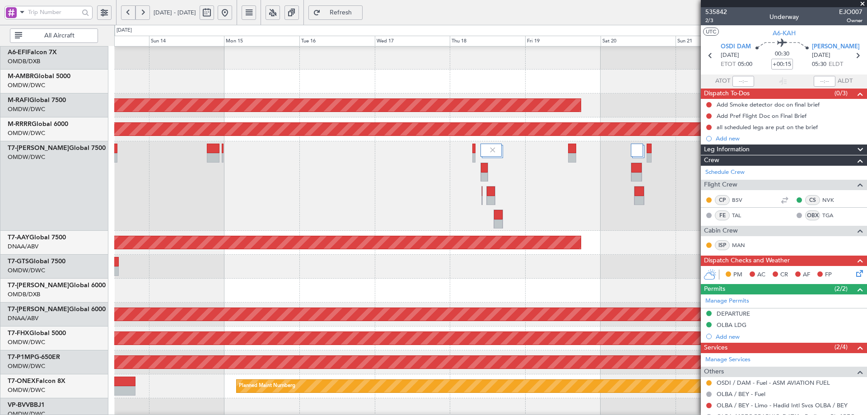
click at [132, 159] on div at bounding box center [490, 185] width 752 height 89
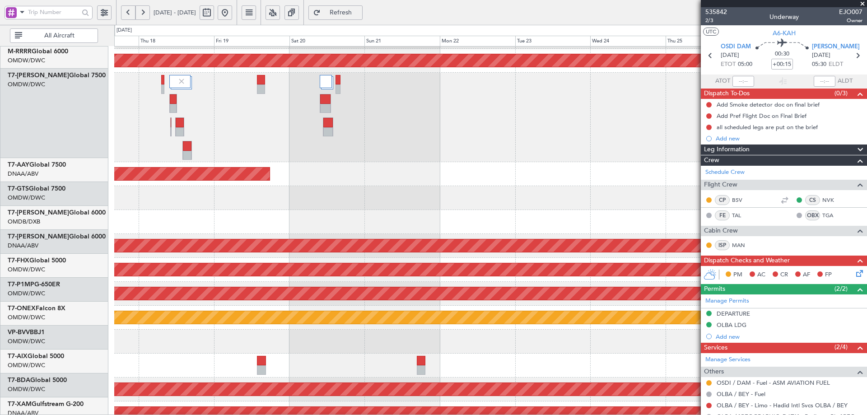
scroll to position [122, 0]
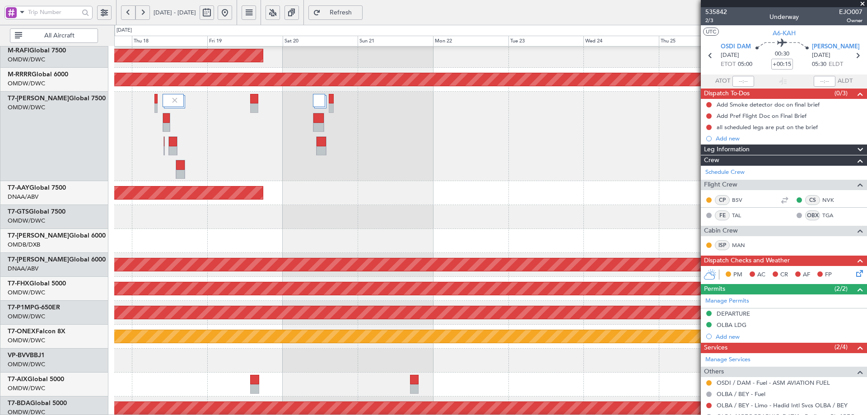
click at [307, 140] on div at bounding box center [490, 136] width 752 height 89
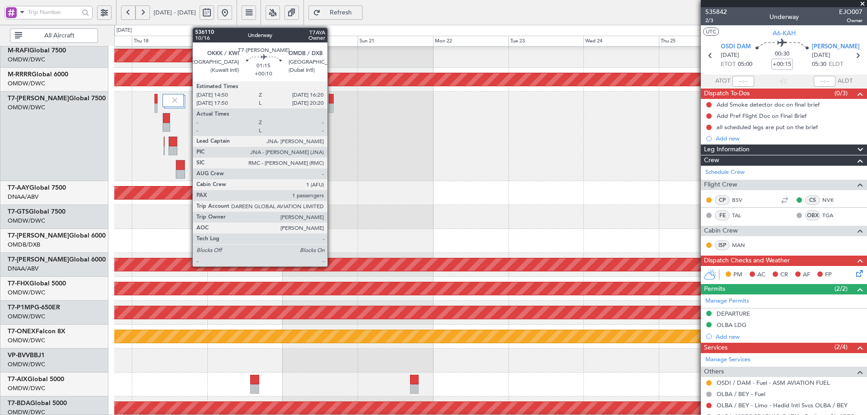
click at [331, 105] on div at bounding box center [331, 107] width 5 height 9
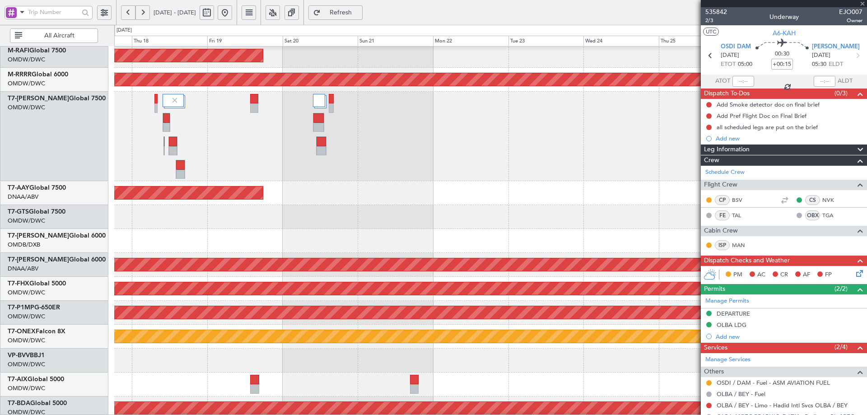
type input "+00:10"
type input "1"
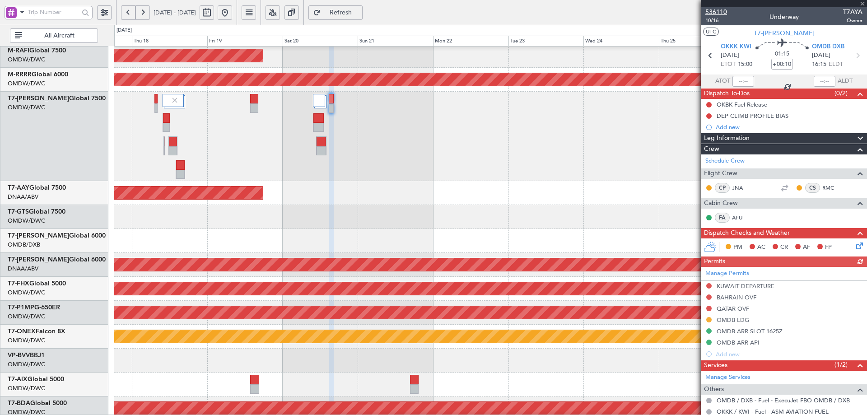
click at [719, 13] on span "536110" at bounding box center [716, 11] width 22 height 9
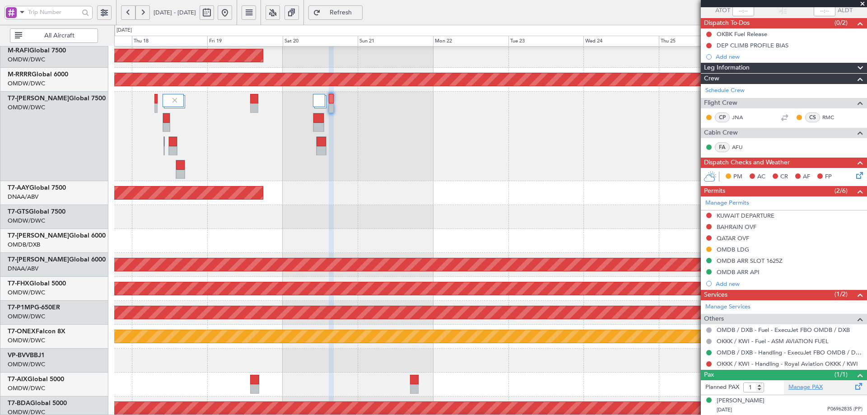
click at [802, 386] on link "Manage PAX" at bounding box center [805, 387] width 34 height 9
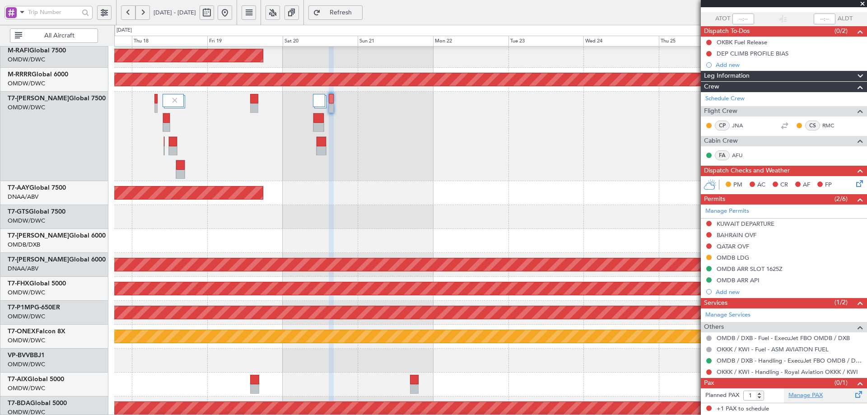
scroll to position [62, 0]
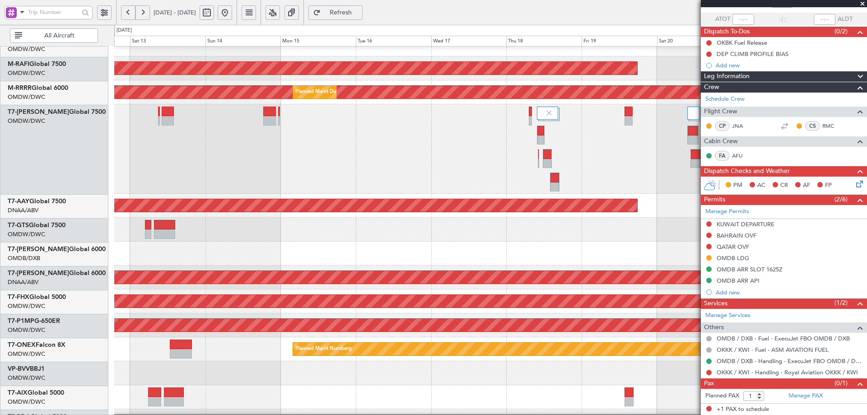
click at [644, 185] on div at bounding box center [490, 148] width 752 height 89
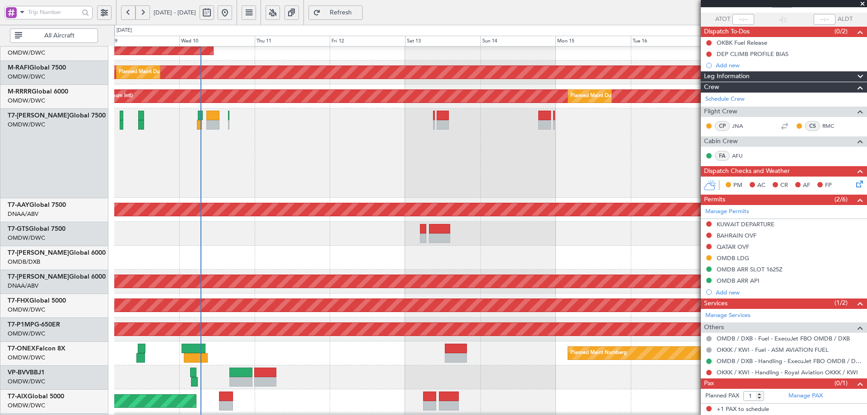
click at [541, 176] on div at bounding box center [490, 152] width 752 height 89
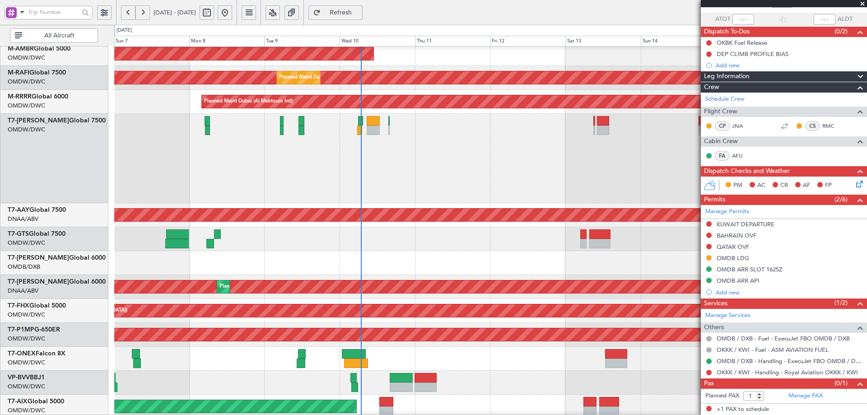
click at [346, 181] on div at bounding box center [490, 158] width 752 height 89
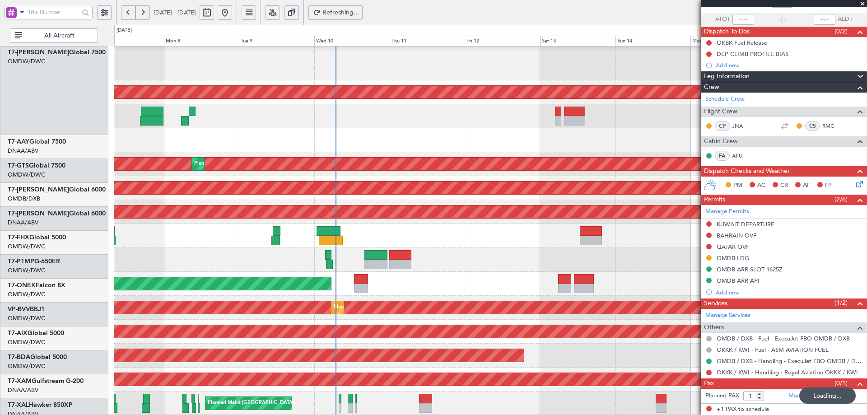
scroll to position [223, 0]
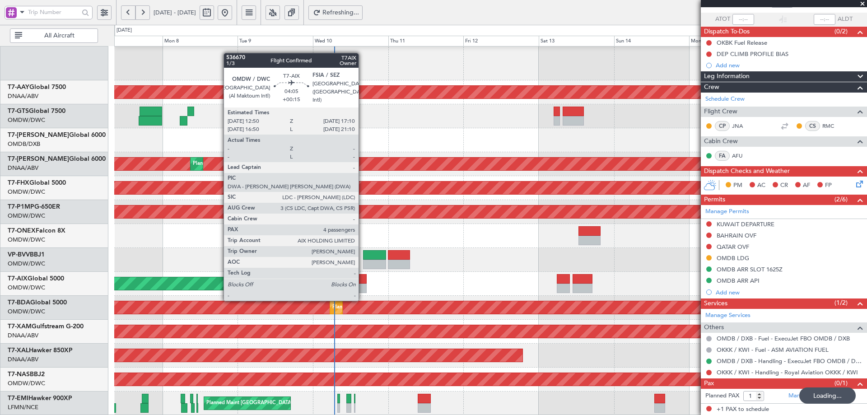
click at [362, 285] on div at bounding box center [360, 288] width 14 height 9
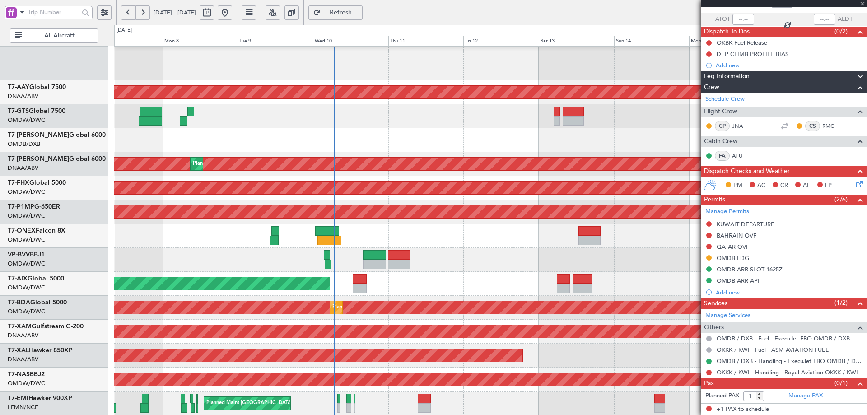
scroll to position [158, 0]
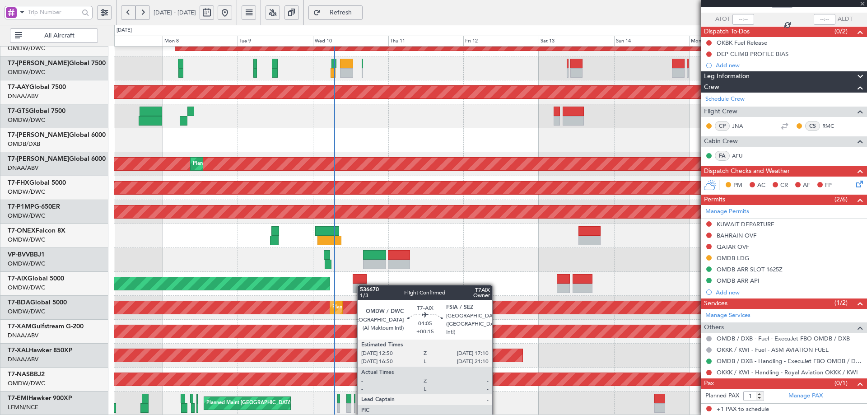
type input "+00:15"
type input "4"
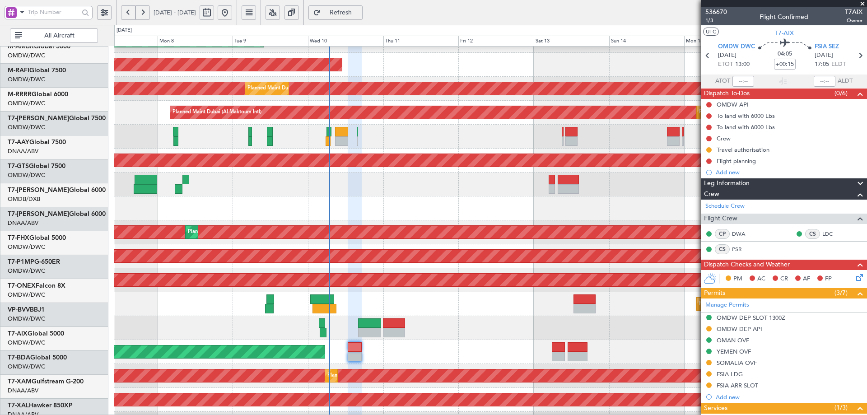
scroll to position [87, 0]
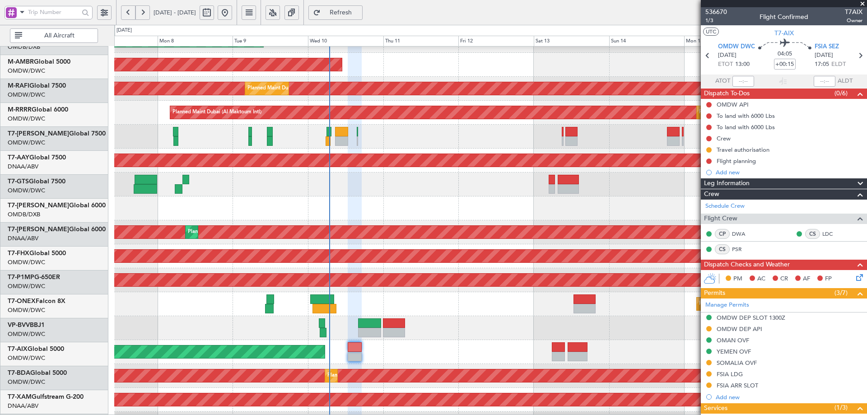
click at [437, 207] on div "AOG Maint [GEOGRAPHIC_DATA] (Dubai Intl)" at bounding box center [490, 208] width 752 height 24
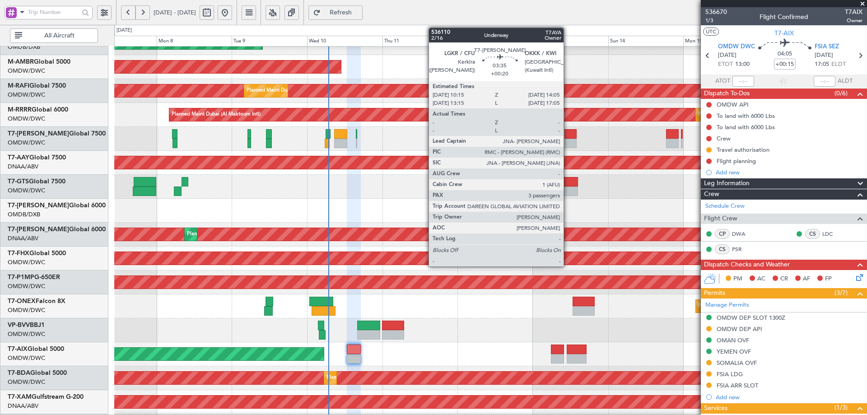
click at [568, 136] on div at bounding box center [570, 133] width 12 height 9
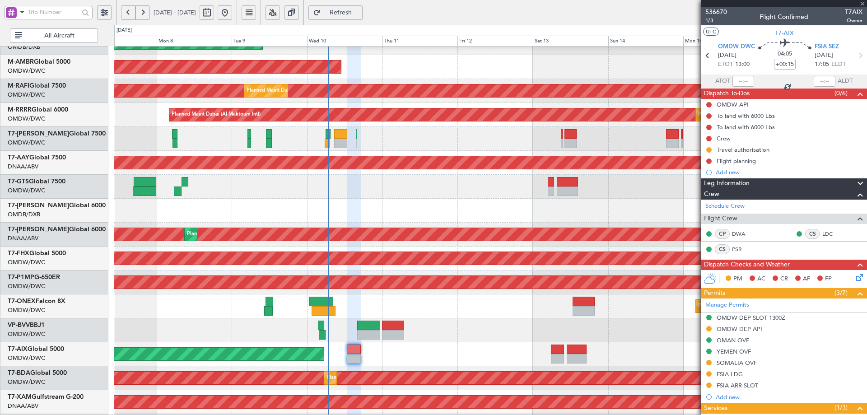
type input "+00:20"
type input "3"
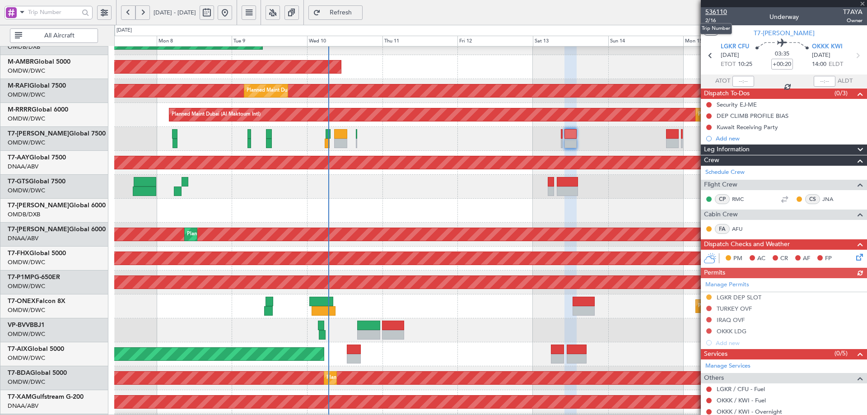
click at [710, 11] on span "536110" at bounding box center [716, 11] width 22 height 9
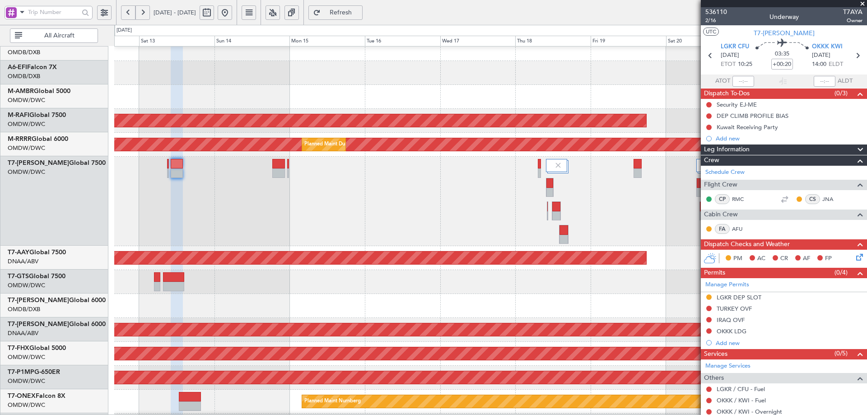
click at [204, 293] on div "Planned Maint [GEOGRAPHIC_DATA] (Seletar) AOG Maint [GEOGRAPHIC_DATA] (Al Makto…" at bounding box center [490, 285] width 752 height 592
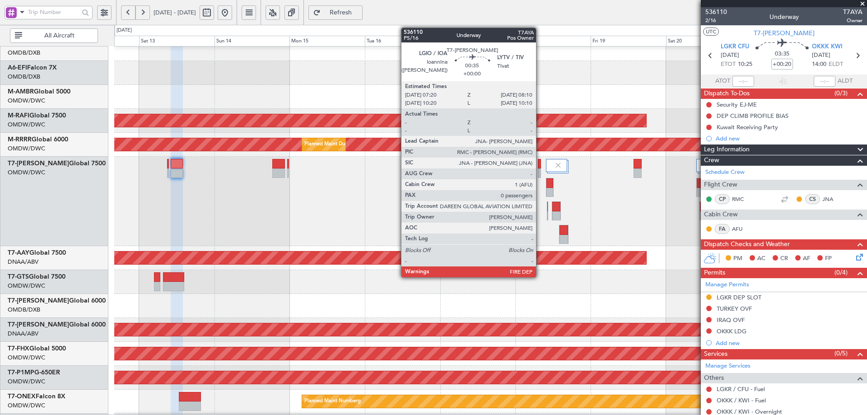
click at [540, 167] on div at bounding box center [539, 163] width 3 height 9
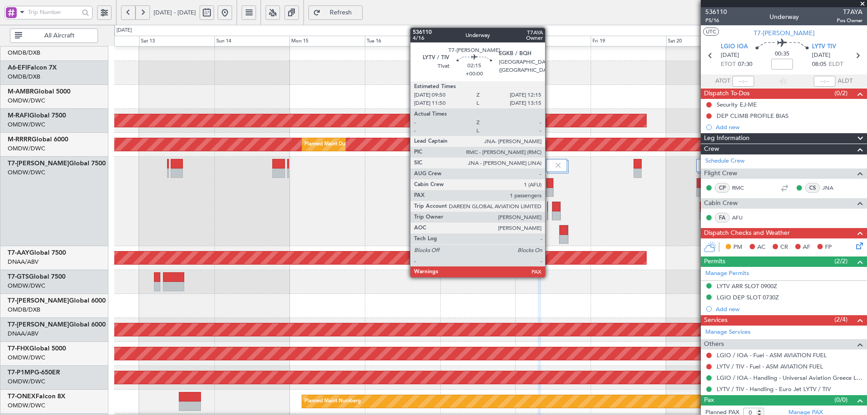
click at [549, 189] on div at bounding box center [549, 192] width 7 height 9
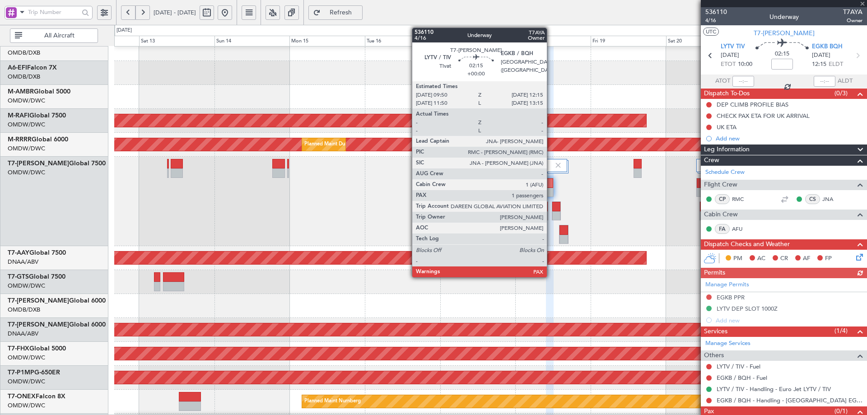
click at [551, 182] on div at bounding box center [549, 182] width 7 height 9
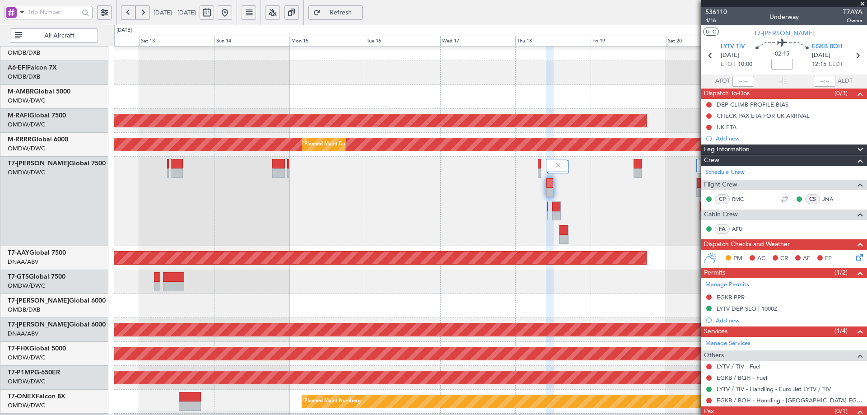
click at [348, 6] on button "Refresh" at bounding box center [335, 12] width 54 height 14
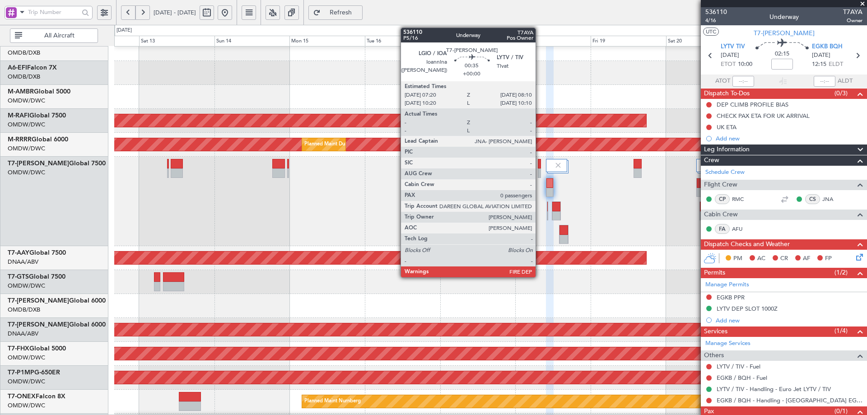
click at [540, 164] on div at bounding box center [539, 163] width 3 height 9
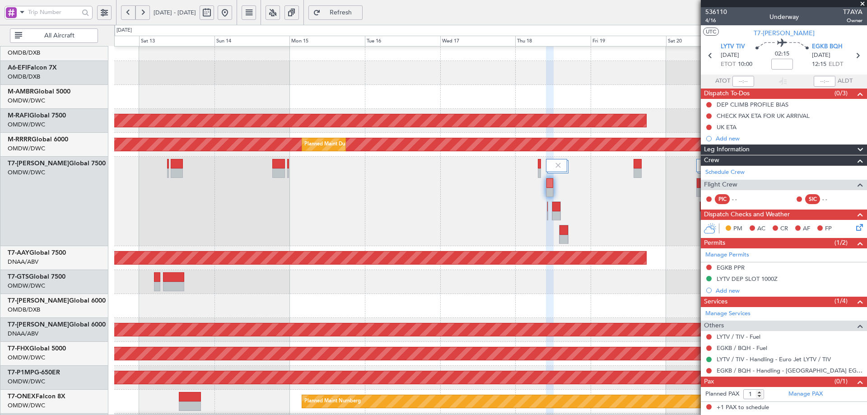
click at [359, 15] on span "Refresh" at bounding box center [340, 12] width 37 height 6
click at [359, 11] on span "Refresh" at bounding box center [340, 12] width 37 height 6
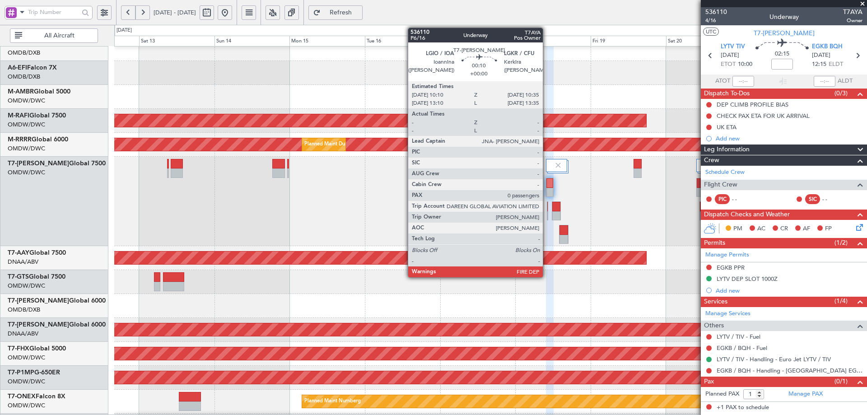
click at [547, 209] on div at bounding box center [547, 206] width 1 height 9
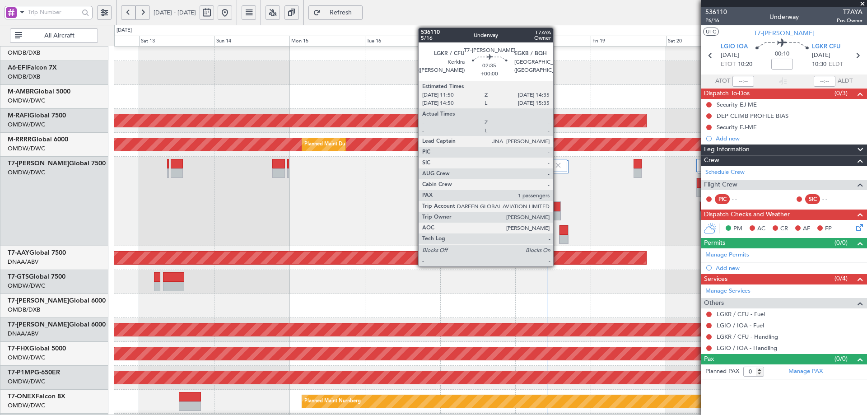
click at [557, 207] on div at bounding box center [556, 206] width 8 height 9
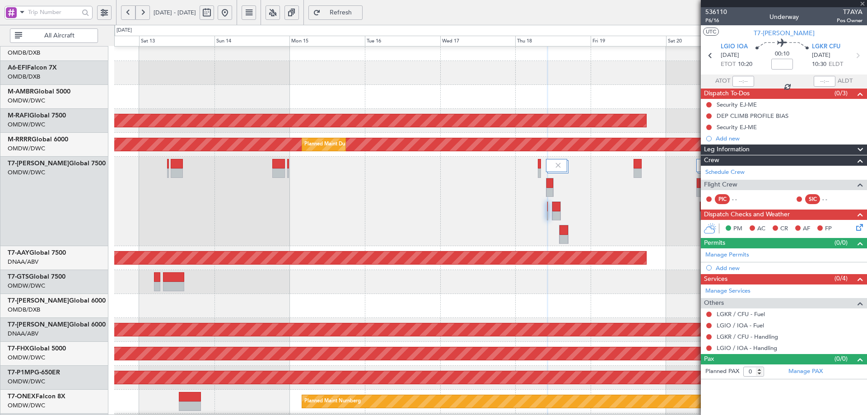
type input "1"
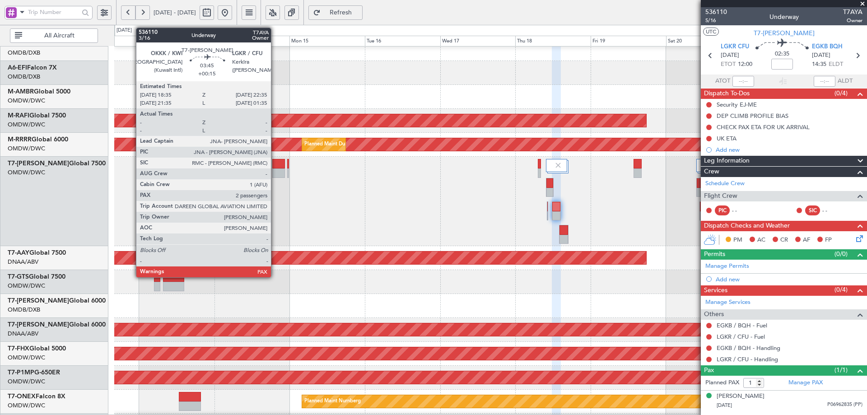
click at [275, 172] on div at bounding box center [278, 172] width 13 height 9
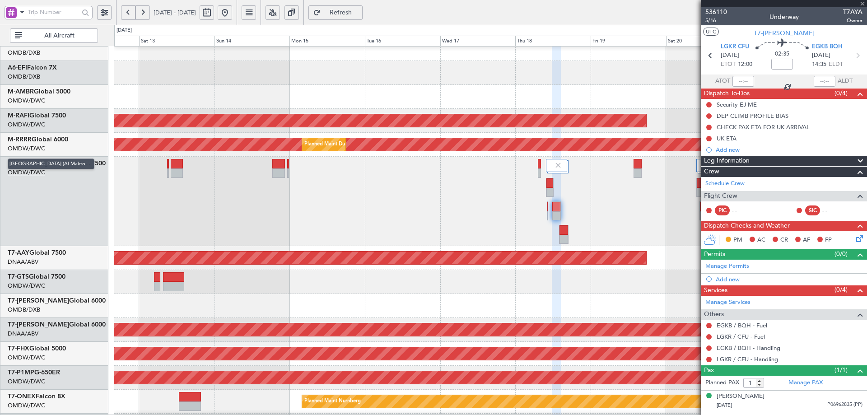
type input "+00:15"
type input "2"
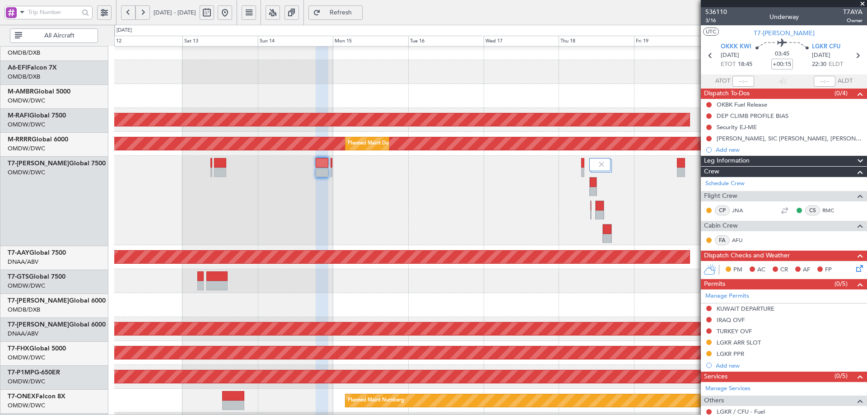
scroll to position [58, 0]
click at [275, 158] on div at bounding box center [490, 200] width 752 height 89
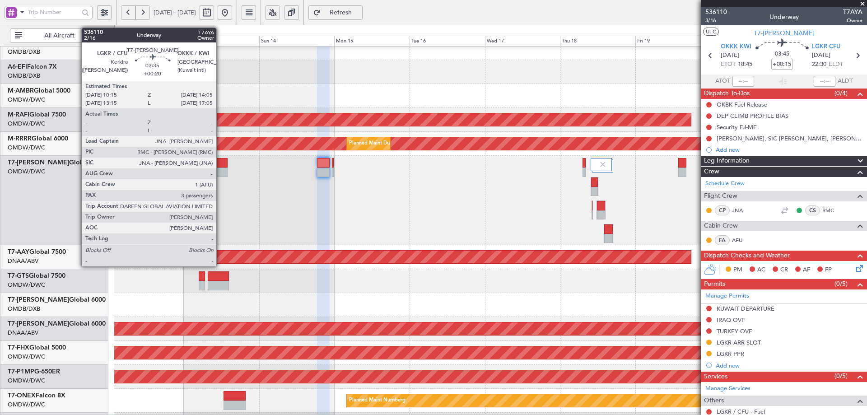
click at [220, 163] on div at bounding box center [221, 162] width 12 height 9
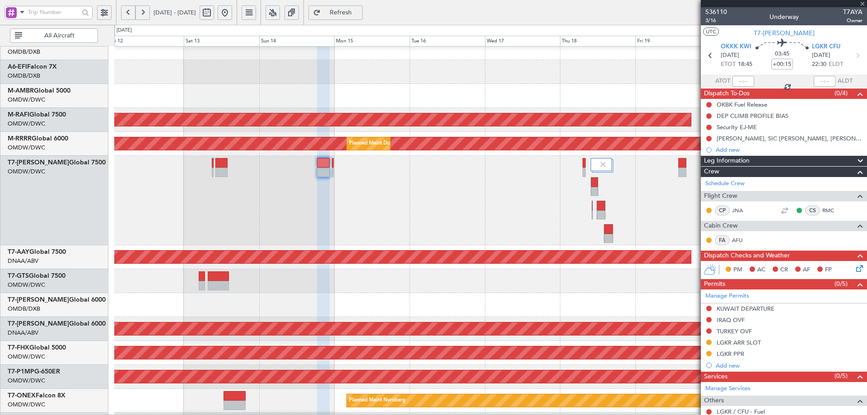
type input "+00:20"
type input "3"
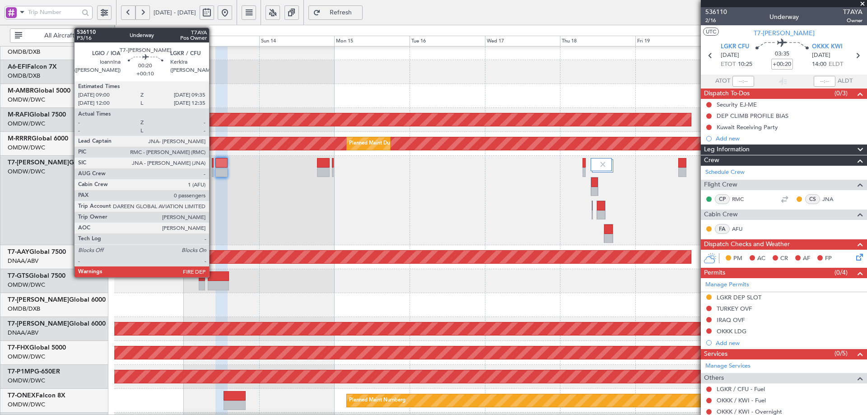
click at [213, 159] on div at bounding box center [213, 162] width 2 height 9
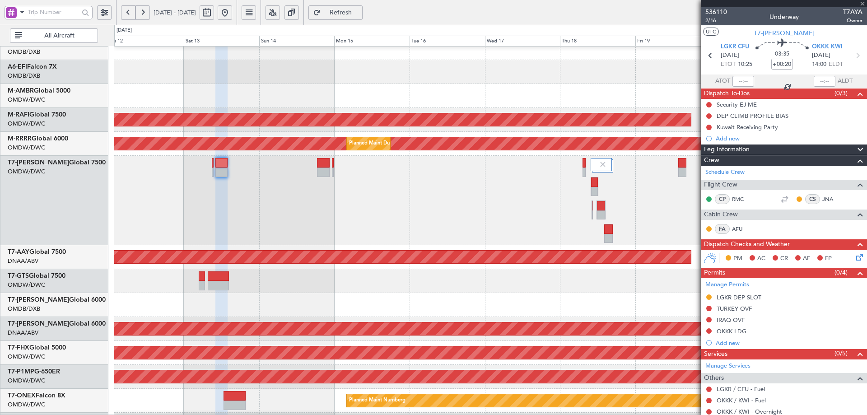
type input "+00:10"
type input "0"
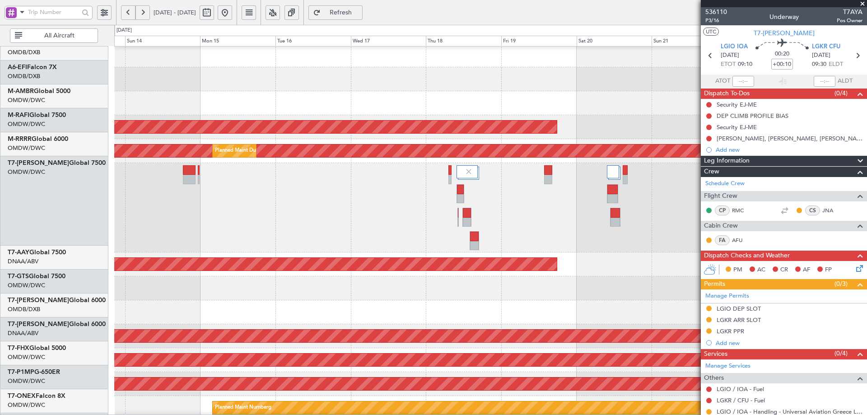
scroll to position [49, 0]
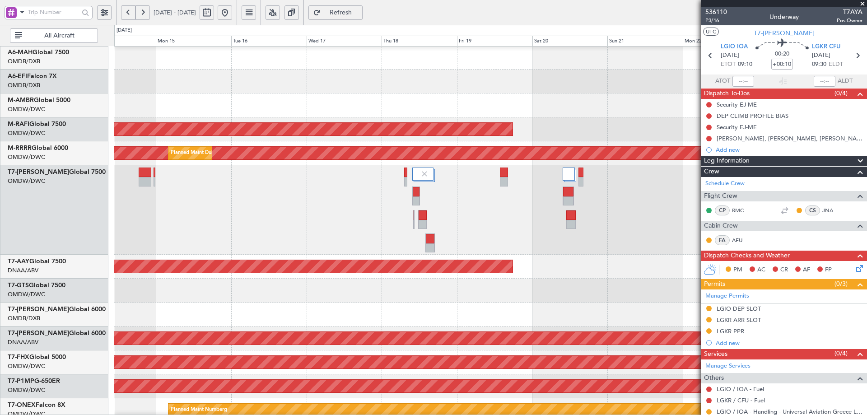
click at [182, 218] on div at bounding box center [490, 209] width 752 height 89
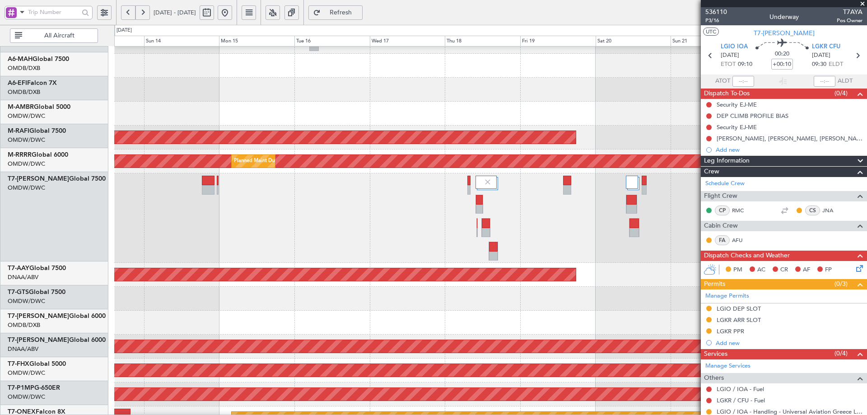
scroll to position [41, 0]
click at [220, 194] on div at bounding box center [490, 217] width 752 height 89
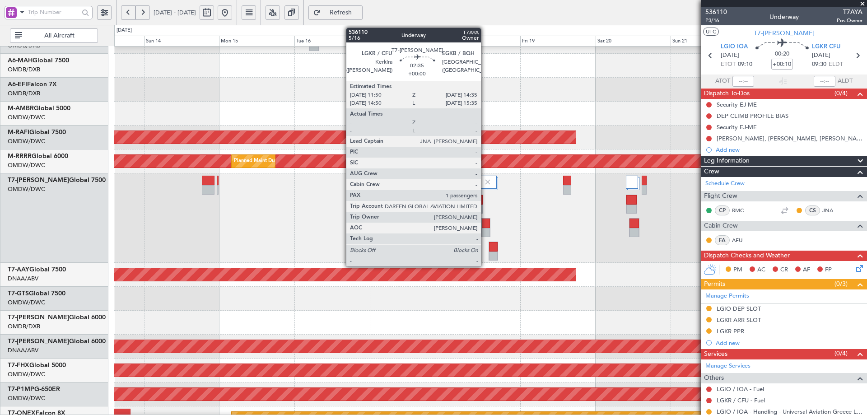
click at [485, 224] on div at bounding box center [486, 223] width 8 height 9
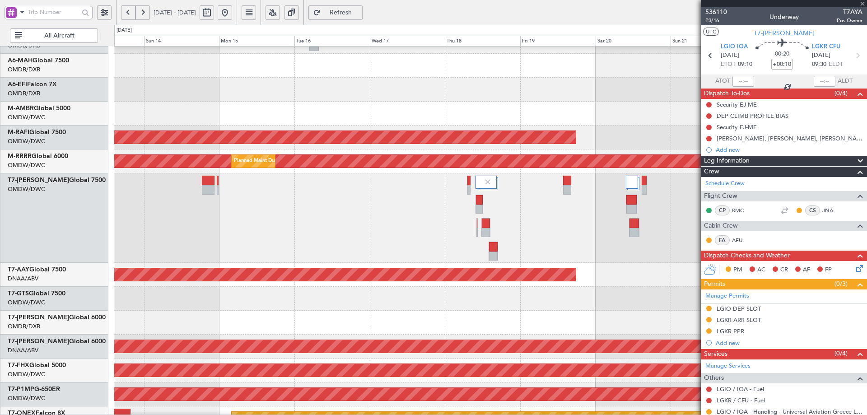
type input "1"
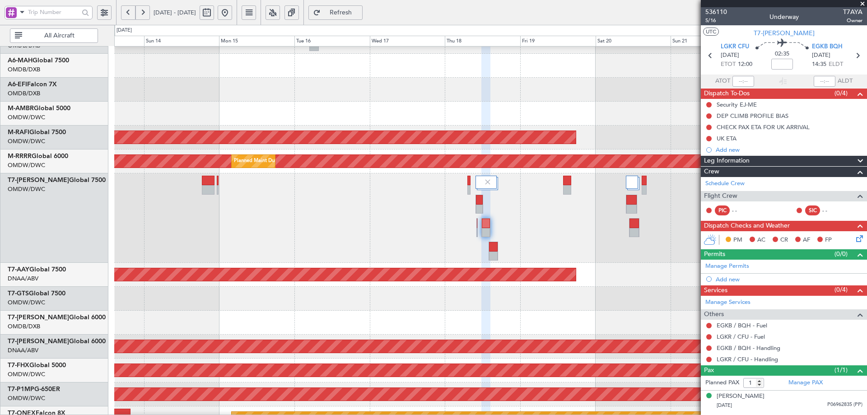
click at [340, 298] on div at bounding box center [490, 299] width 752 height 24
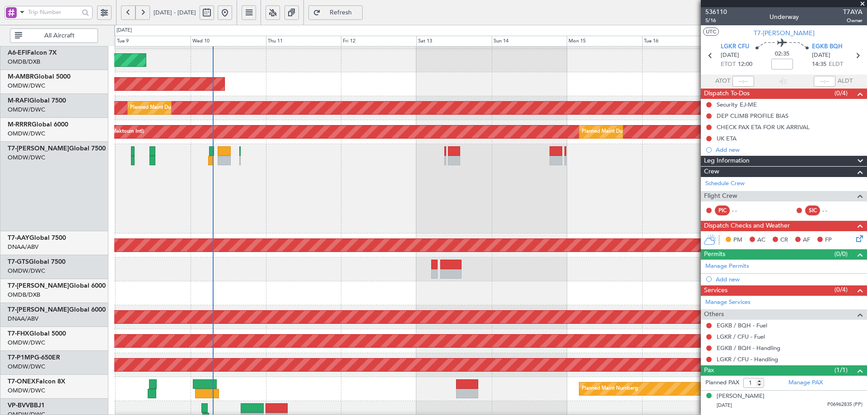
click at [613, 213] on div at bounding box center [490, 188] width 752 height 89
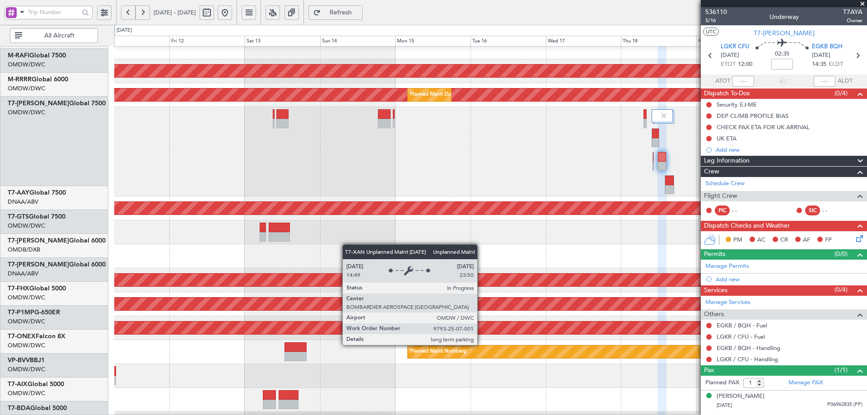
scroll to position [136, 0]
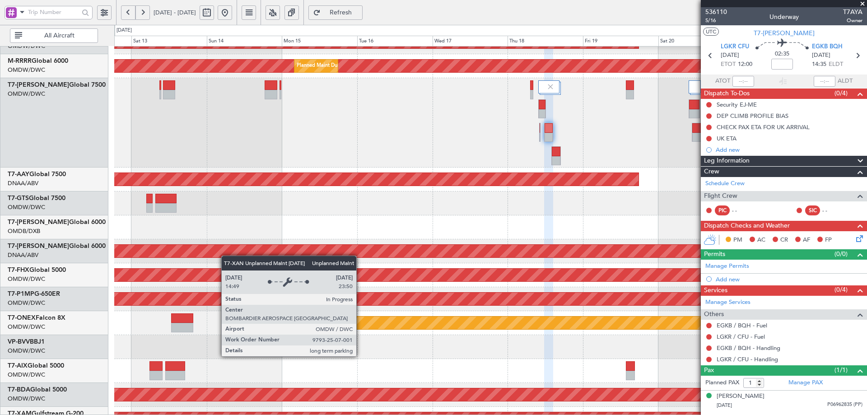
click at [188, 248] on div "Planned Maint Dubai (Al Maktoum Intl) Planned Maint Dubai (Al Maktoum Intl) Pla…" at bounding box center [490, 207] width 752 height 592
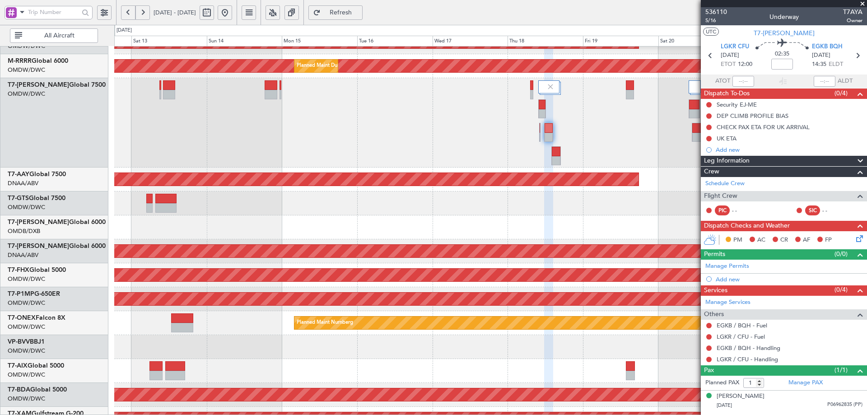
click at [661, 338] on div at bounding box center [490, 347] width 752 height 24
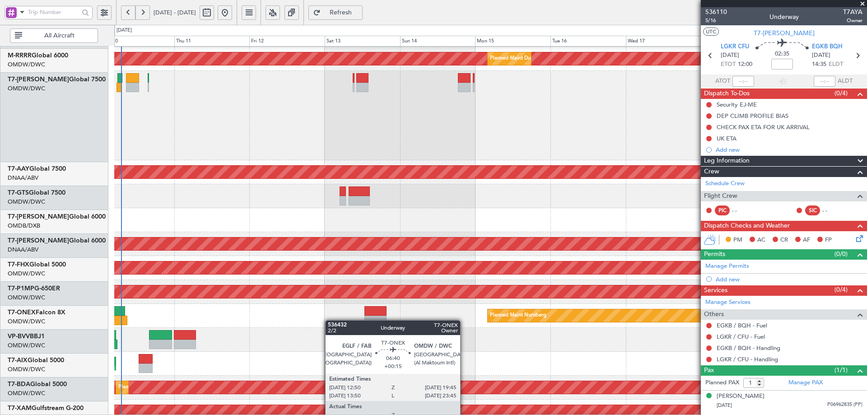
scroll to position [143, 0]
click at [372, 318] on div at bounding box center [375, 320] width 22 height 9
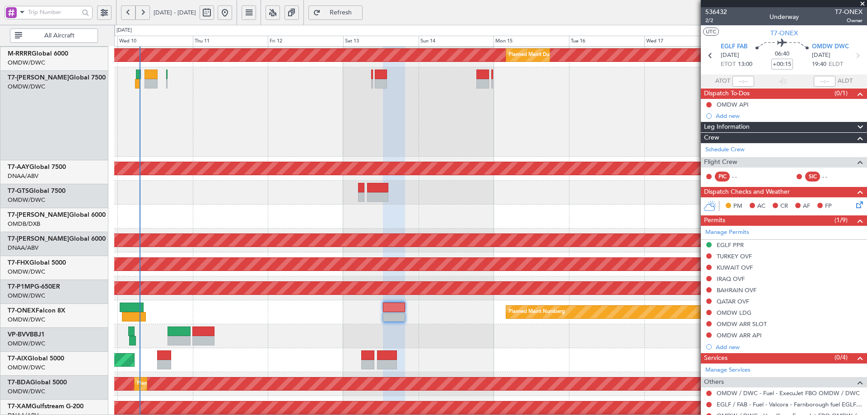
scroll to position [159, 0]
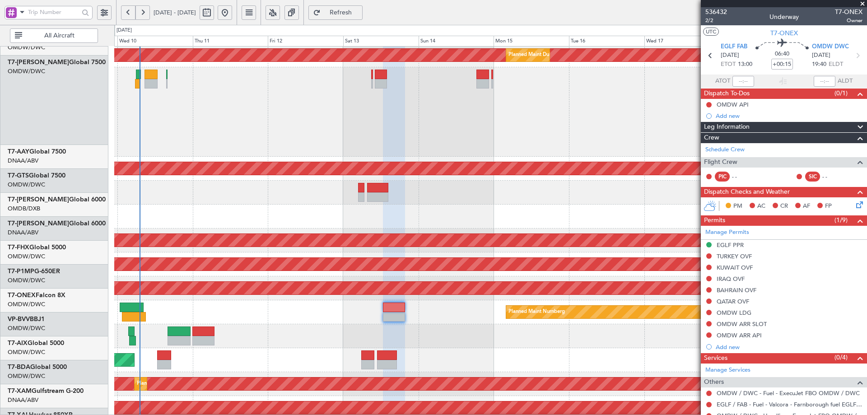
click at [321, 324] on div at bounding box center [490, 336] width 752 height 24
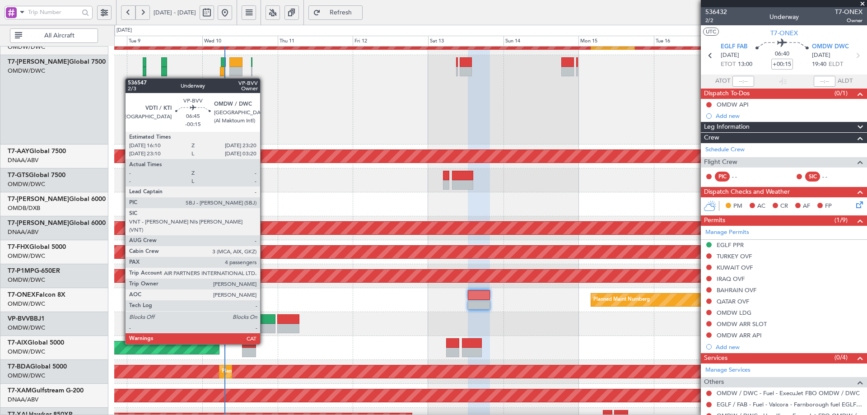
click at [264, 328] on div at bounding box center [263, 328] width 23 height 9
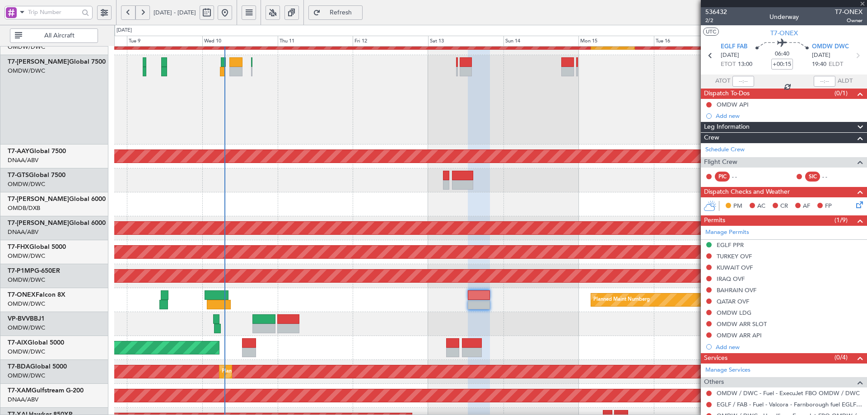
click at [261, 325] on div at bounding box center [263, 328] width 23 height 9
type input "-00:15"
type input "4"
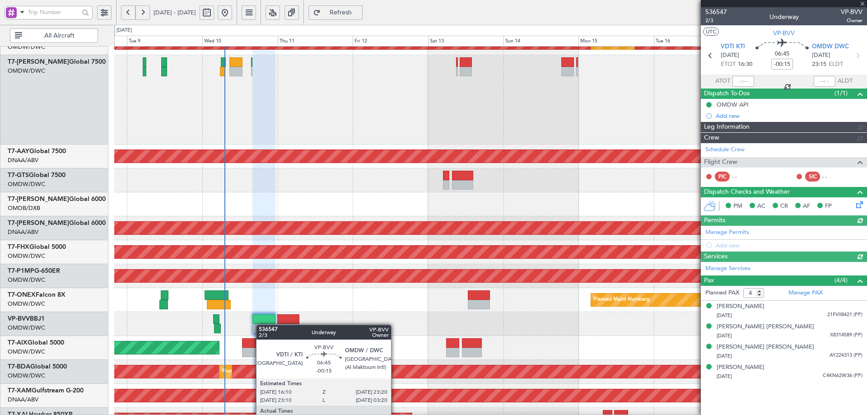
type input "[PERSON_NAME] ([PERSON_NAME])"
type input "7239"
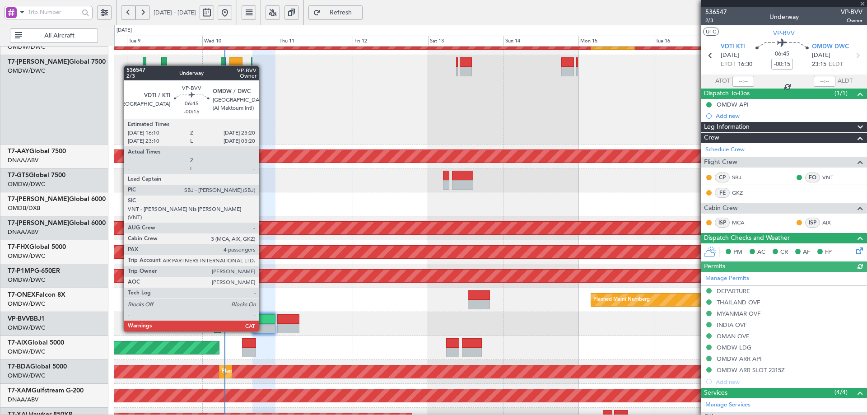
click at [263, 315] on div at bounding box center [263, 318] width 23 height 9
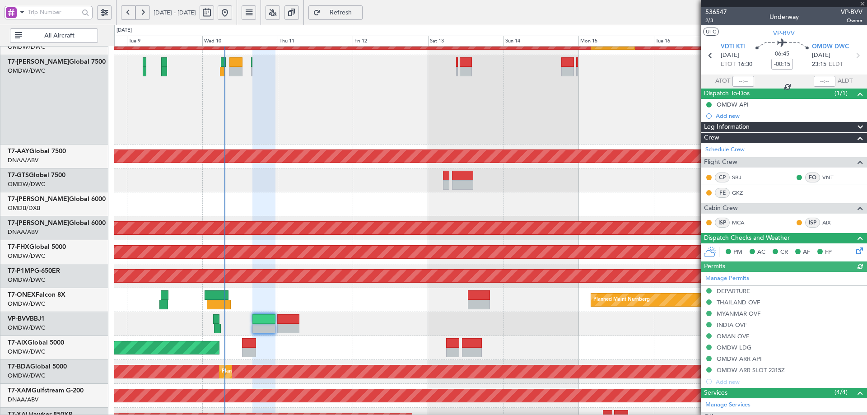
type input "[PERSON_NAME] ([PERSON_NAME])"
type input "7239"
click at [57, 248] on link "T7-FHX Global 5000" at bounding box center [37, 247] width 58 height 6
type input "[PERSON_NAME] ([PERSON_NAME])"
type input "7239"
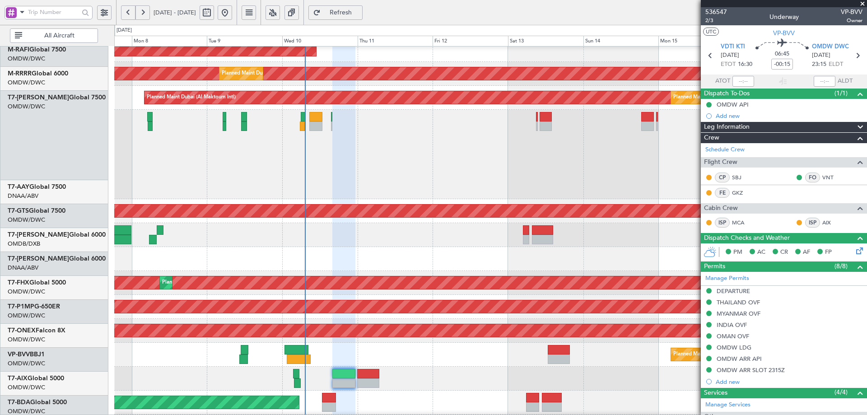
scroll to position [104, 0]
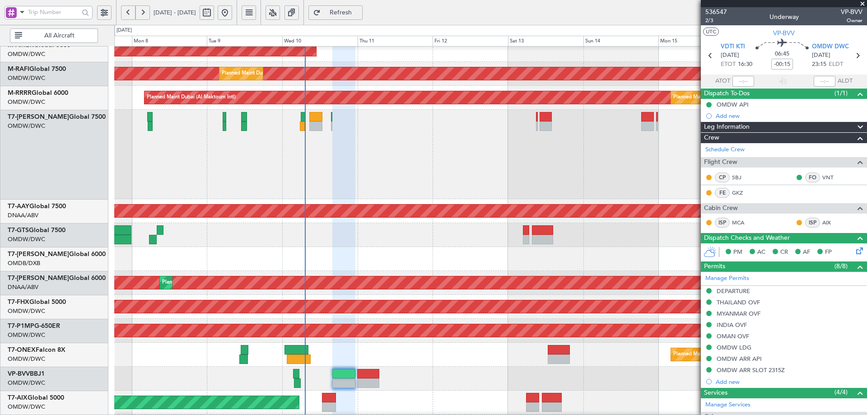
click at [323, 365] on div "Planned Maint Nurnberg" at bounding box center [490, 355] width 752 height 24
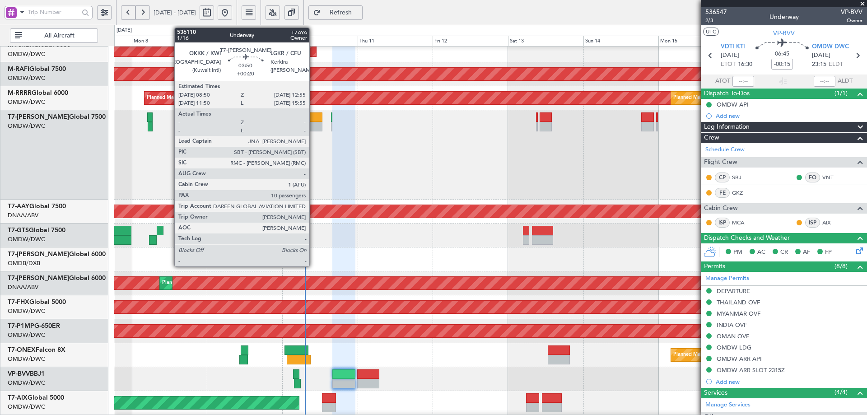
click at [313, 120] on div at bounding box center [315, 116] width 13 height 9
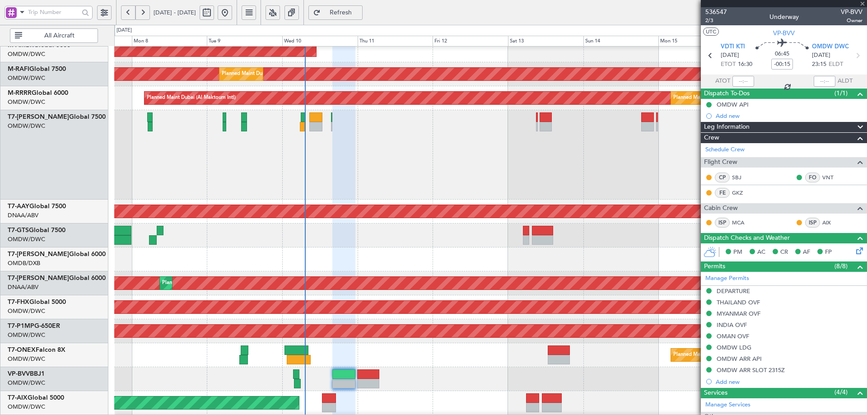
type input "+00:20"
type input "10"
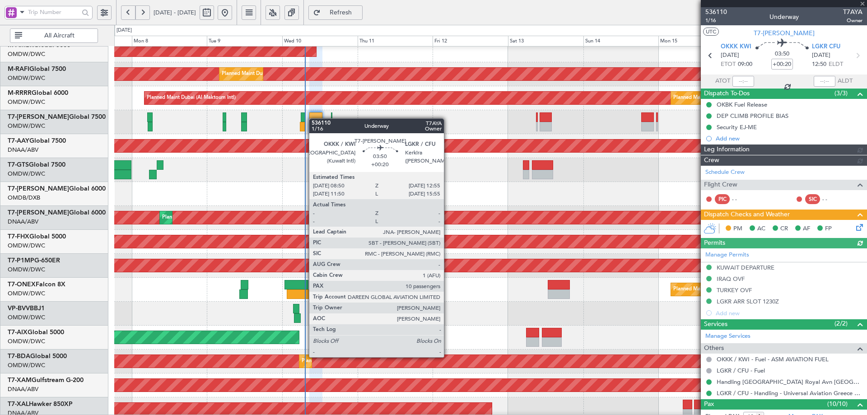
type input "[PERSON_NAME] ([PERSON_NAME])"
type input "7243"
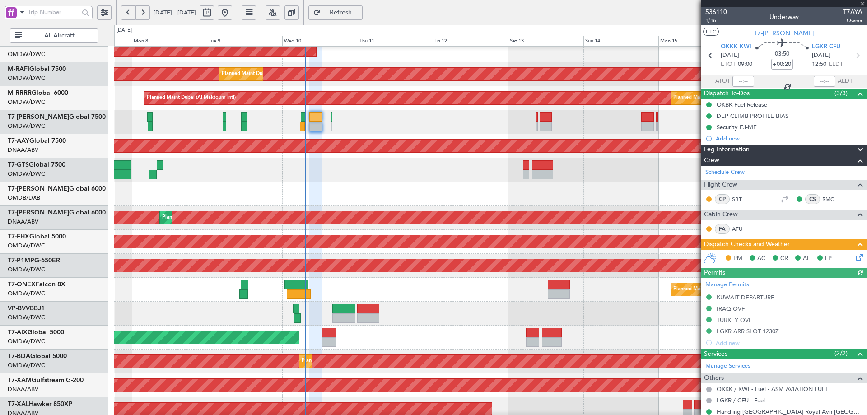
scroll to position [242, 0]
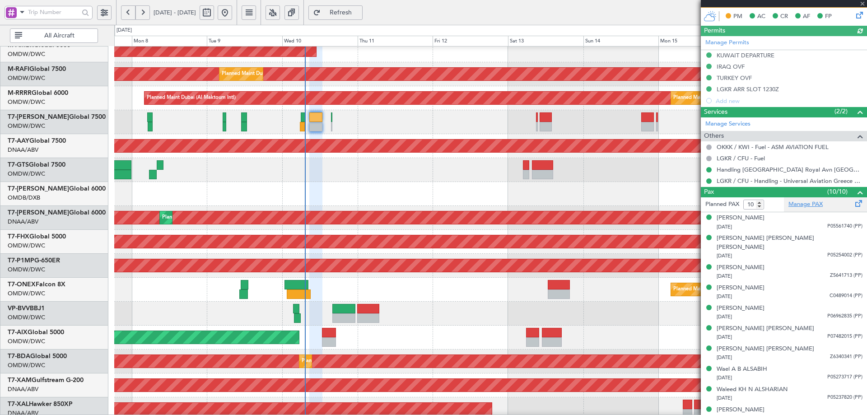
click at [796, 202] on link "Manage PAX" at bounding box center [805, 204] width 34 height 9
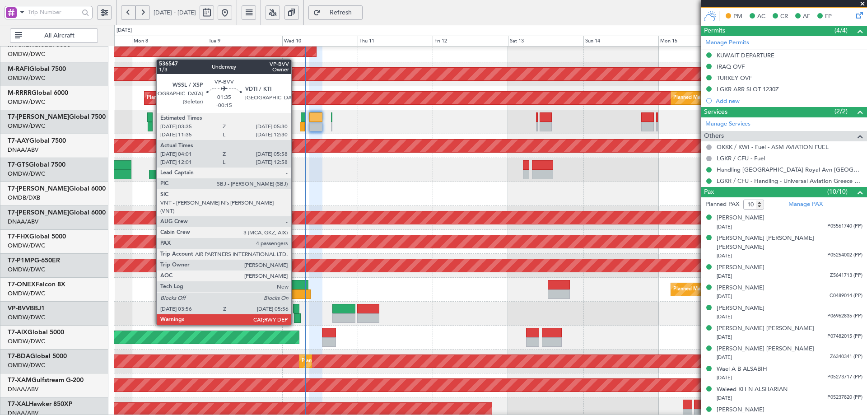
click at [295, 309] on div at bounding box center [296, 308] width 6 height 9
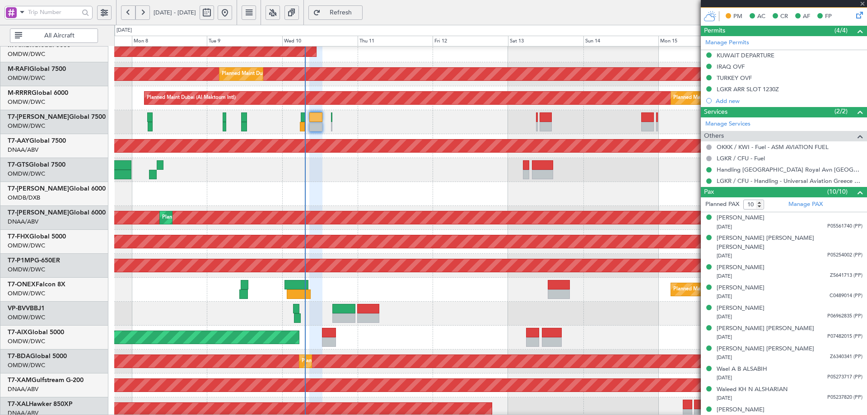
type input "-00:15"
type input "04:11"
type input "05:48"
type input "4"
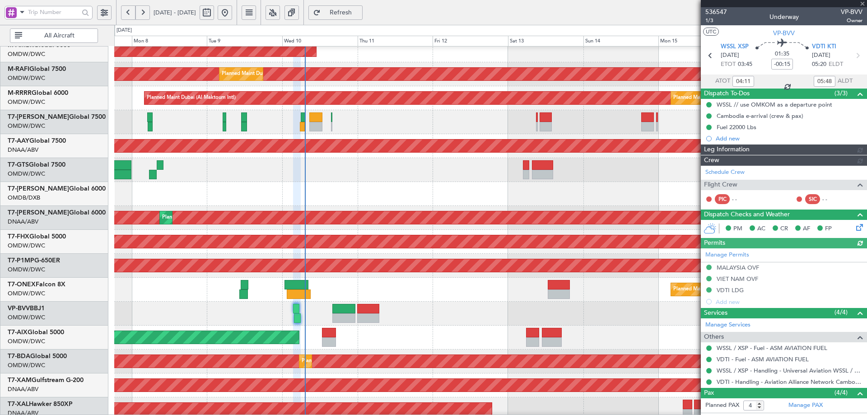
type input "[PERSON_NAME] ([PERSON_NAME])"
type input "7238"
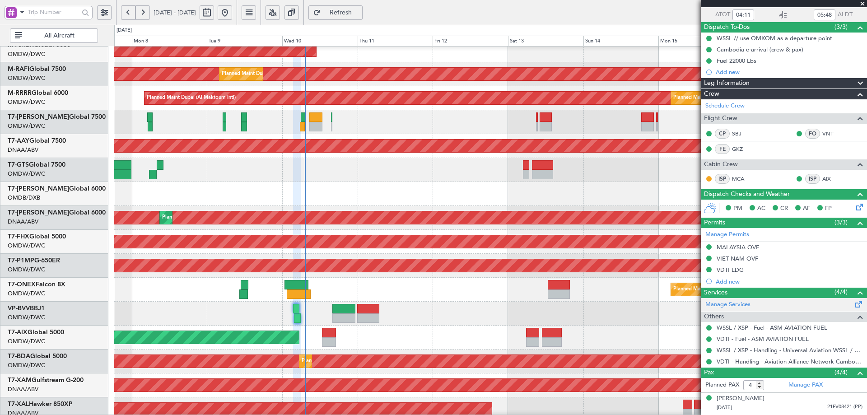
scroll to position [125, 0]
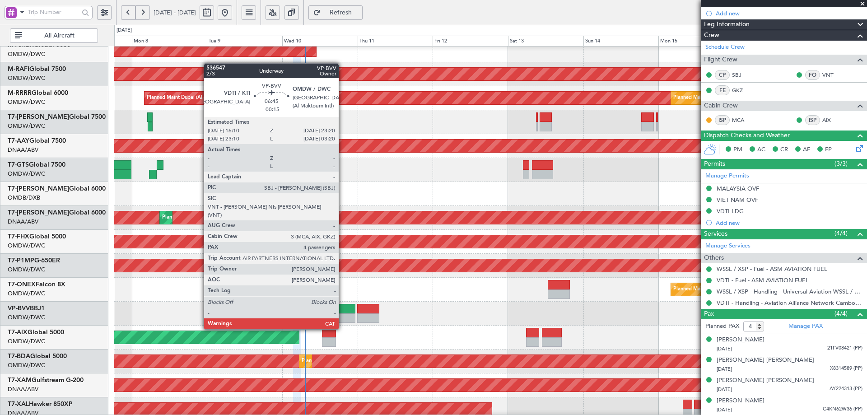
click at [344, 312] on div at bounding box center [343, 308] width 23 height 9
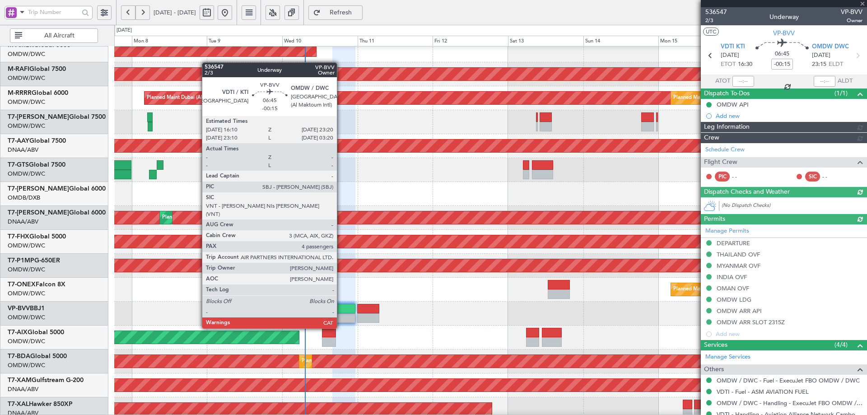
type input "[PERSON_NAME] ([PERSON_NAME])"
type input "7239"
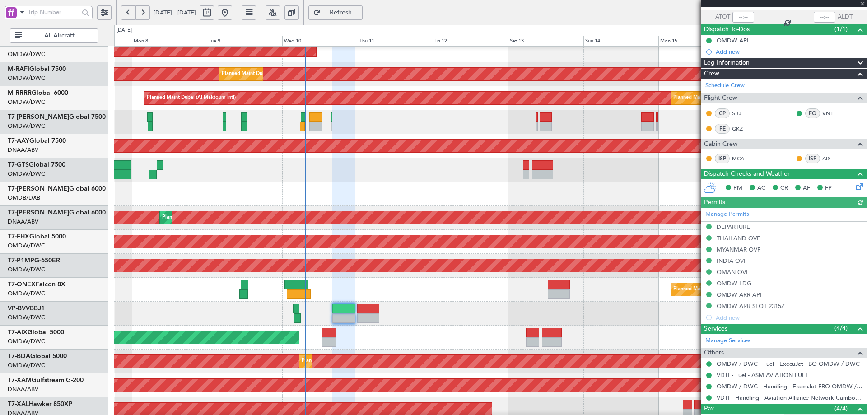
scroll to position [159, 0]
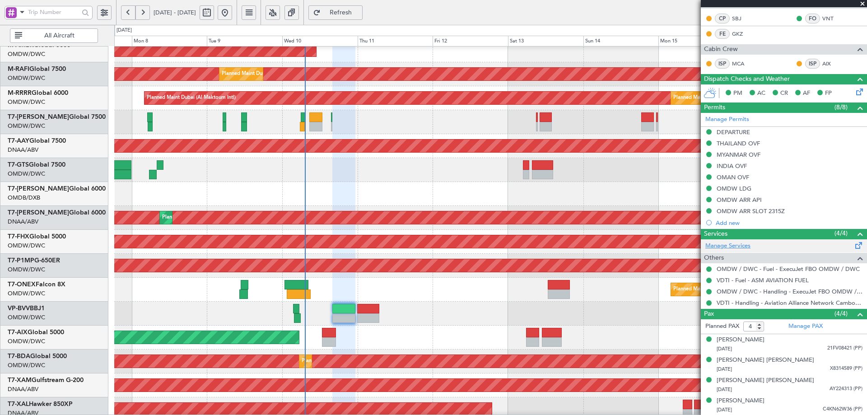
click at [719, 246] on link "Manage Services" at bounding box center [727, 246] width 45 height 9
click at [348, 14] on button "Refresh" at bounding box center [335, 12] width 54 height 14
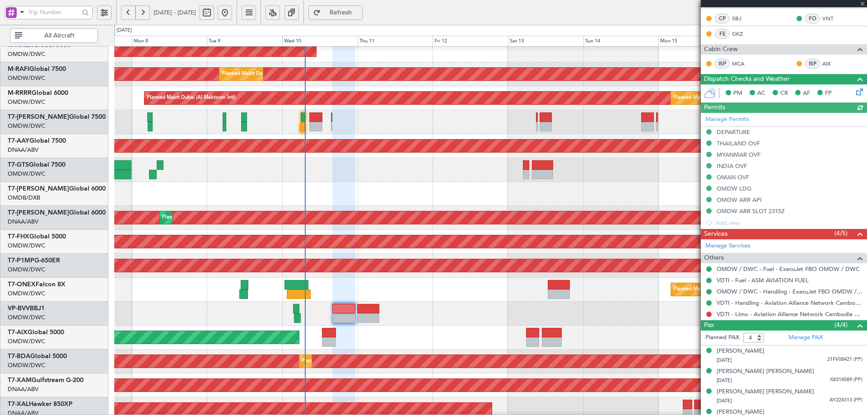
type input "[PERSON_NAME] ([PERSON_NAME])"
type input "7239"
click at [708, 314] on button at bounding box center [708, 314] width 5 height 5
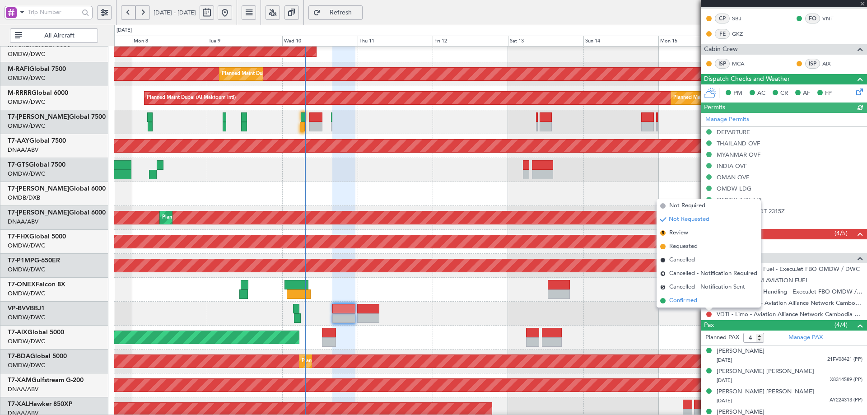
click at [685, 299] on span "Confirmed" at bounding box center [683, 300] width 28 height 9
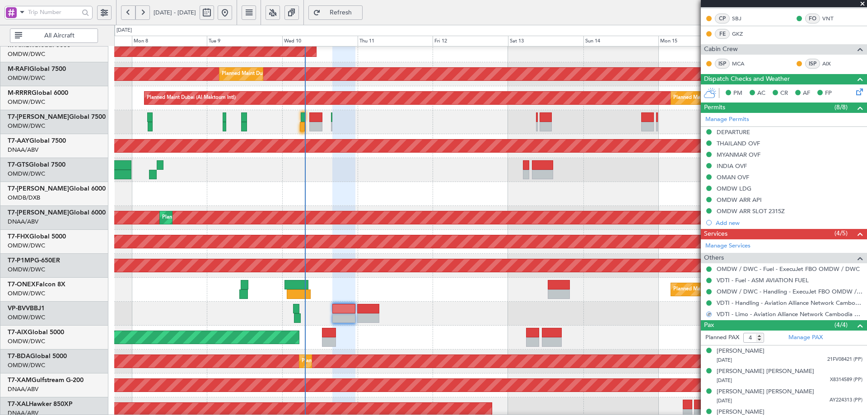
click at [619, 327] on div "AOG Maint" at bounding box center [490, 338] width 752 height 24
click at [359, 10] on span "Refresh" at bounding box center [340, 12] width 37 height 6
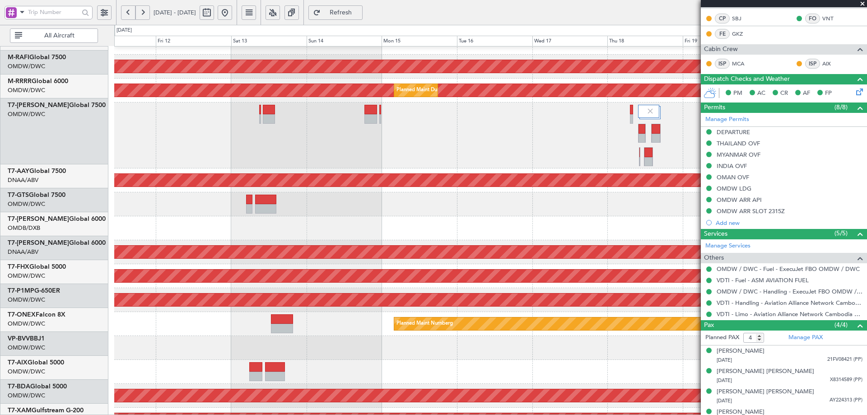
scroll to position [107, 0]
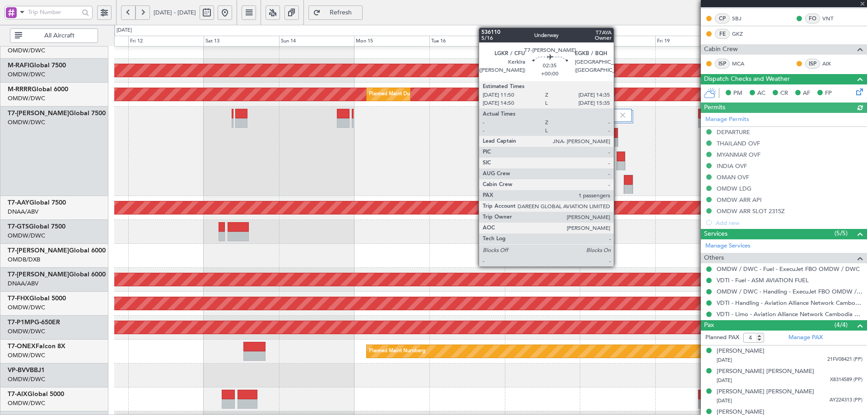
type input "[PERSON_NAME] ([PERSON_NAME])"
type input "7239"
click at [620, 158] on div at bounding box center [621, 156] width 8 height 9
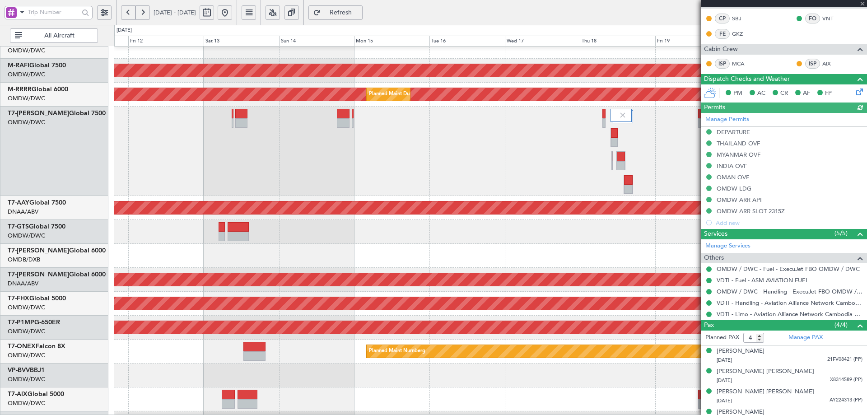
type input "1"
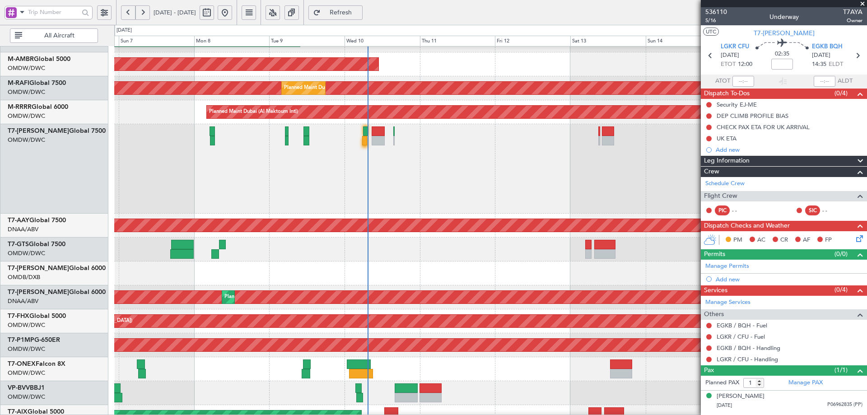
scroll to position [89, 0]
click at [567, 154] on div "Planned Maint Dubai (Al Maktoum Intl)" at bounding box center [490, 168] width 752 height 89
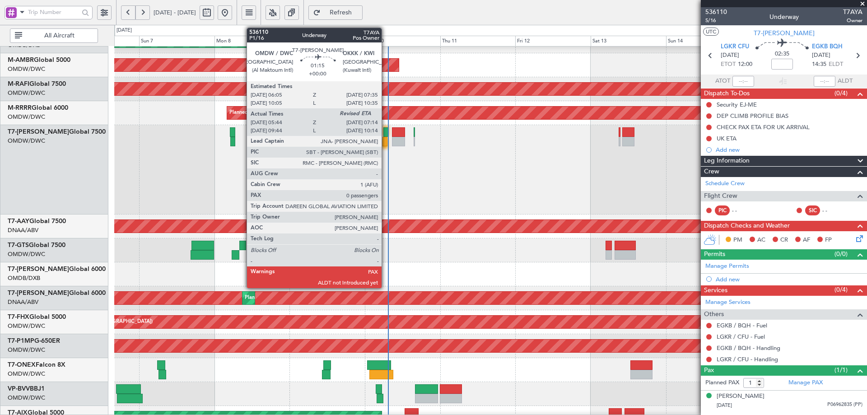
click at [386, 132] on div at bounding box center [385, 131] width 5 height 9
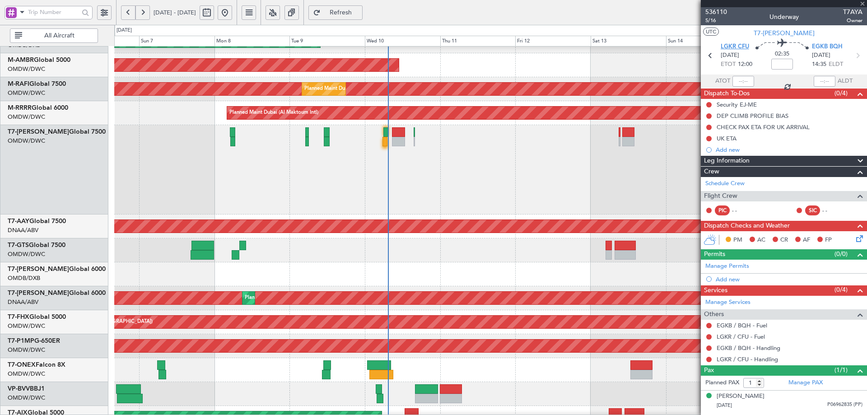
type input "05:54"
type input "0"
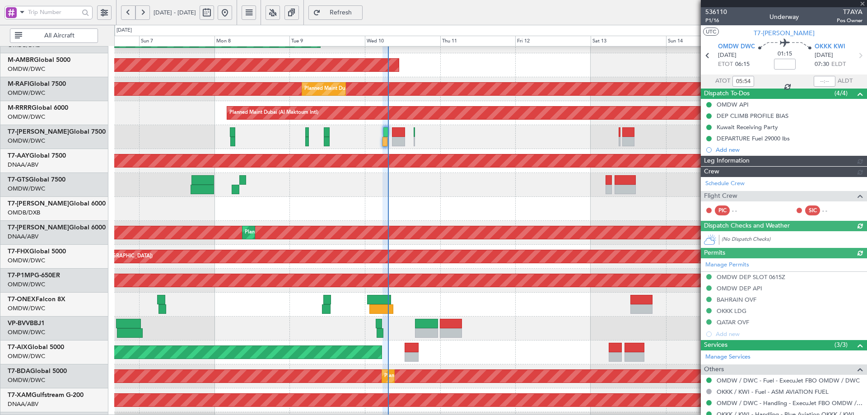
type input "[PERSON_NAME] ([PERSON_NAME])"
type input "7171"
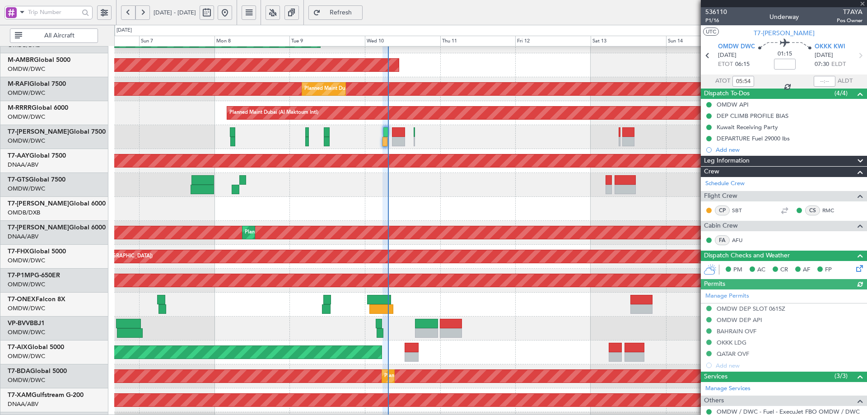
click at [820, 78] on div at bounding box center [825, 81] width 22 height 11
click at [822, 79] on input "text" at bounding box center [825, 81] width 22 height 11
click at [451, 188] on div at bounding box center [490, 185] width 752 height 24
type input "07:10"
type input "[PERSON_NAME] ([PERSON_NAME])"
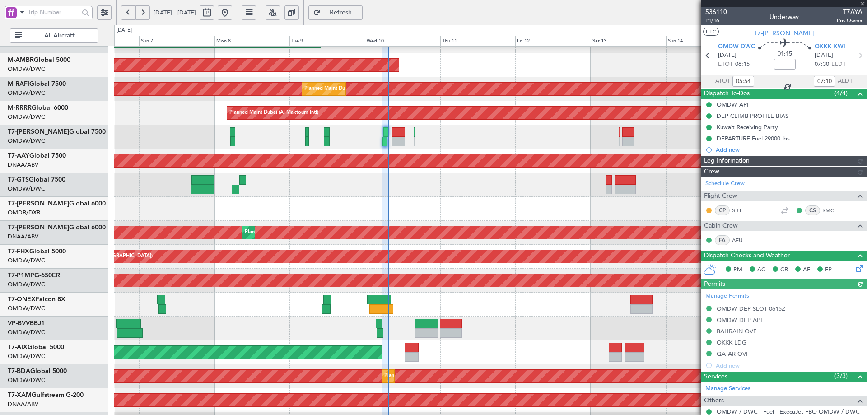
type input "7171"
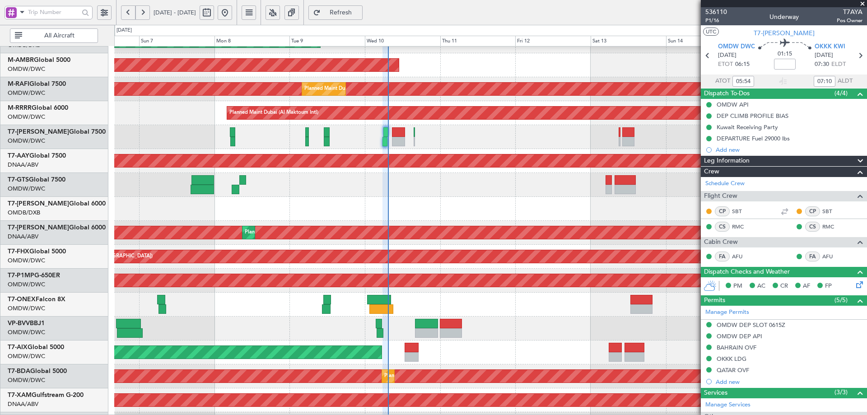
type input "09:54"
type input "10:10"
type input "05:54"
type input "07:10"
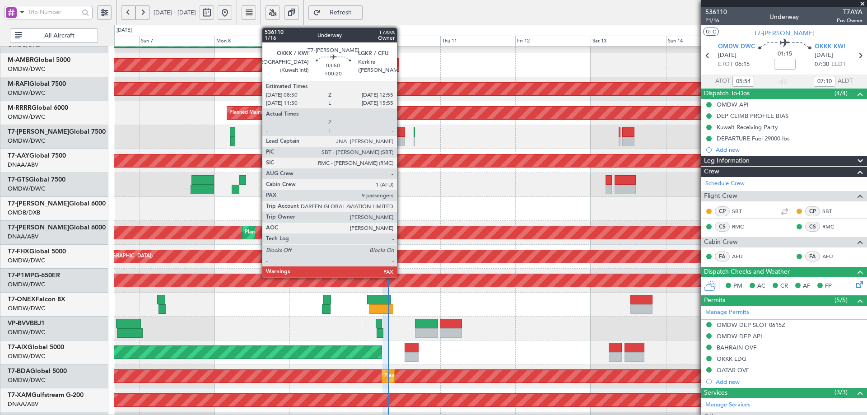
click at [401, 138] on div at bounding box center [398, 141] width 13 height 9
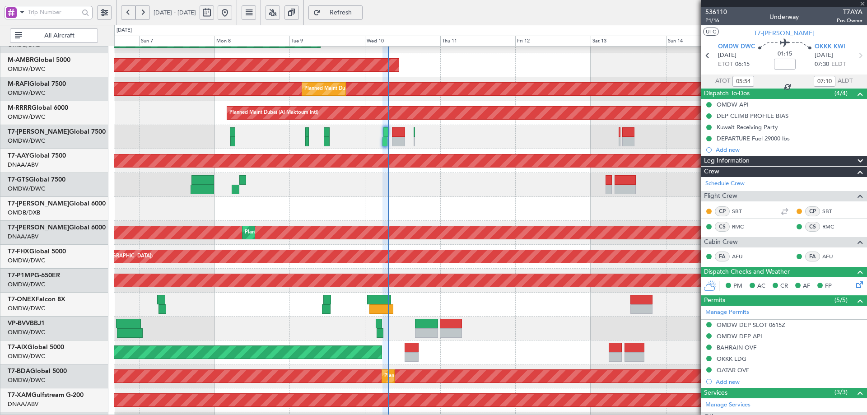
type input "+00:20"
type input "10"
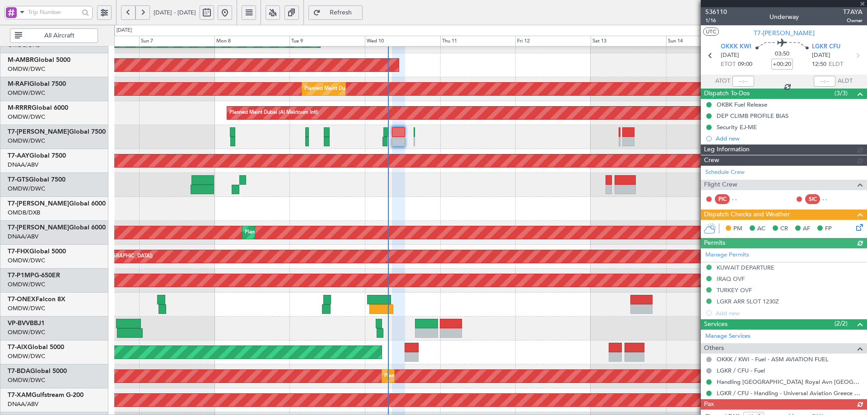
type input "[PERSON_NAME] ([PERSON_NAME])"
type input "7243"
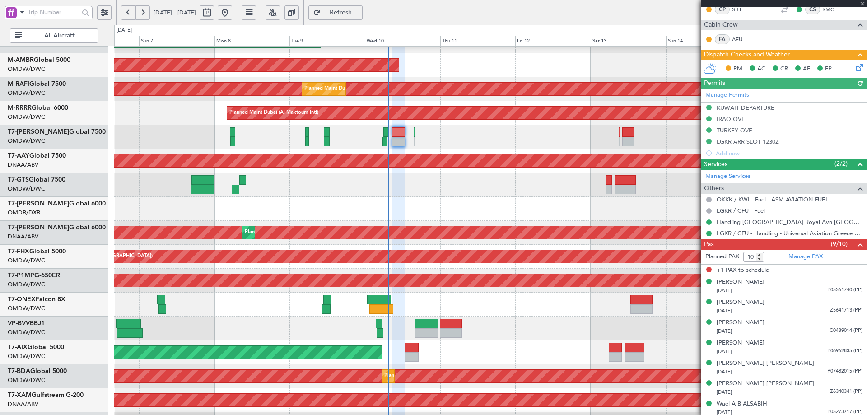
scroll to position [233, 0]
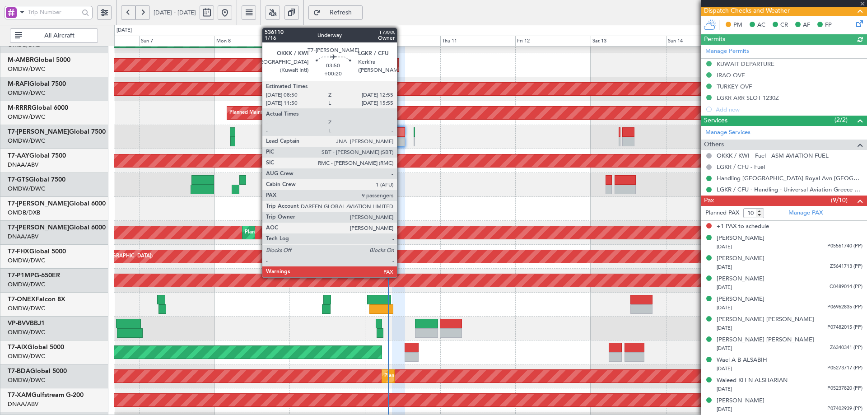
click at [400, 139] on div at bounding box center [398, 141] width 13 height 9
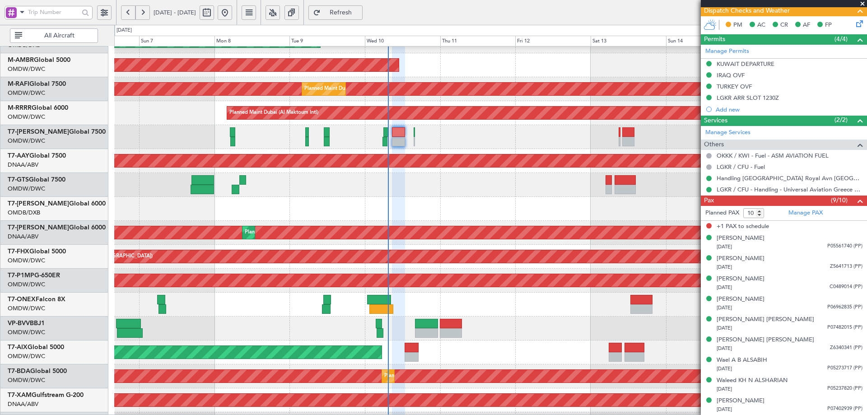
click at [854, 25] on icon at bounding box center [857, 22] width 7 height 7
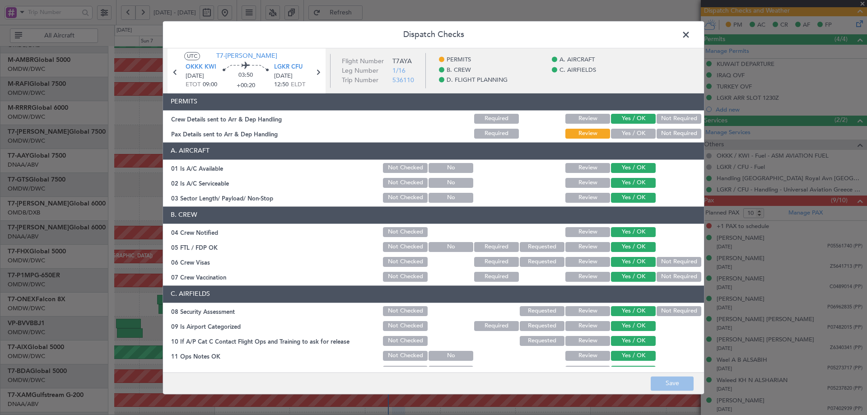
click at [618, 130] on button "Yes / OK" at bounding box center [633, 134] width 45 height 10
click at [674, 385] on button "Save" at bounding box center [672, 383] width 43 height 14
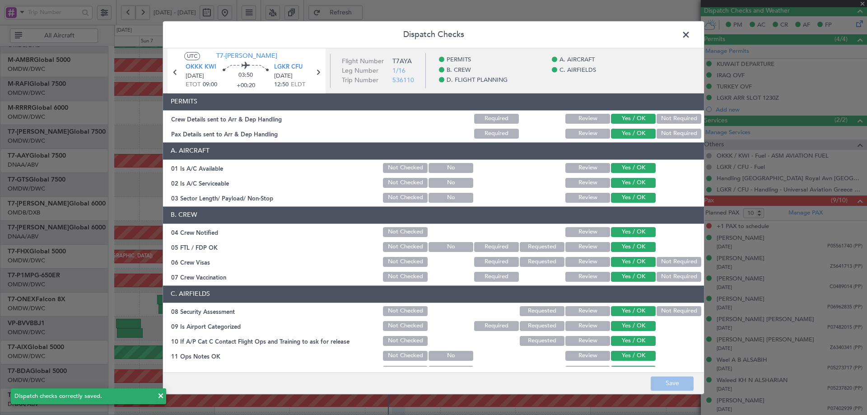
click at [690, 37] on span at bounding box center [690, 37] width 0 height 18
type input "9"
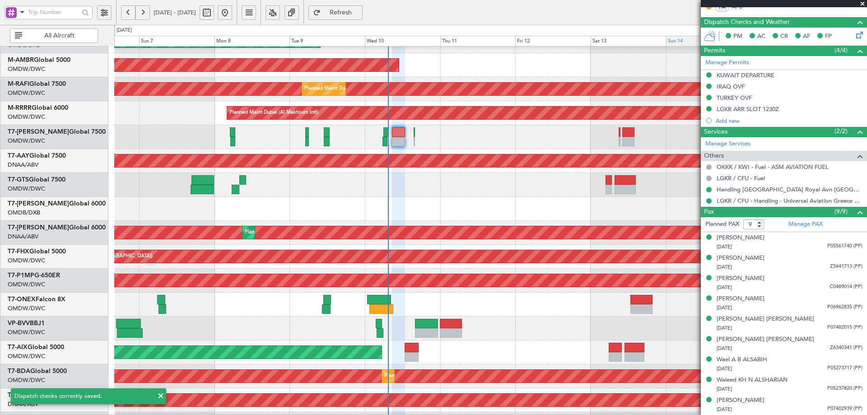
scroll to position [222, 0]
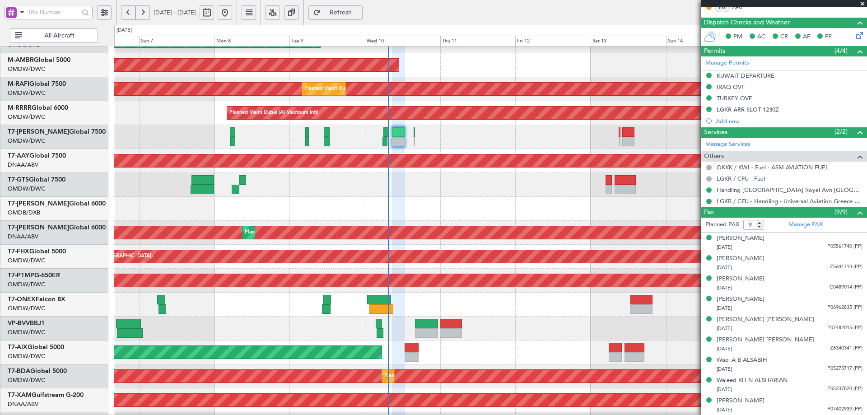
type input "[PERSON_NAME] ([PERSON_NAME])"
type input "7243"
type input "[PERSON_NAME] ([PERSON_NAME])"
type input "7243"
type input "[PERSON_NAME] ([PERSON_NAME])"
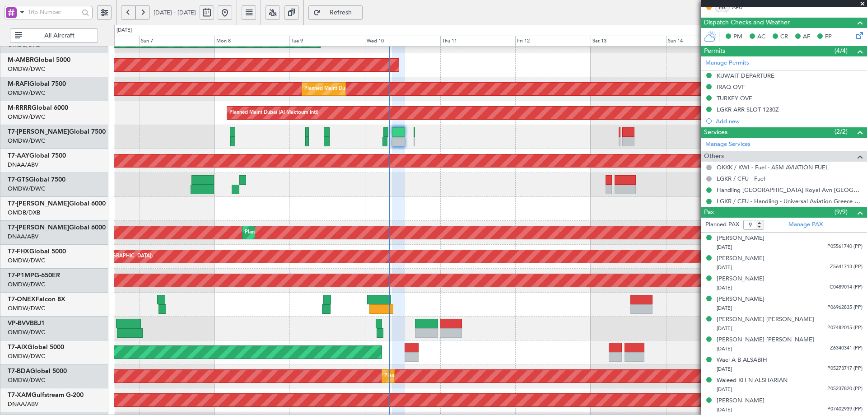
type input "7243"
type input "[PERSON_NAME] ([PERSON_NAME])"
type input "7243"
type input "[PERSON_NAME] ([PERSON_NAME])"
type input "7243"
